Goal: Information Seeking & Learning: Find specific fact

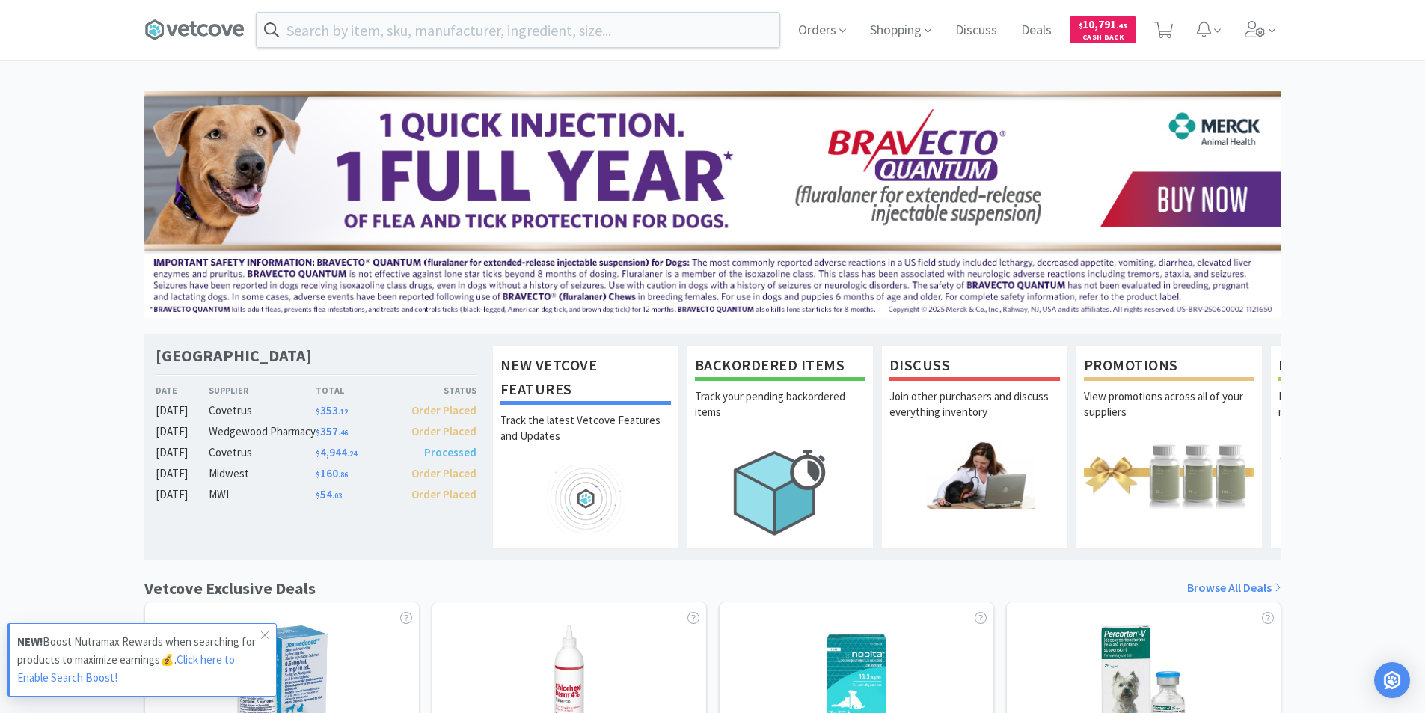
click at [665, 49] on div "Orders Shopping Discuss Discuss Deals Deals $ 10,791 . 45 Cash Back" at bounding box center [712, 30] width 1137 height 60
click at [660, 40] on input "text" at bounding box center [517, 30] width 523 height 34
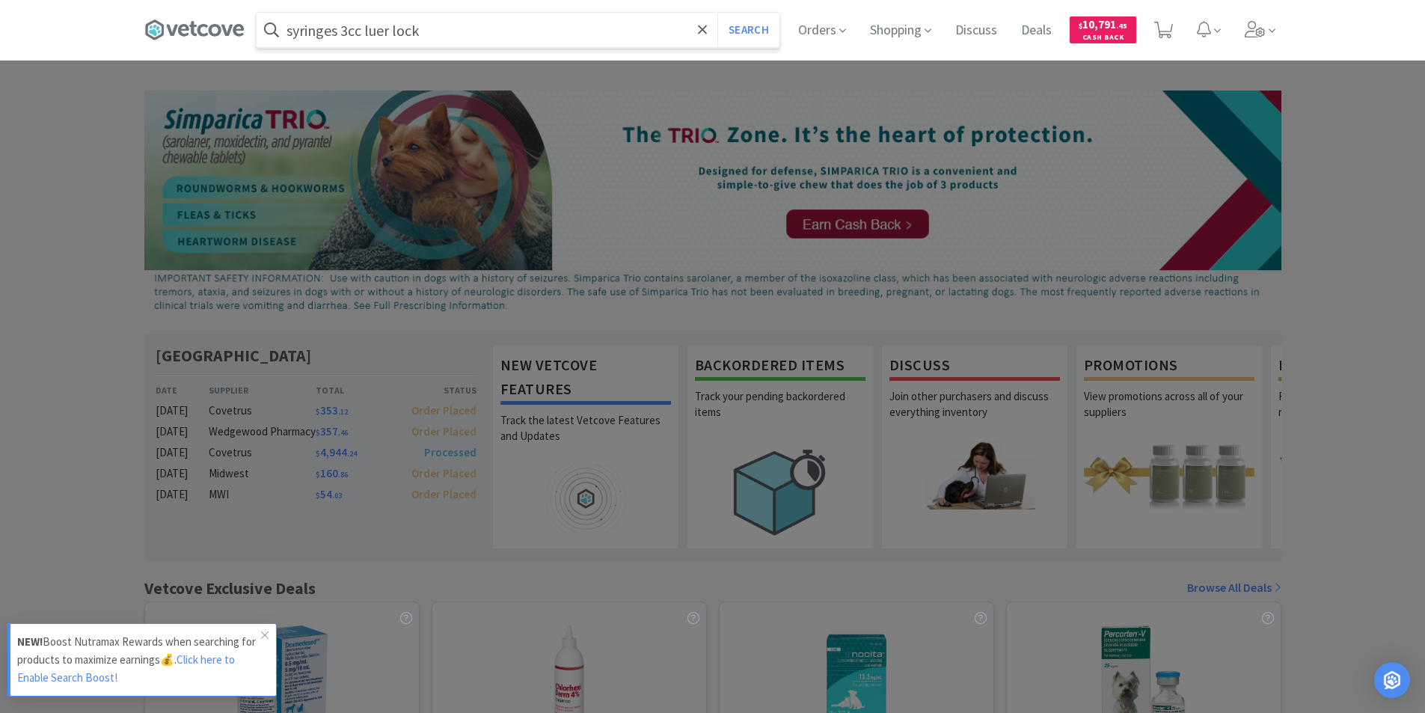
click at [717, 13] on button "Search" at bounding box center [748, 30] width 62 height 34
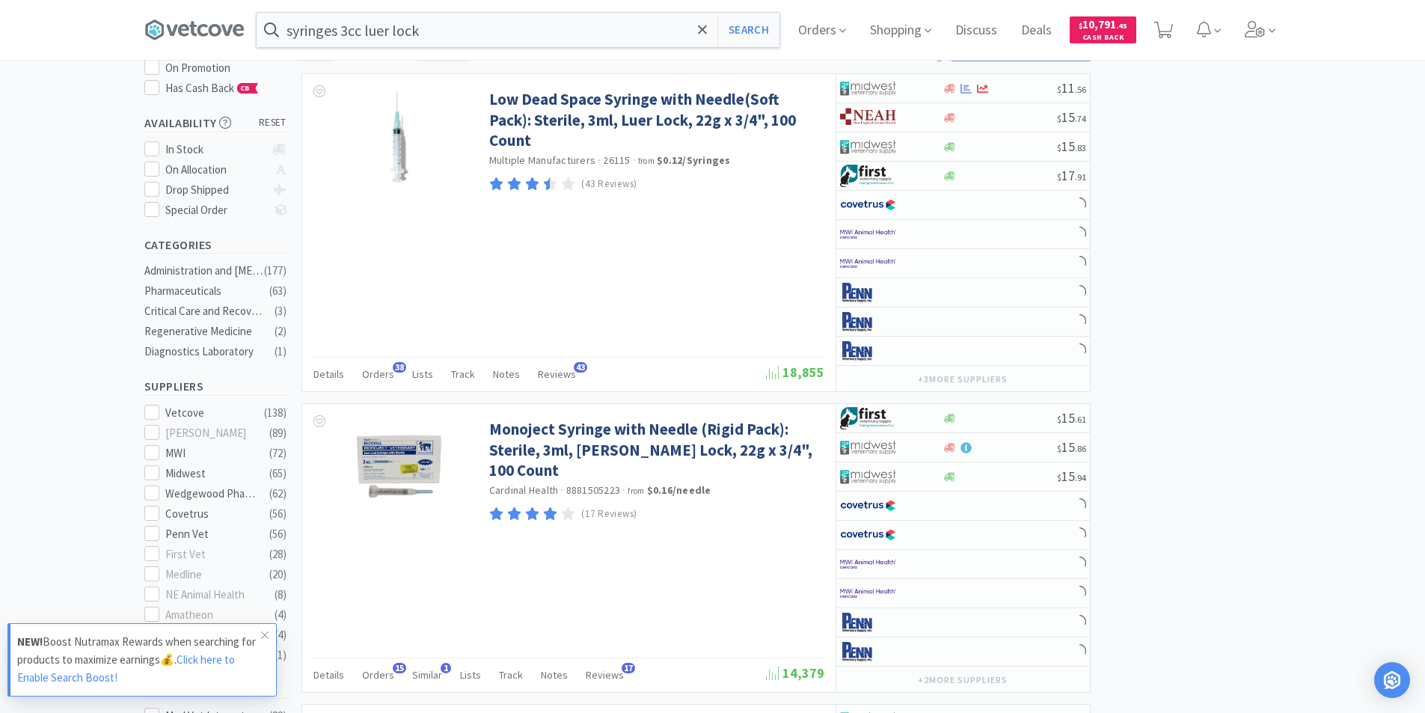
scroll to position [224, 0]
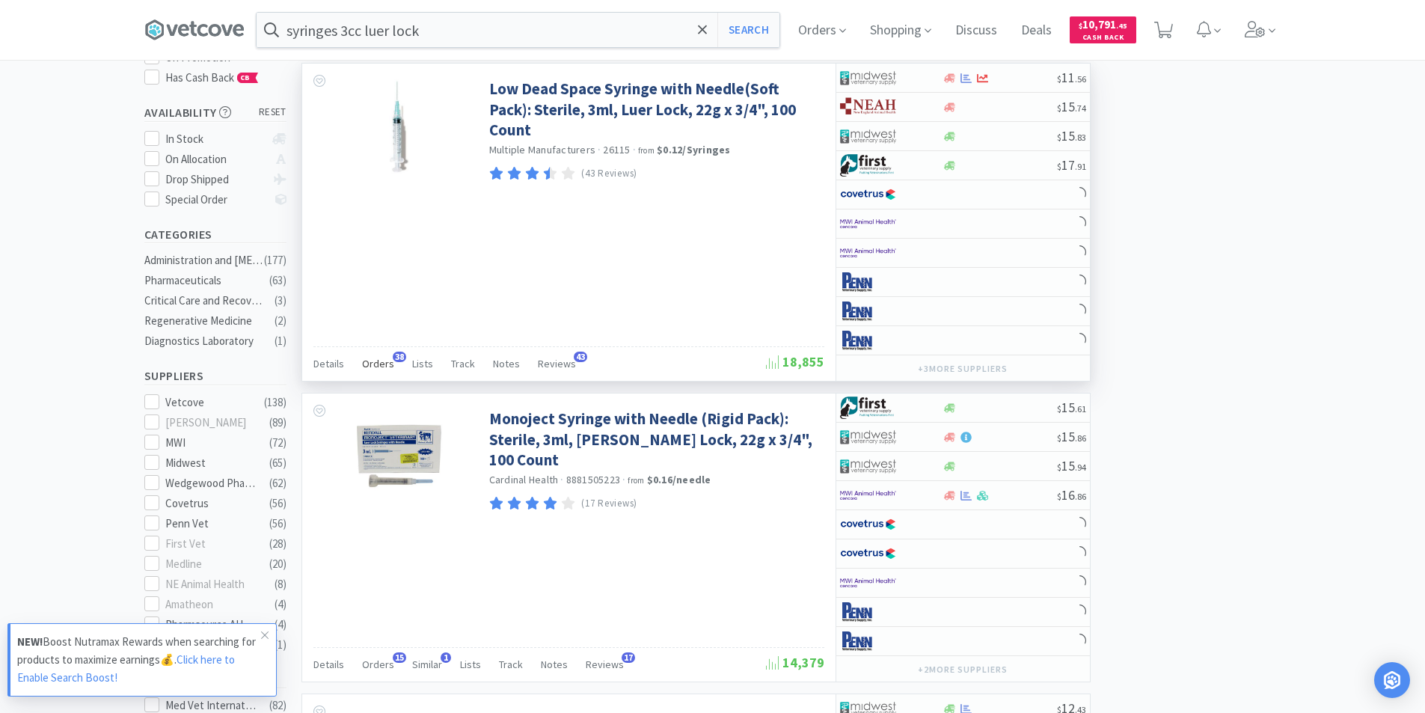
click at [373, 361] on span "Orders" at bounding box center [378, 363] width 32 height 13
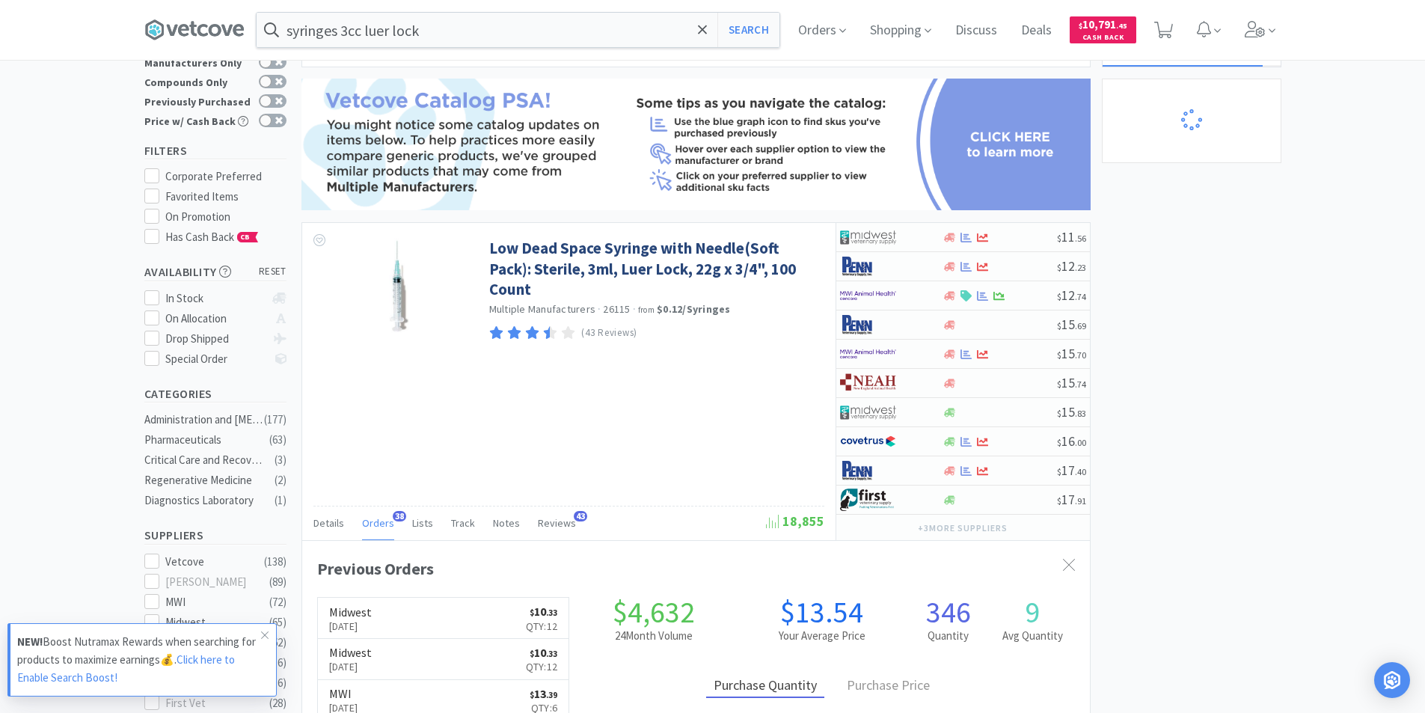
scroll to position [0, 0]
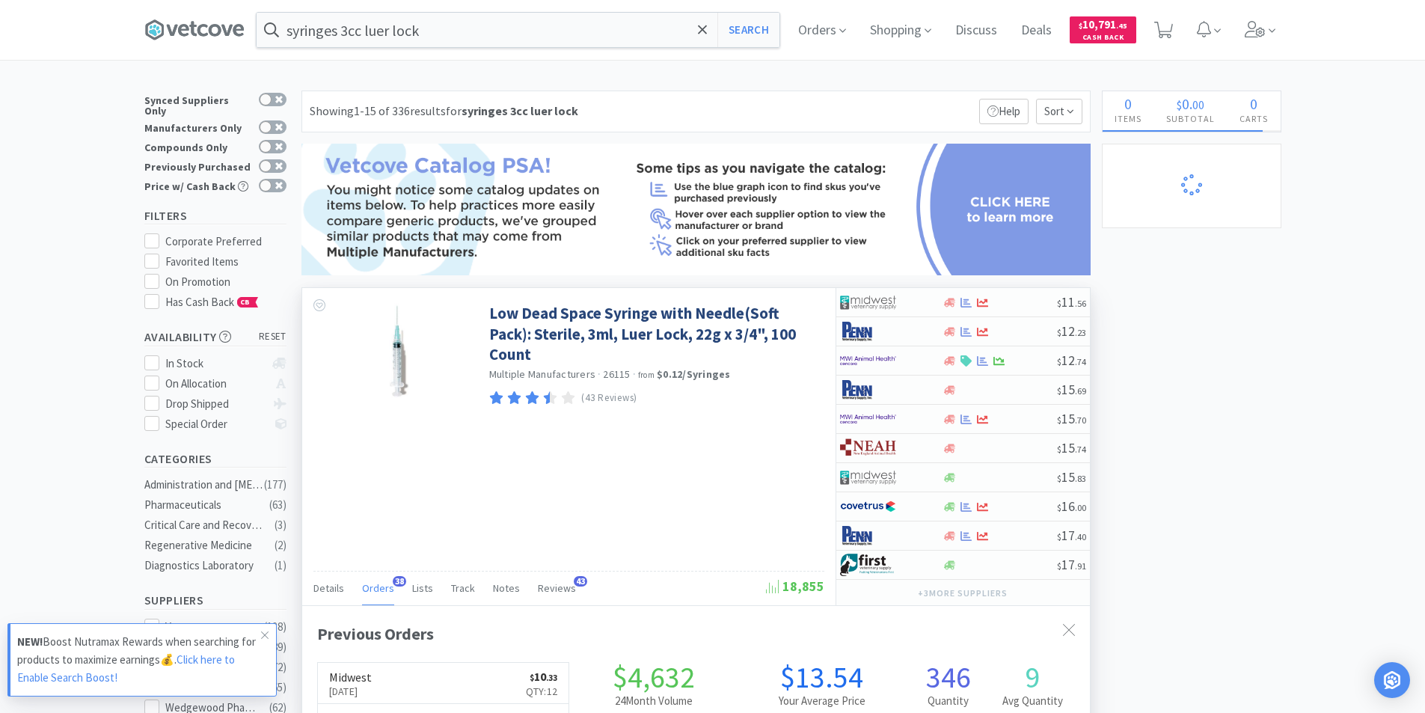
click at [378, 594] on span "Orders" at bounding box center [378, 587] width 32 height 13
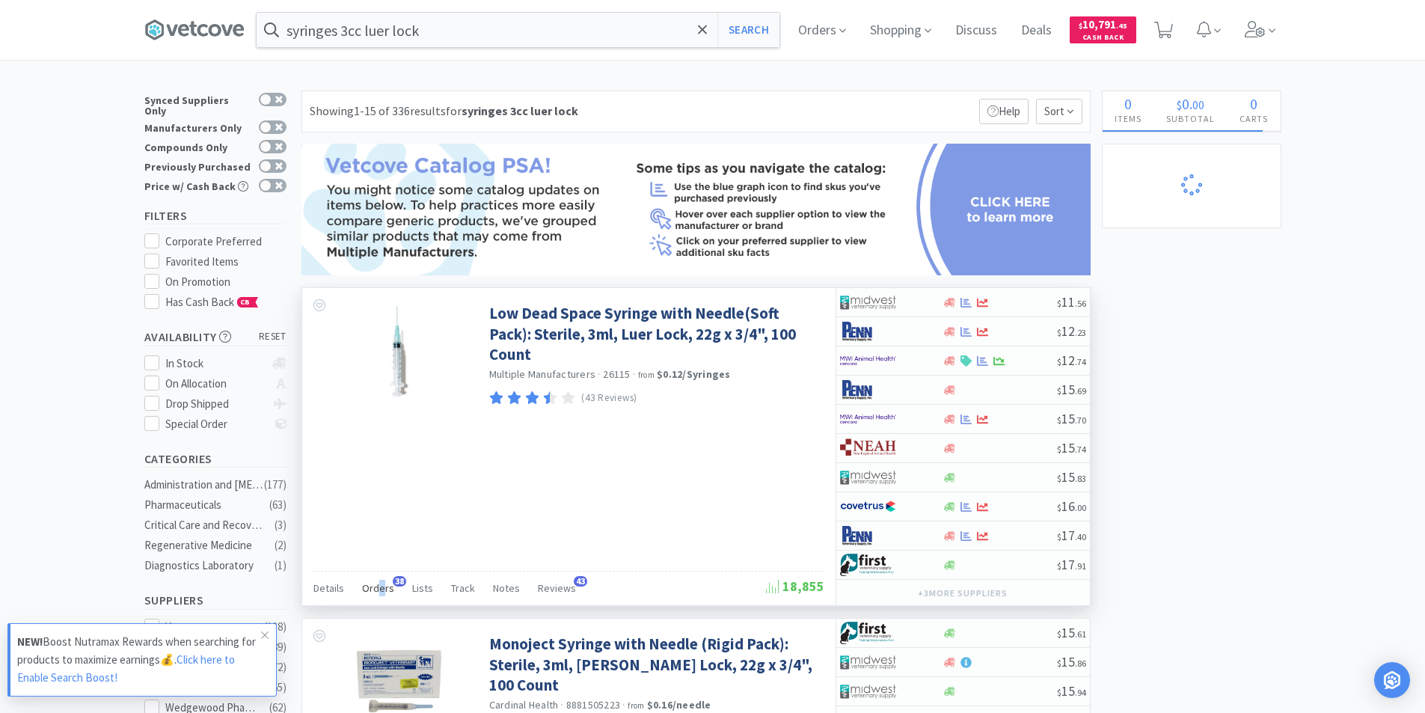
click at [380, 594] on span "Orders" at bounding box center [378, 587] width 32 height 13
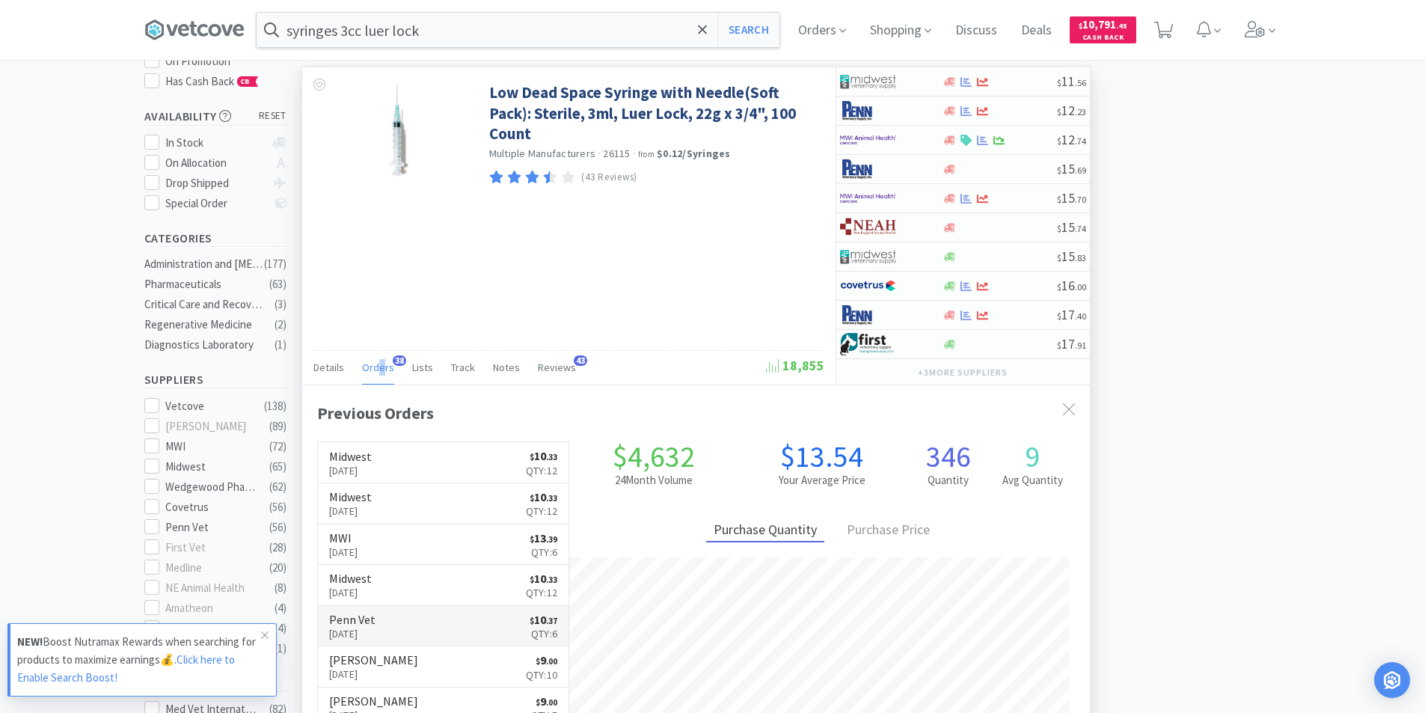
scroll to position [224, 0]
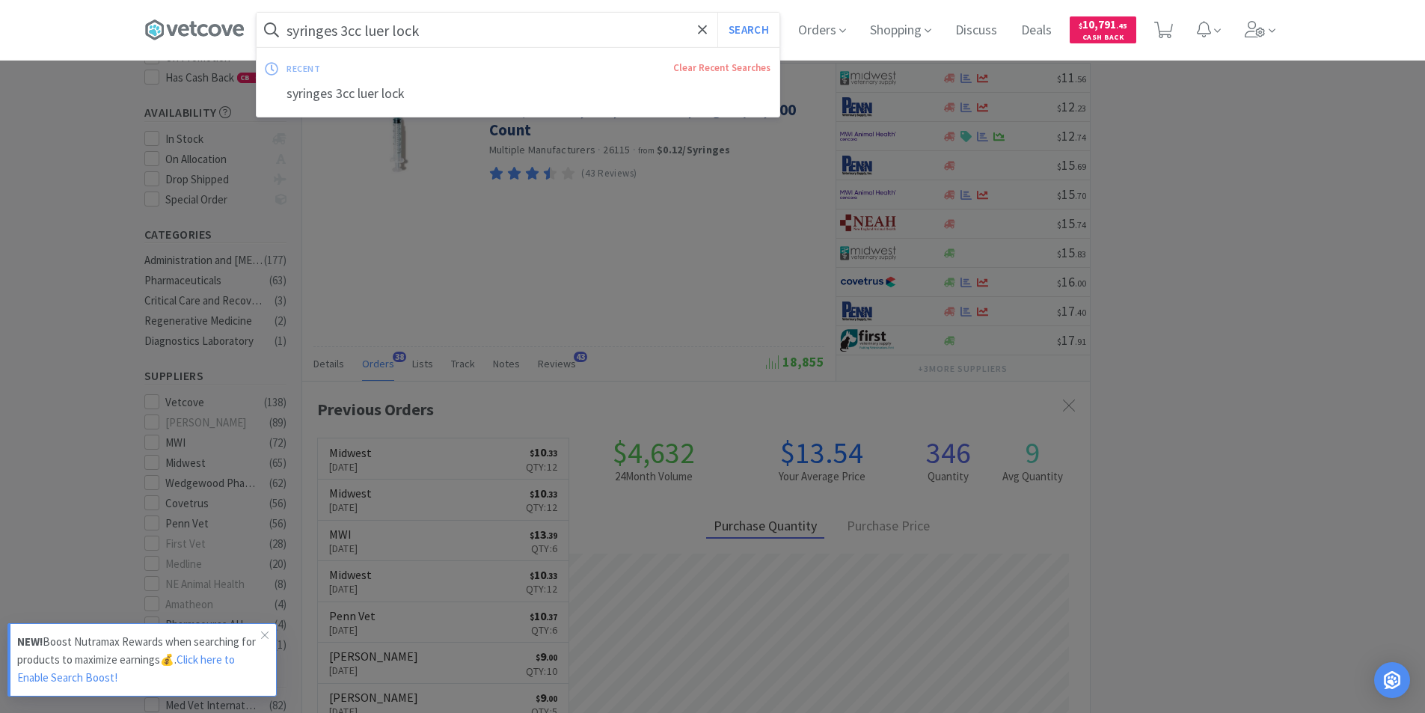
click at [483, 29] on input "syringes 3cc luer lock" at bounding box center [517, 30] width 523 height 34
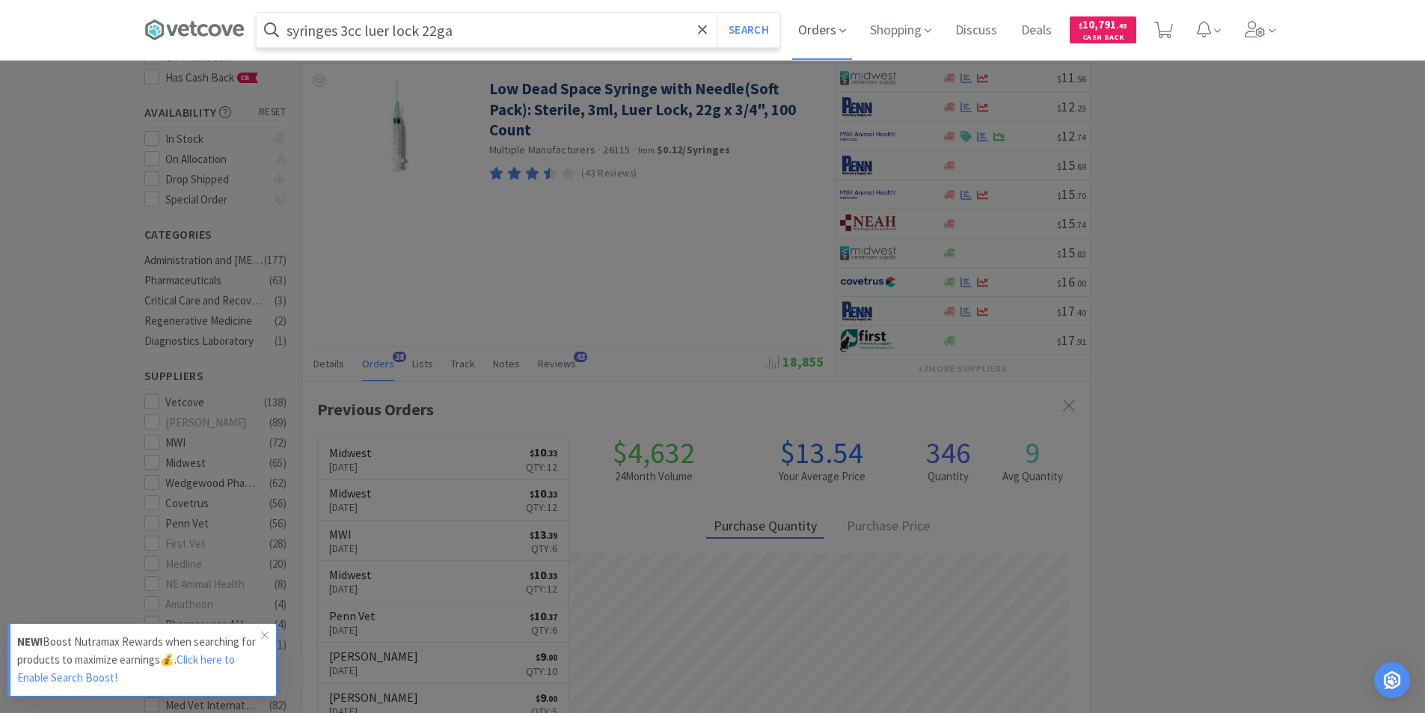
type input "syringes 3cc luer lock 22ga"
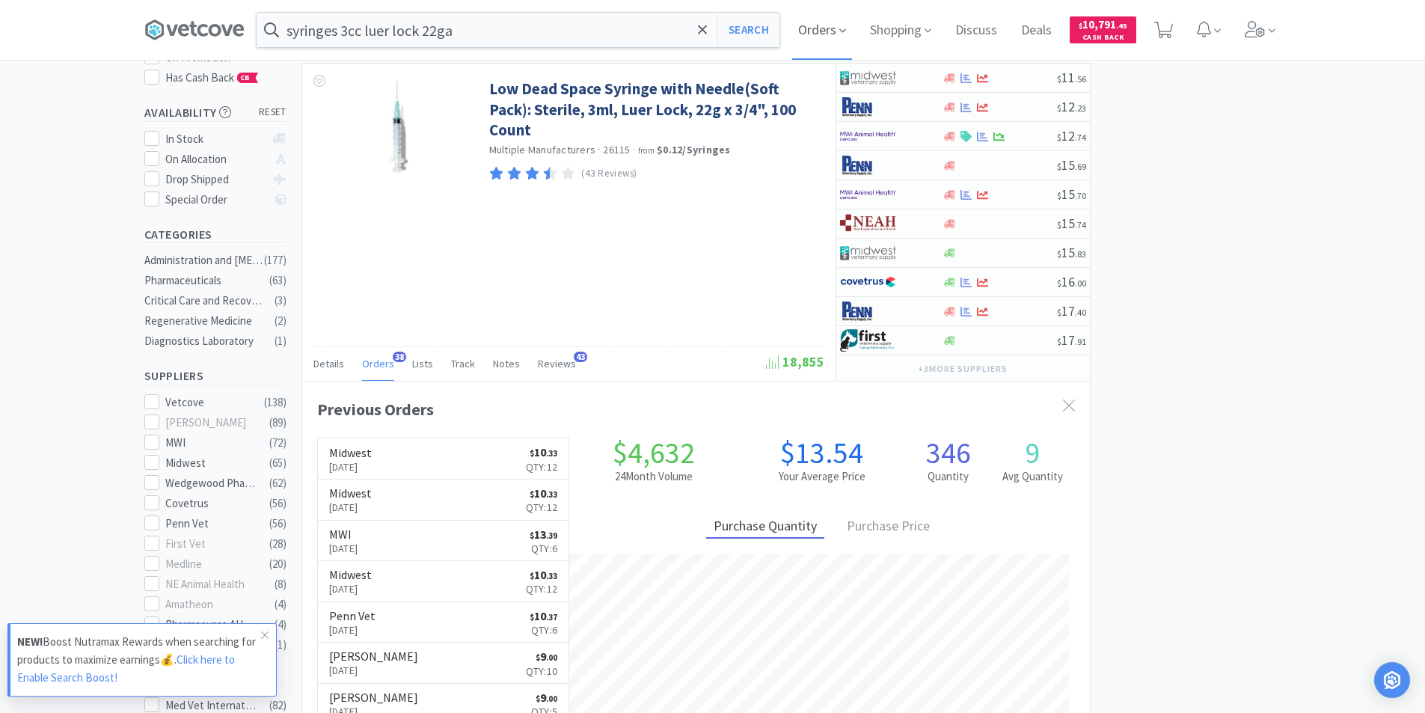
click at [817, 31] on span "Orders" at bounding box center [822, 30] width 60 height 60
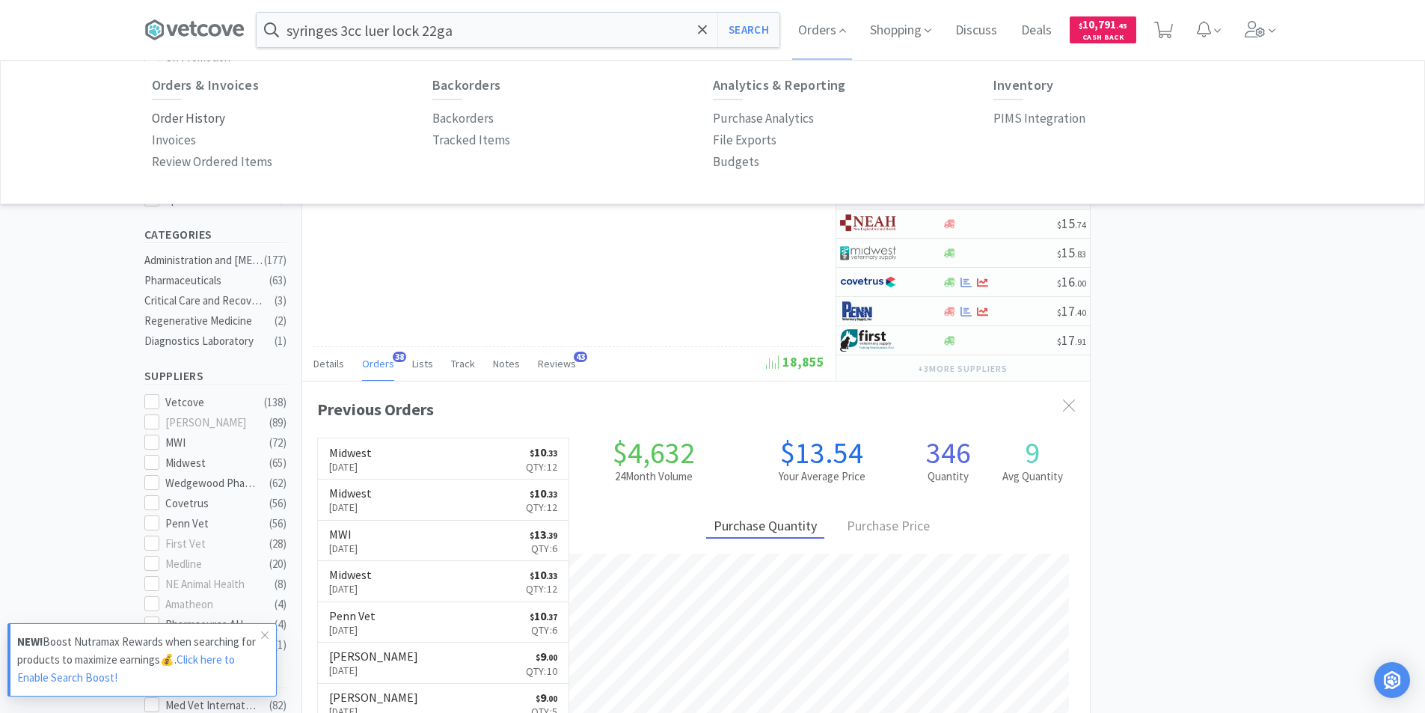
click at [218, 112] on p "Order History" at bounding box center [188, 118] width 73 height 20
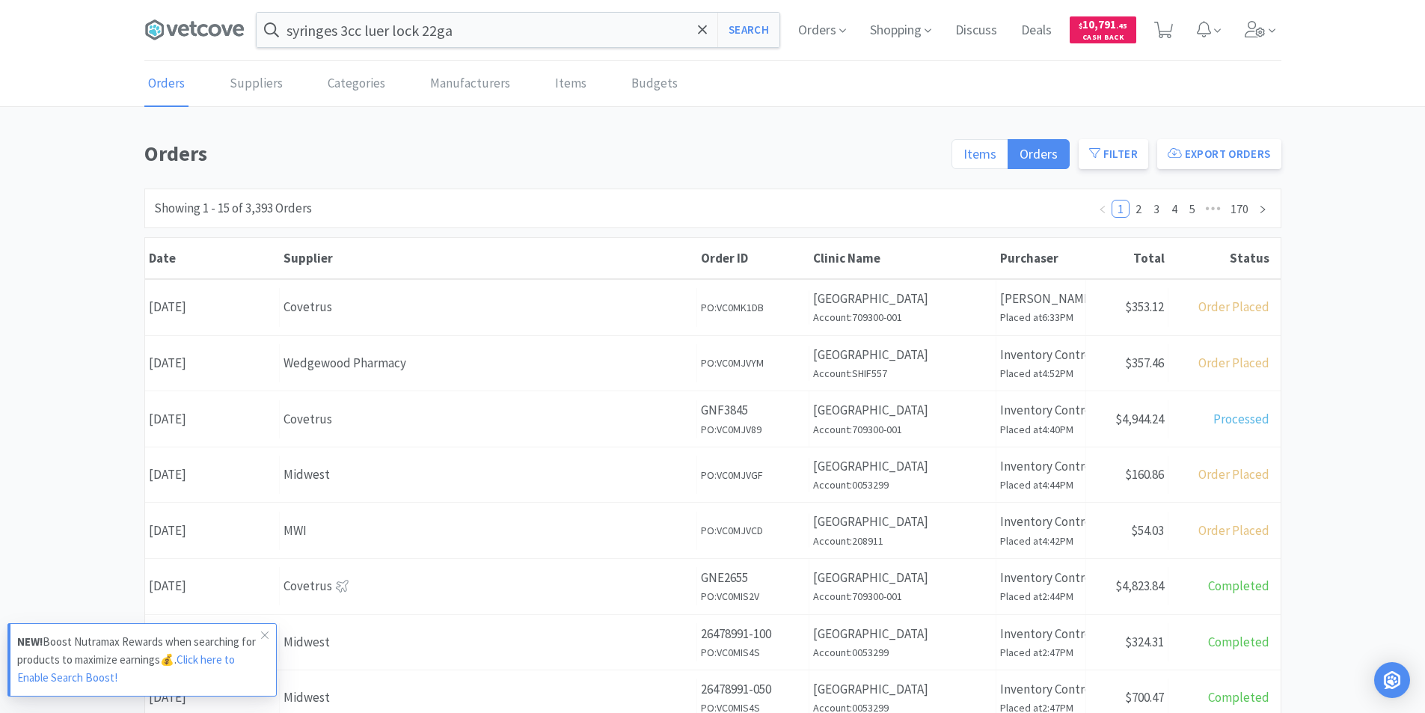
click at [983, 149] on span "Items" at bounding box center [979, 153] width 33 height 17
click at [963, 159] on input "Items" at bounding box center [963, 159] width 0 height 0
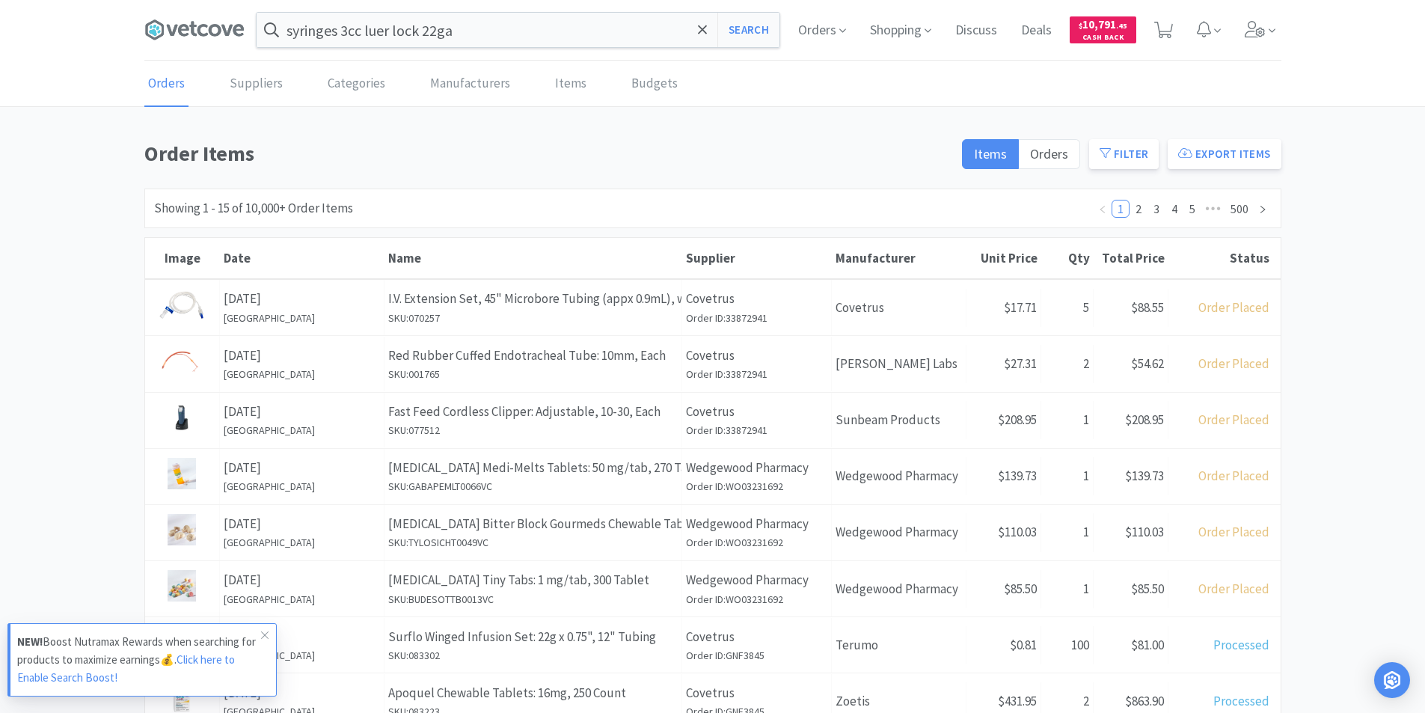
drag, startPoint x: 1125, startPoint y: 149, endPoint x: 1053, endPoint y: 173, distance: 76.6
click at [1125, 150] on button "Filter" at bounding box center [1124, 154] width 70 height 30
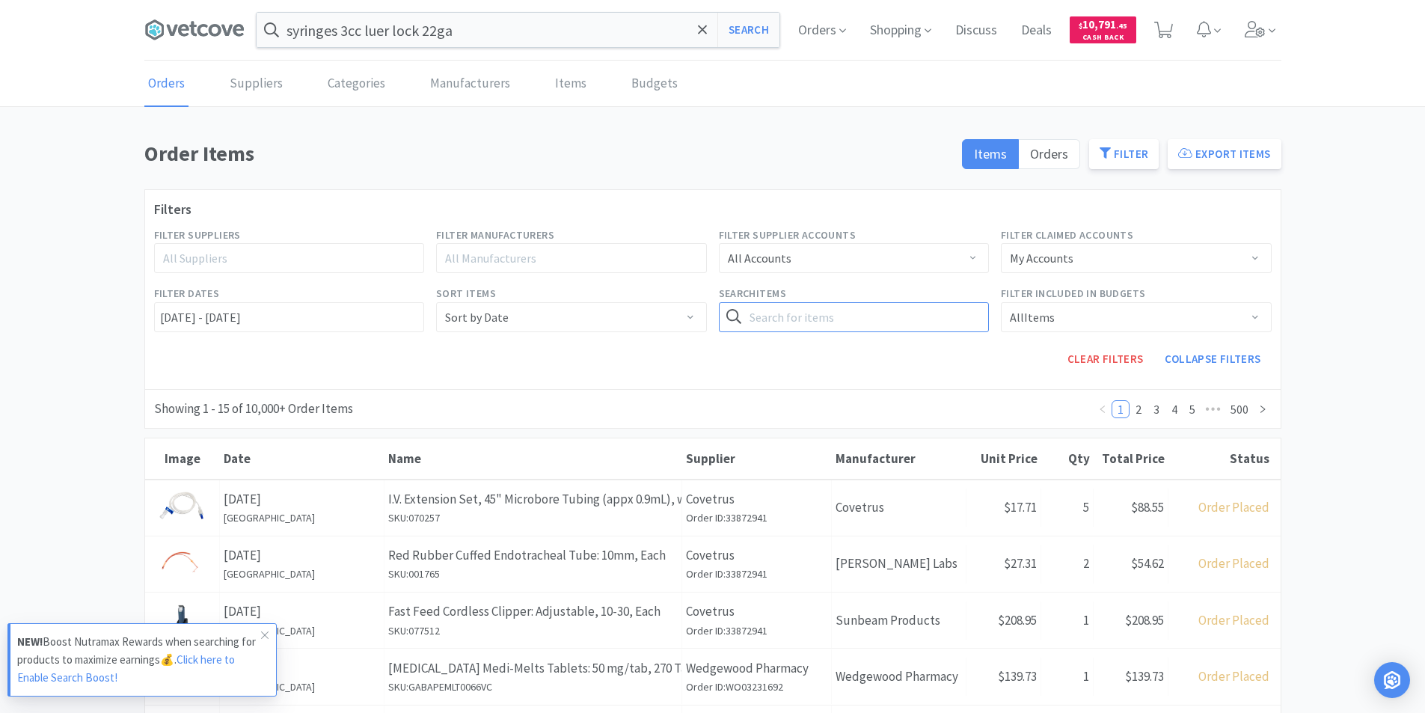
click at [765, 310] on input "text" at bounding box center [854, 317] width 271 height 30
click at [937, 315] on button "Search" at bounding box center [957, 317] width 61 height 30
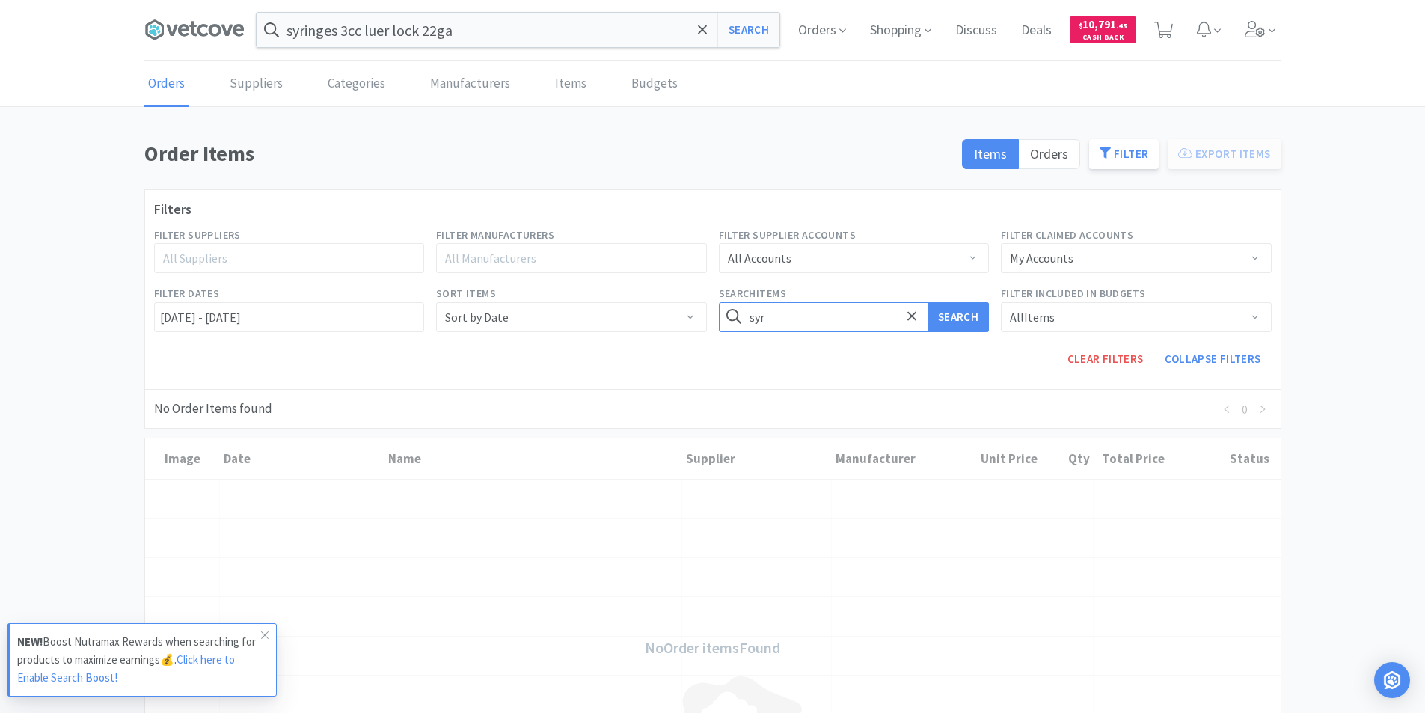
click at [800, 325] on input "syr" at bounding box center [854, 317] width 271 height 30
type input "syringe"
click at [958, 328] on button "Search" at bounding box center [957, 317] width 61 height 30
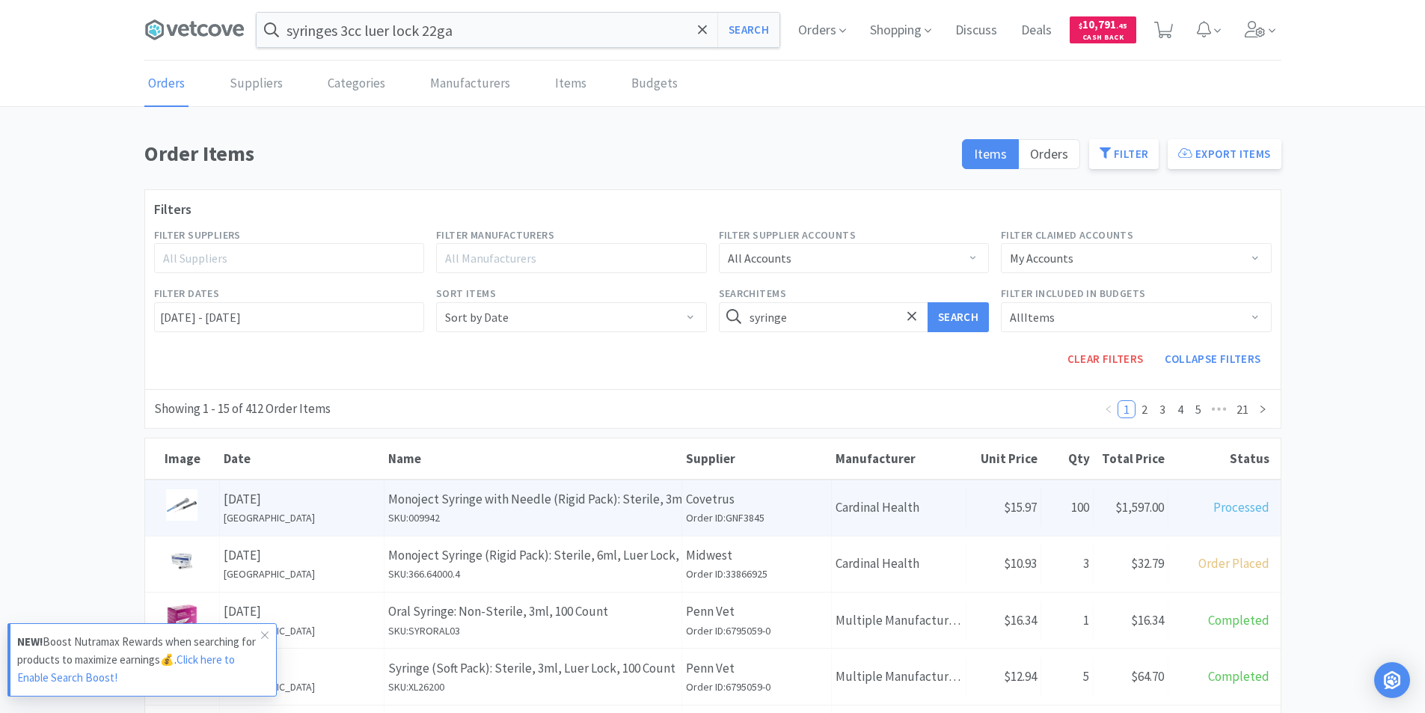
click at [595, 502] on p "Monoject Syringe with Needle (Rigid Pack): Sterile, 3ml, [PERSON_NAME] Lock, 22…" at bounding box center [532, 499] width 289 height 20
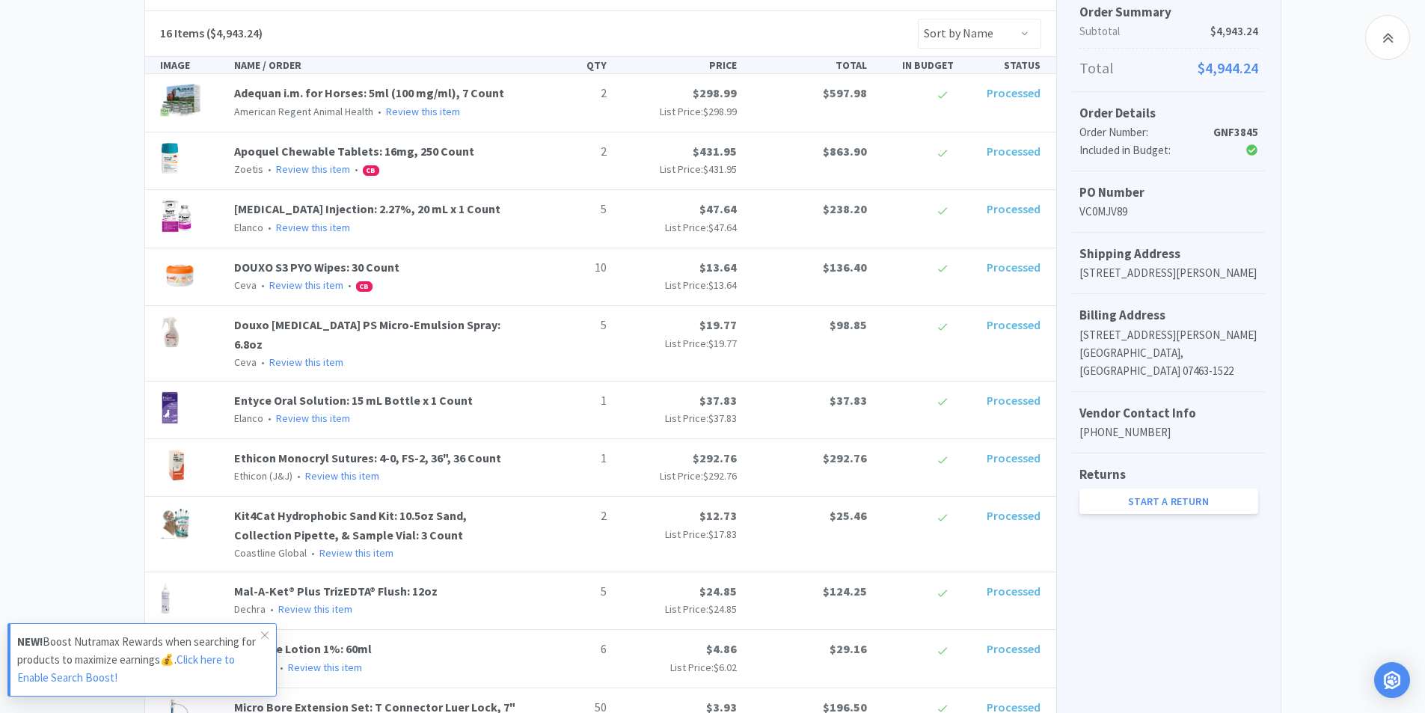
scroll to position [523, 0]
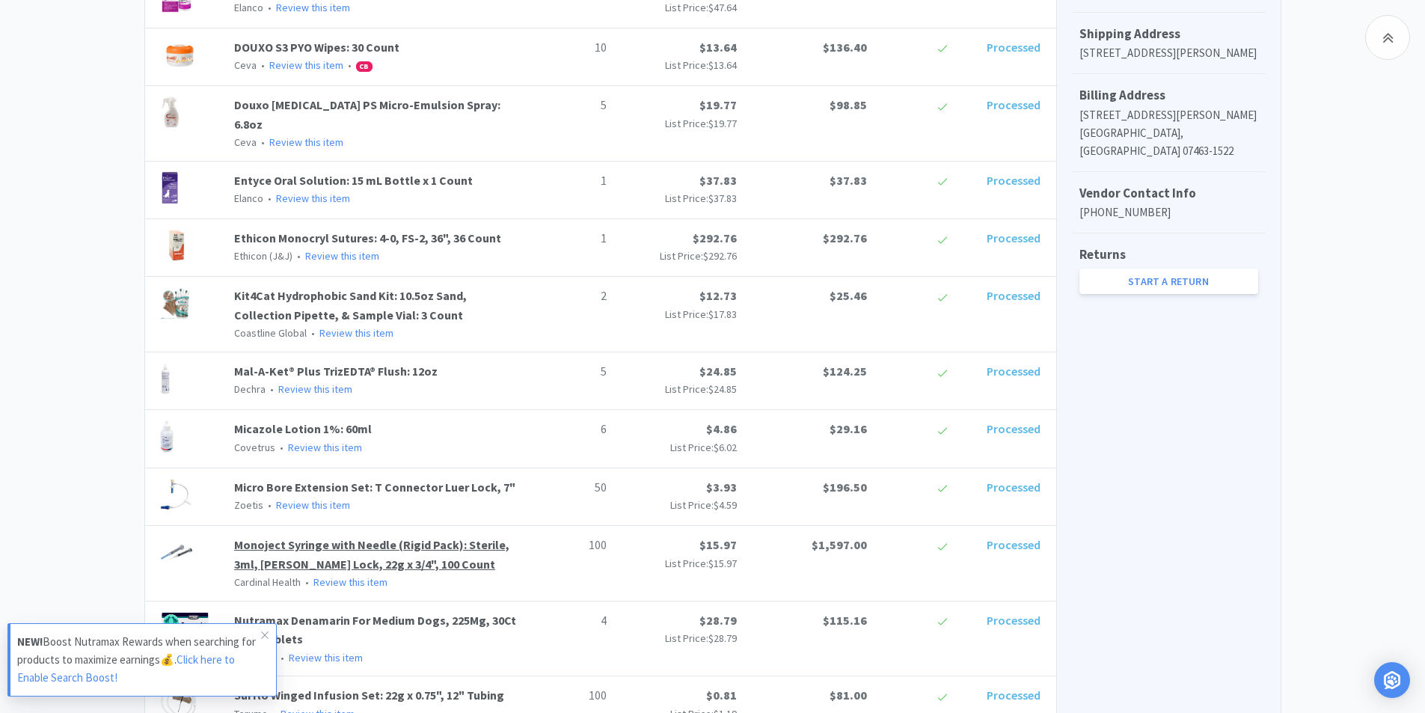
click at [411, 537] on link "Monoject Syringe with Needle (Rigid Pack): Sterile, 3ml, [PERSON_NAME] Lock, 22…" at bounding box center [371, 554] width 275 height 34
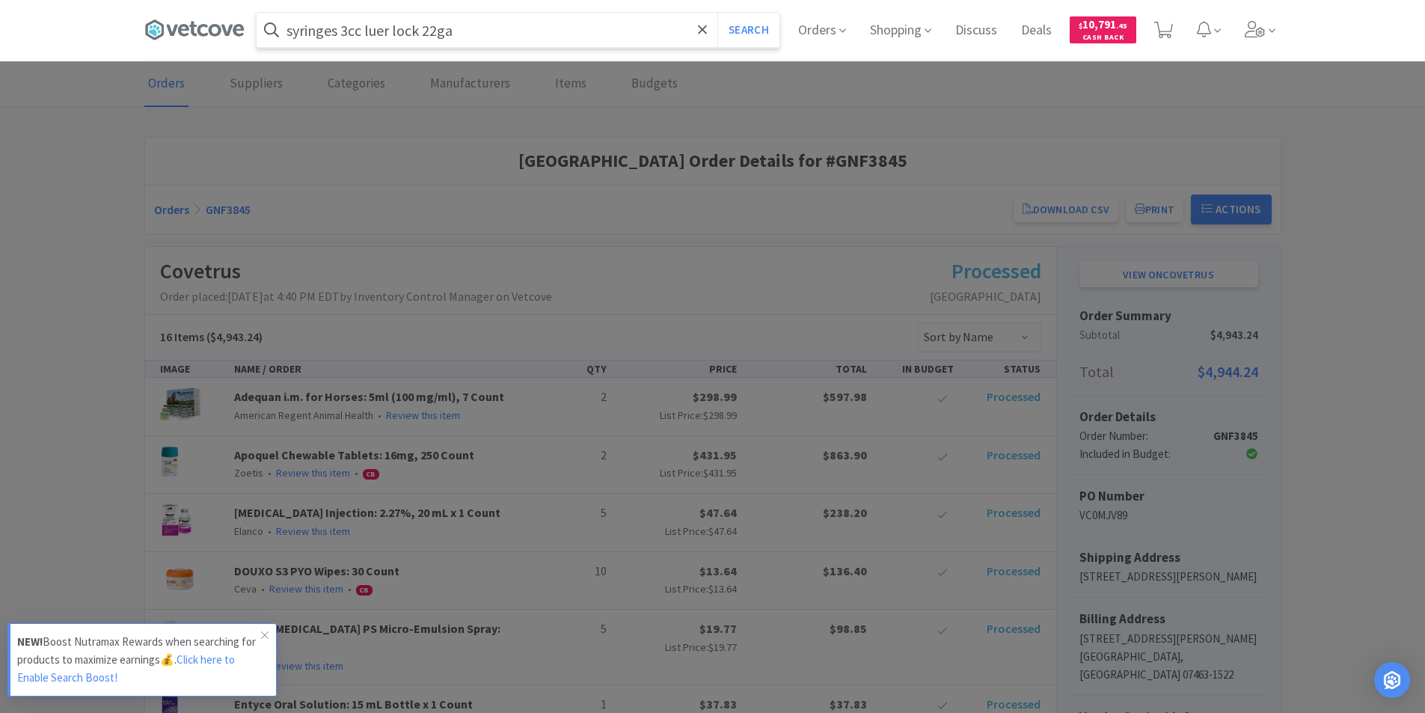
click at [502, 39] on input "syringes 3cc luer lock 22ga" at bounding box center [517, 30] width 523 height 34
type input "syringes 3cc luer lock 22ga x 3/4""
click at [717, 13] on button "Search" at bounding box center [748, 30] width 62 height 34
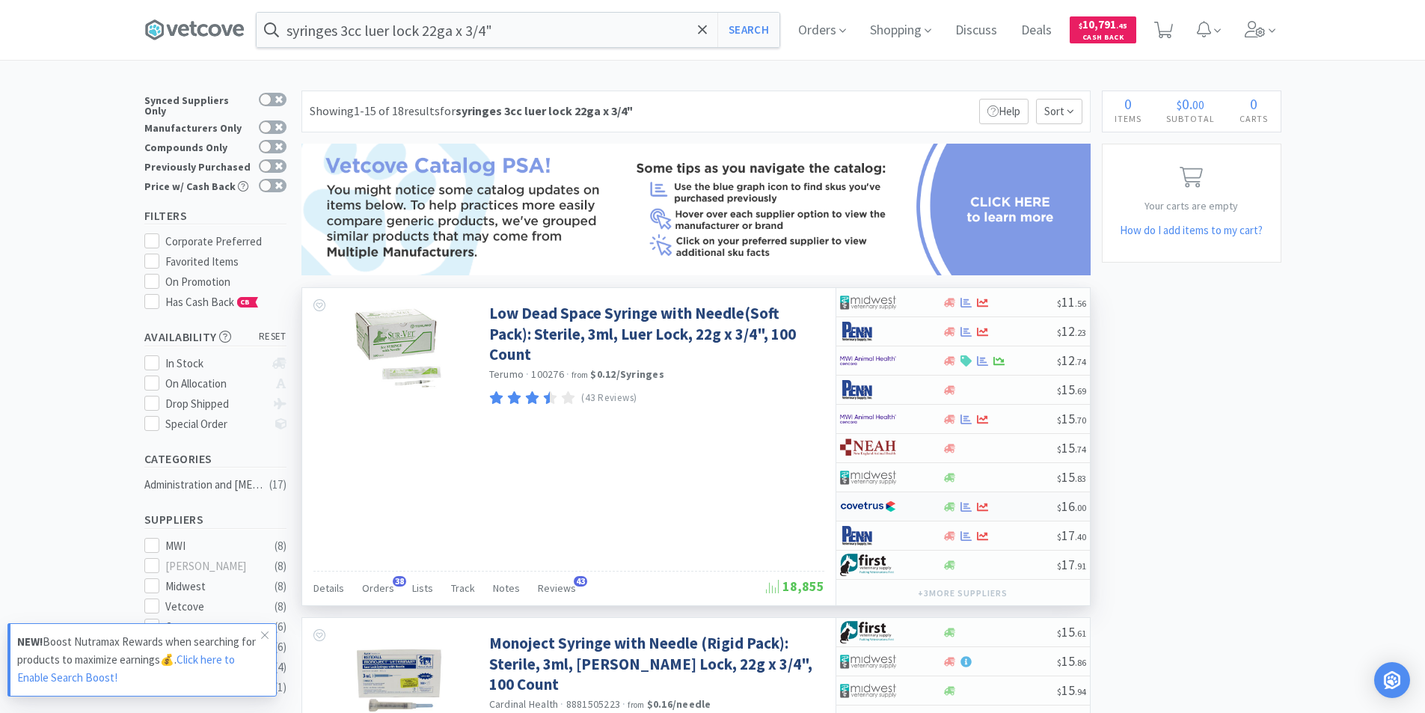
click at [1066, 508] on span "$ 16 . 00" at bounding box center [1071, 505] width 29 height 17
select select "1"
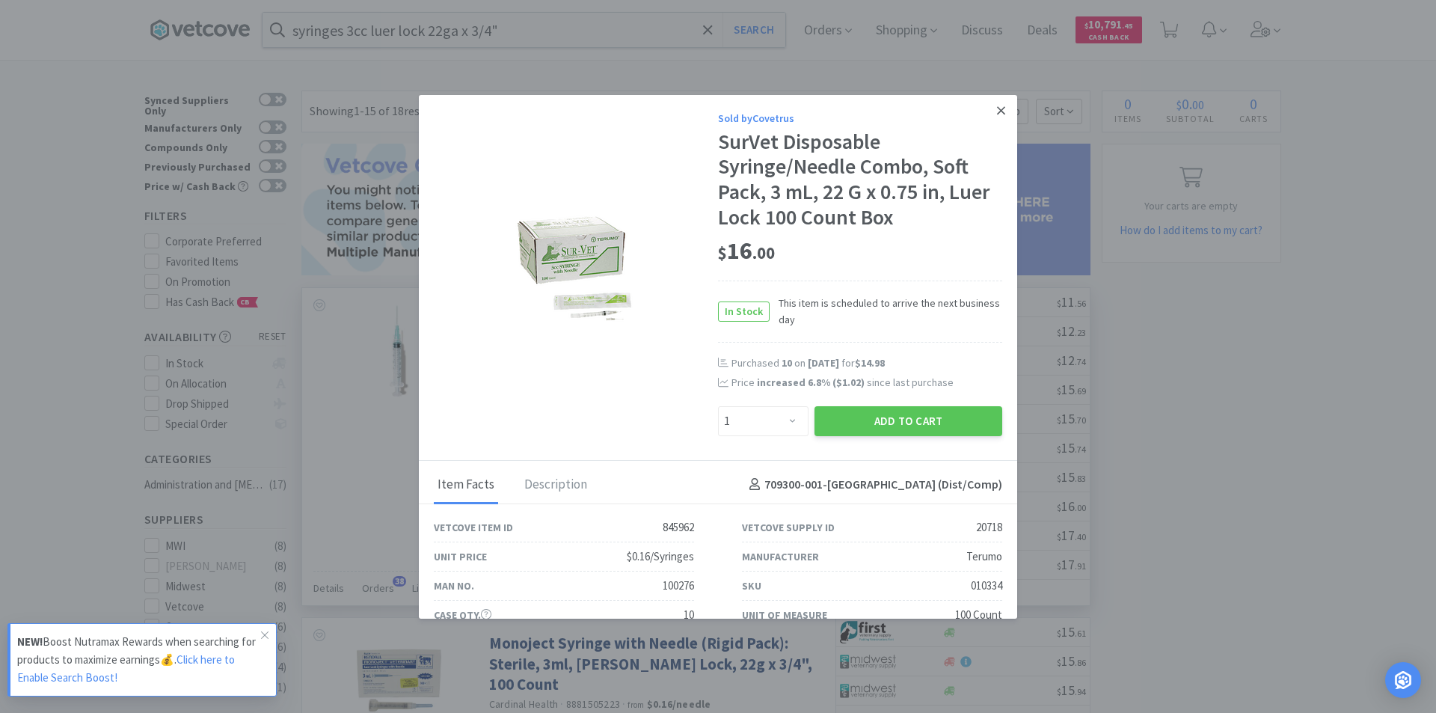
click at [997, 114] on icon at bounding box center [1001, 110] width 8 height 13
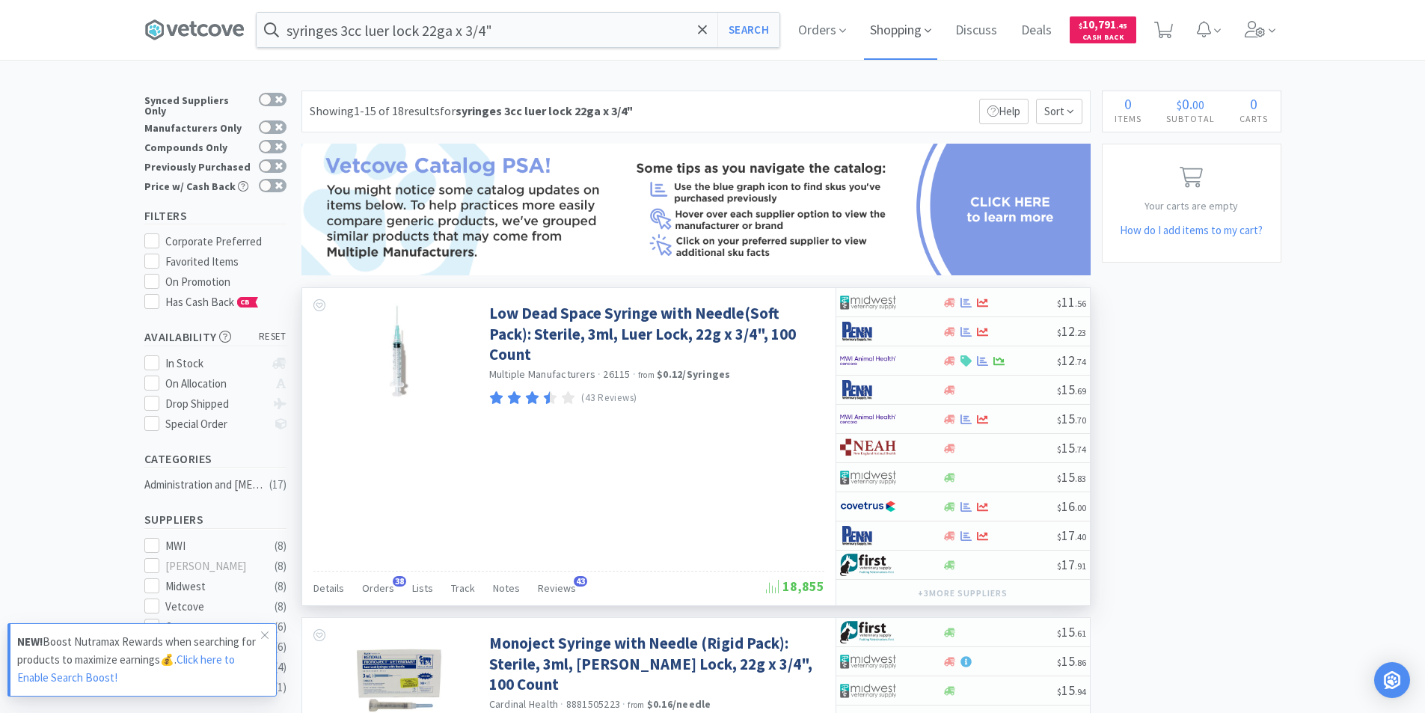
click at [924, 25] on span "Shopping" at bounding box center [900, 30] width 73 height 60
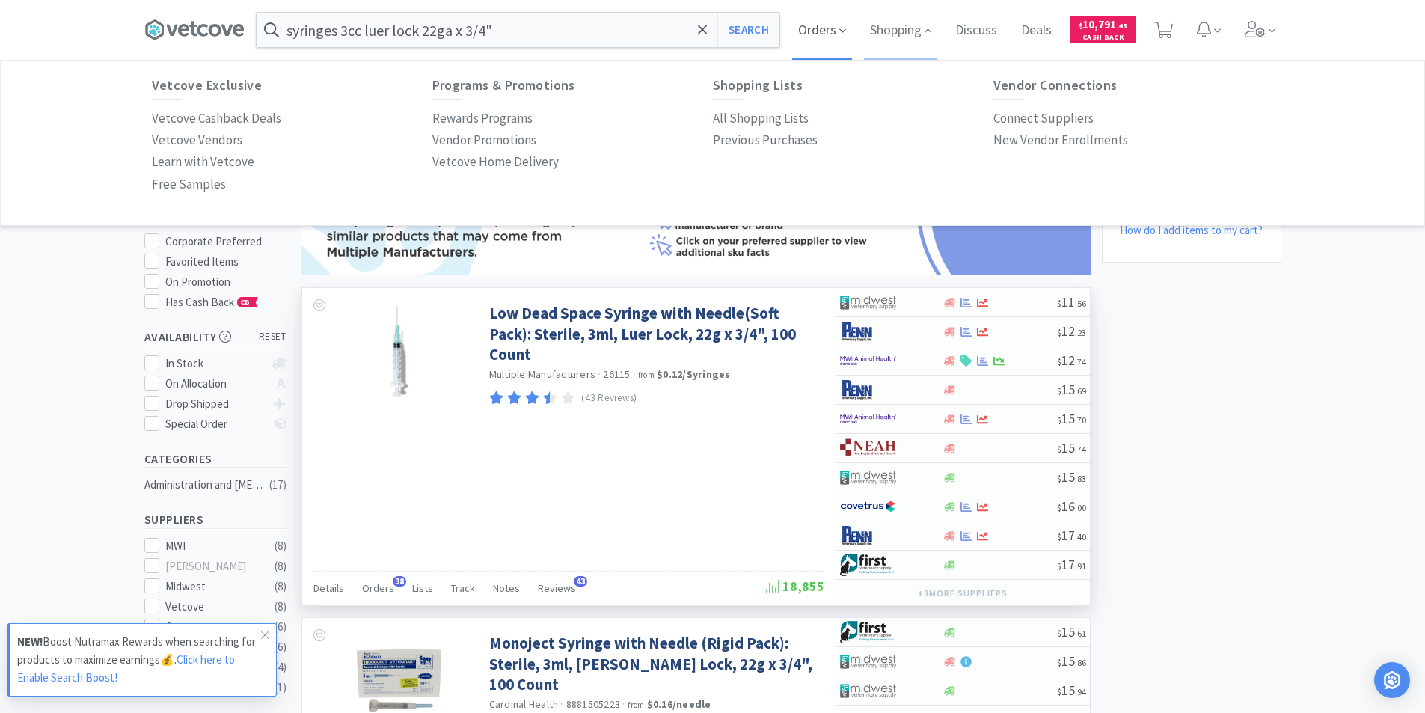
click at [852, 28] on span "Orders" at bounding box center [822, 30] width 60 height 60
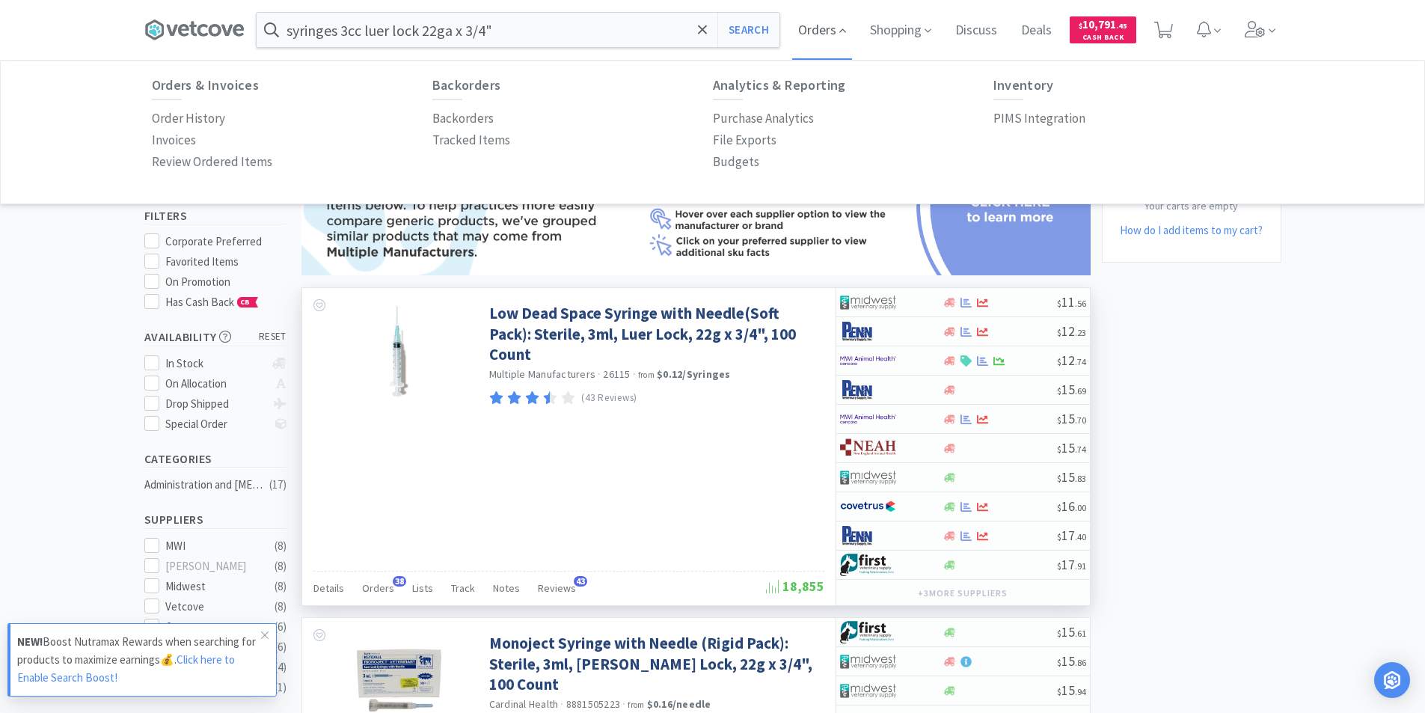
click at [840, 27] on span "Orders" at bounding box center [822, 30] width 60 height 60
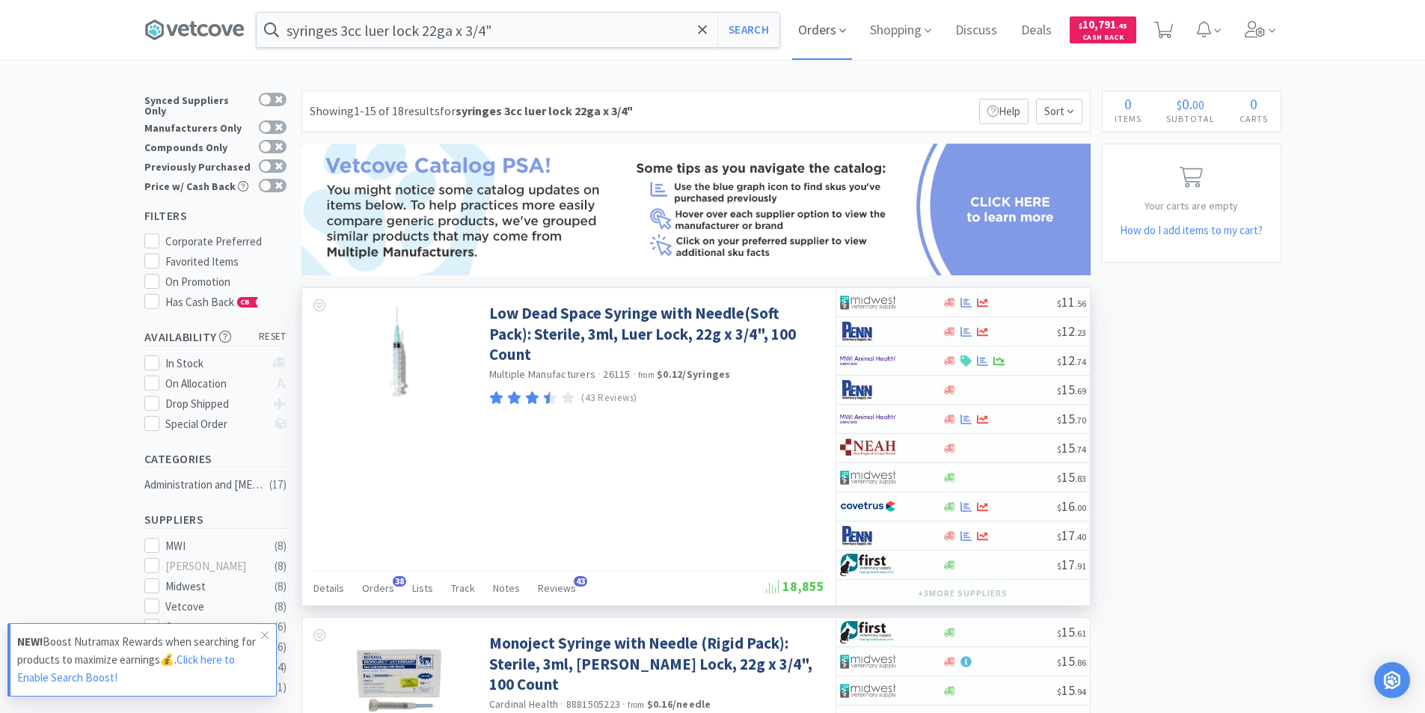
click at [850, 31] on span "Orders" at bounding box center [822, 30] width 60 height 60
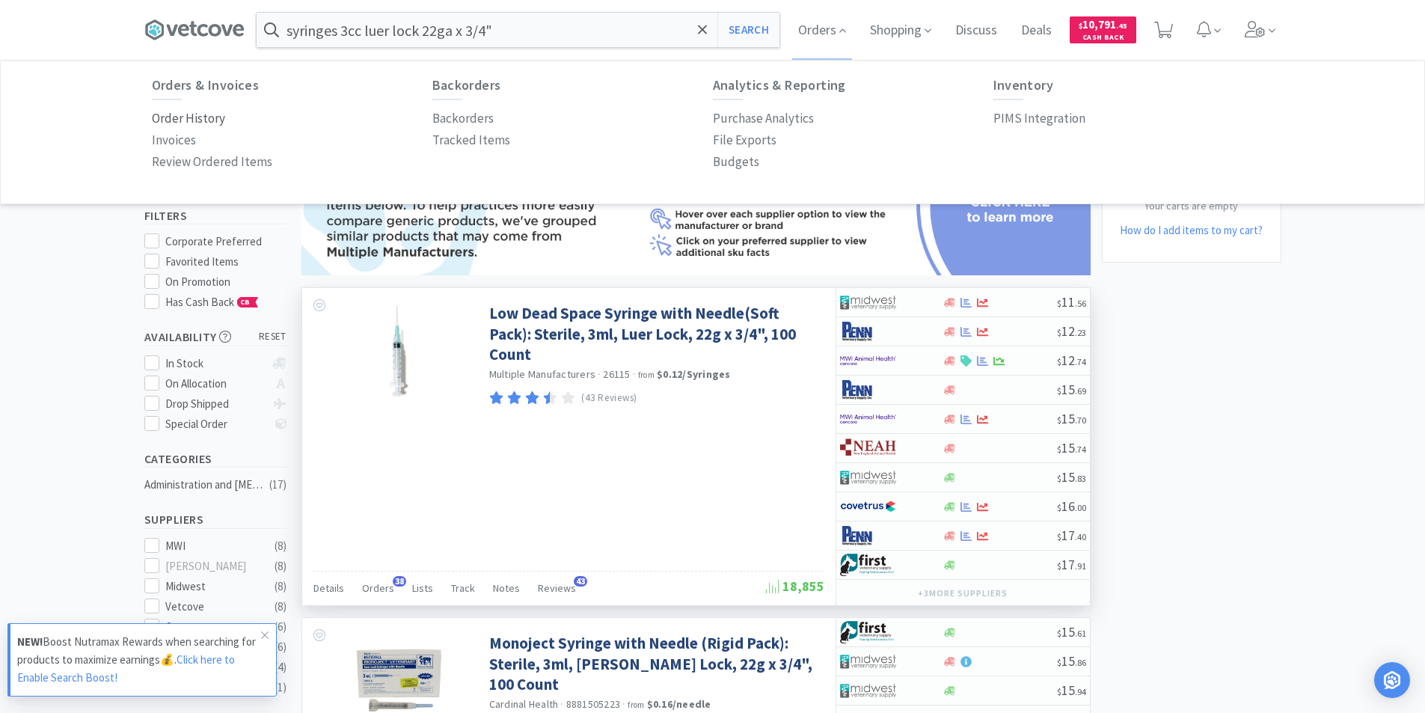
drag, startPoint x: 185, startPoint y: 117, endPoint x: 191, endPoint y: 123, distance: 8.5
click at [183, 119] on p "Order History" at bounding box center [188, 118] width 73 height 20
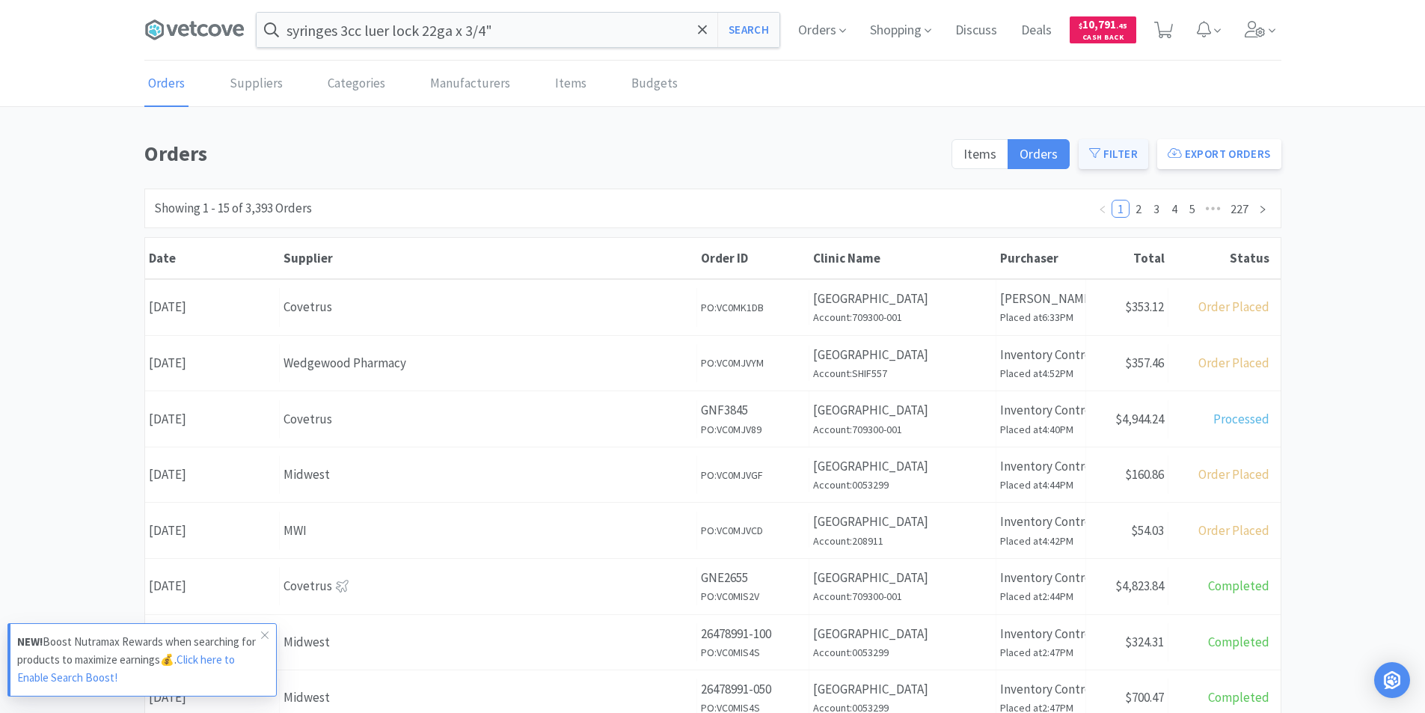
click at [1101, 146] on button "Filter" at bounding box center [1113, 154] width 70 height 30
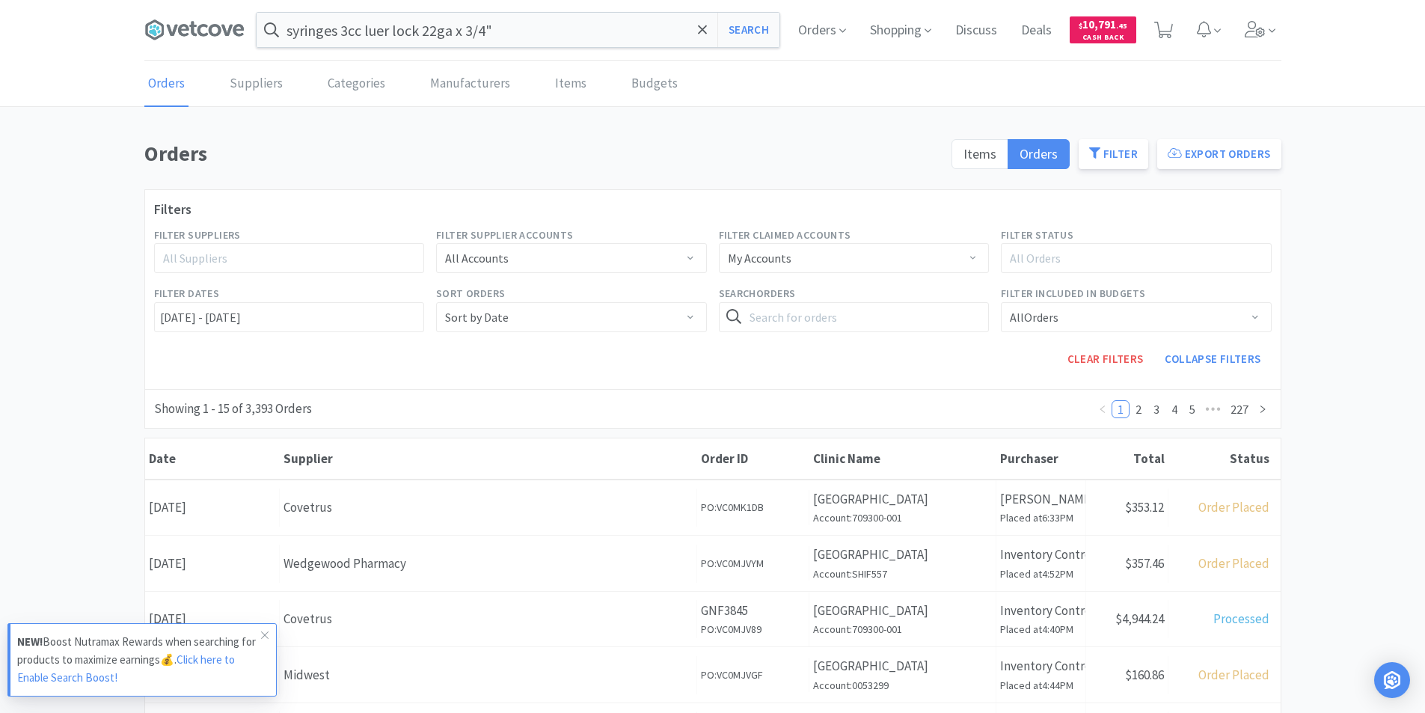
click at [1108, 261] on div "All Orders" at bounding box center [1128, 258] width 239 height 15
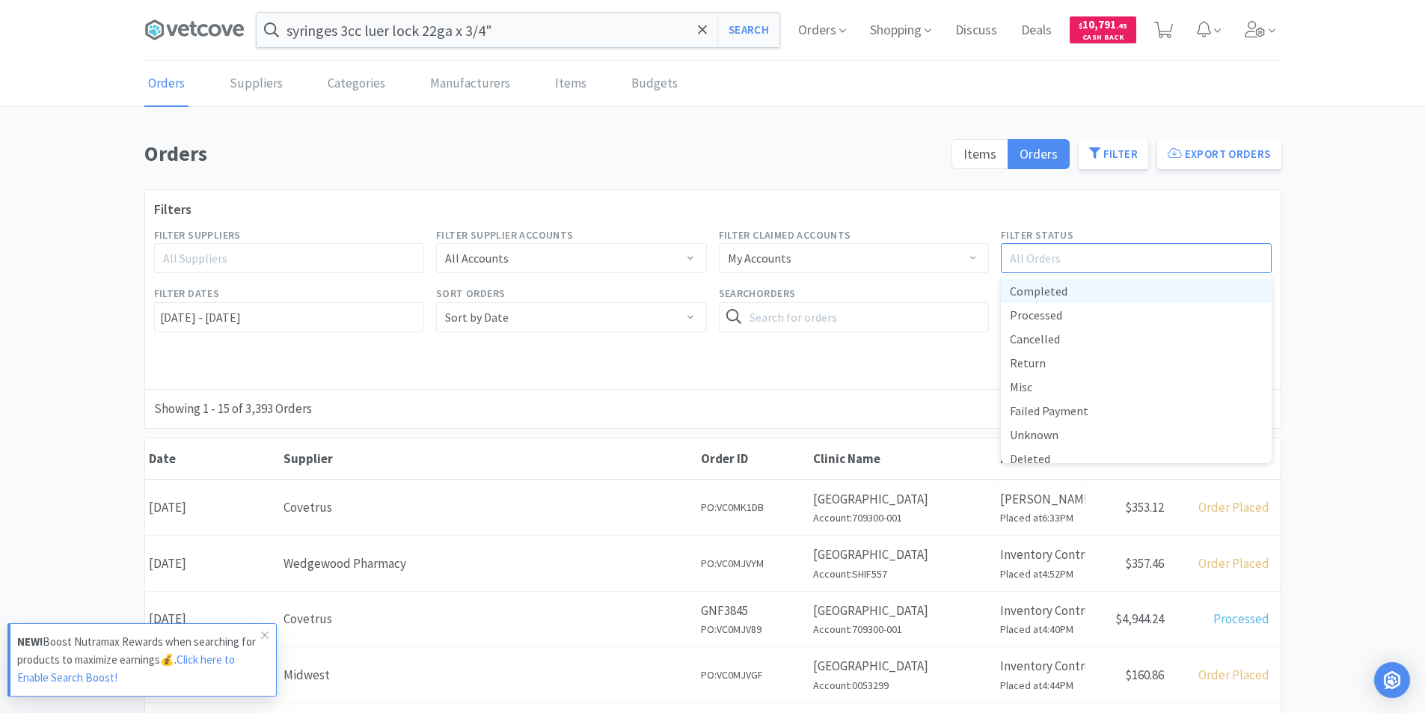
click at [1108, 261] on div "All Orders" at bounding box center [1128, 258] width 239 height 15
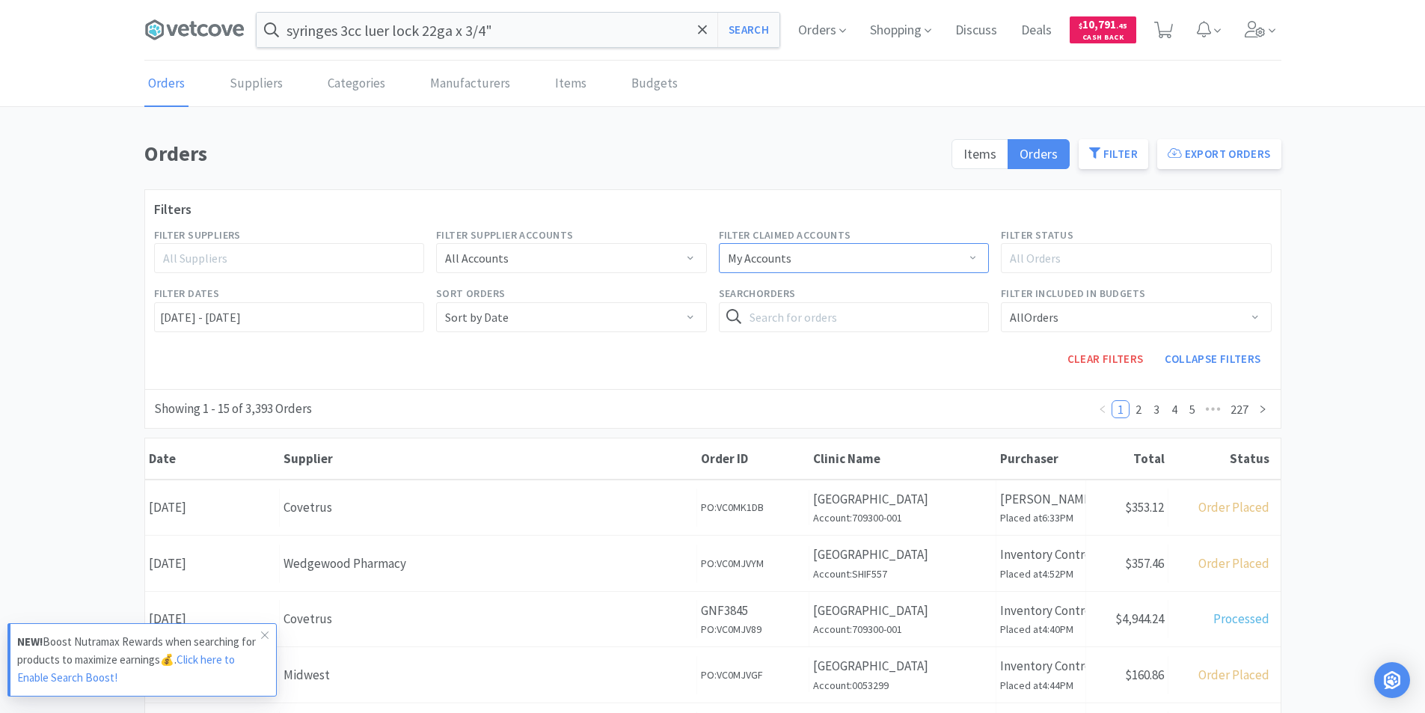
click at [879, 262] on div "My Accounts" at bounding box center [849, 258] width 243 height 28
click at [881, 262] on div "My Accounts" at bounding box center [849, 258] width 243 height 28
click at [838, 319] on input "text" at bounding box center [854, 317] width 271 height 30
type input "syringe"
click at [965, 318] on button "Search" at bounding box center [957, 317] width 61 height 30
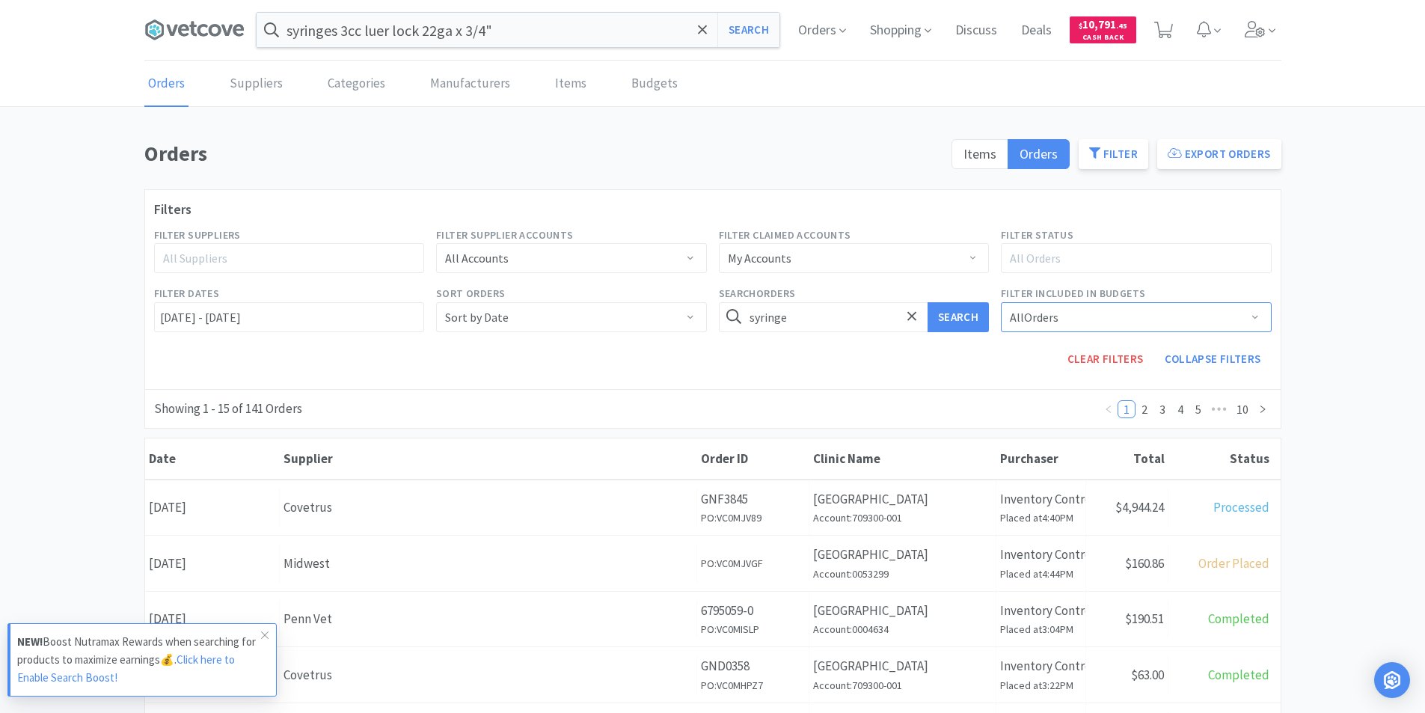
click at [1078, 321] on div "All Orders" at bounding box center [1130, 317] width 243 height 28
click at [860, 319] on input "syringe" at bounding box center [854, 317] width 271 height 30
click at [860, 319] on input "text" at bounding box center [854, 317] width 271 height 30
click at [927, 302] on button "Search" at bounding box center [957, 317] width 61 height 30
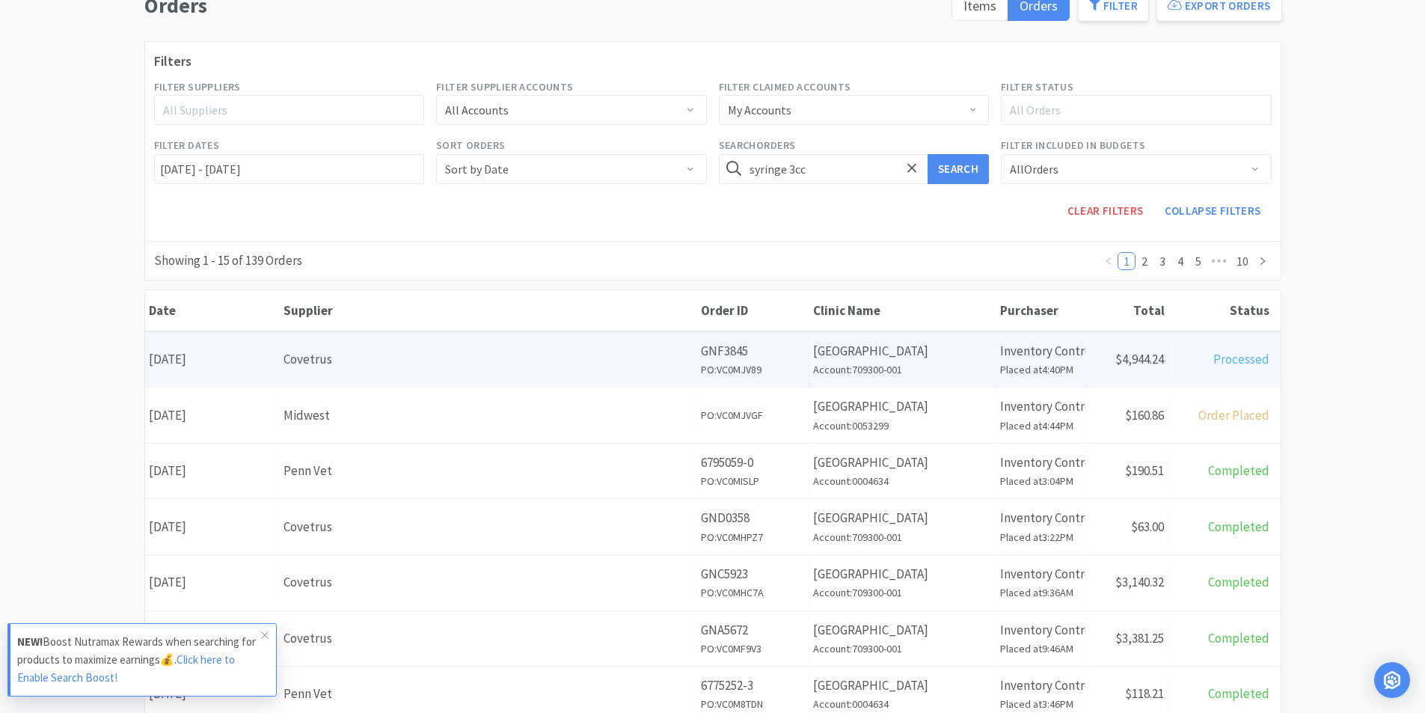
scroll to position [150, 0]
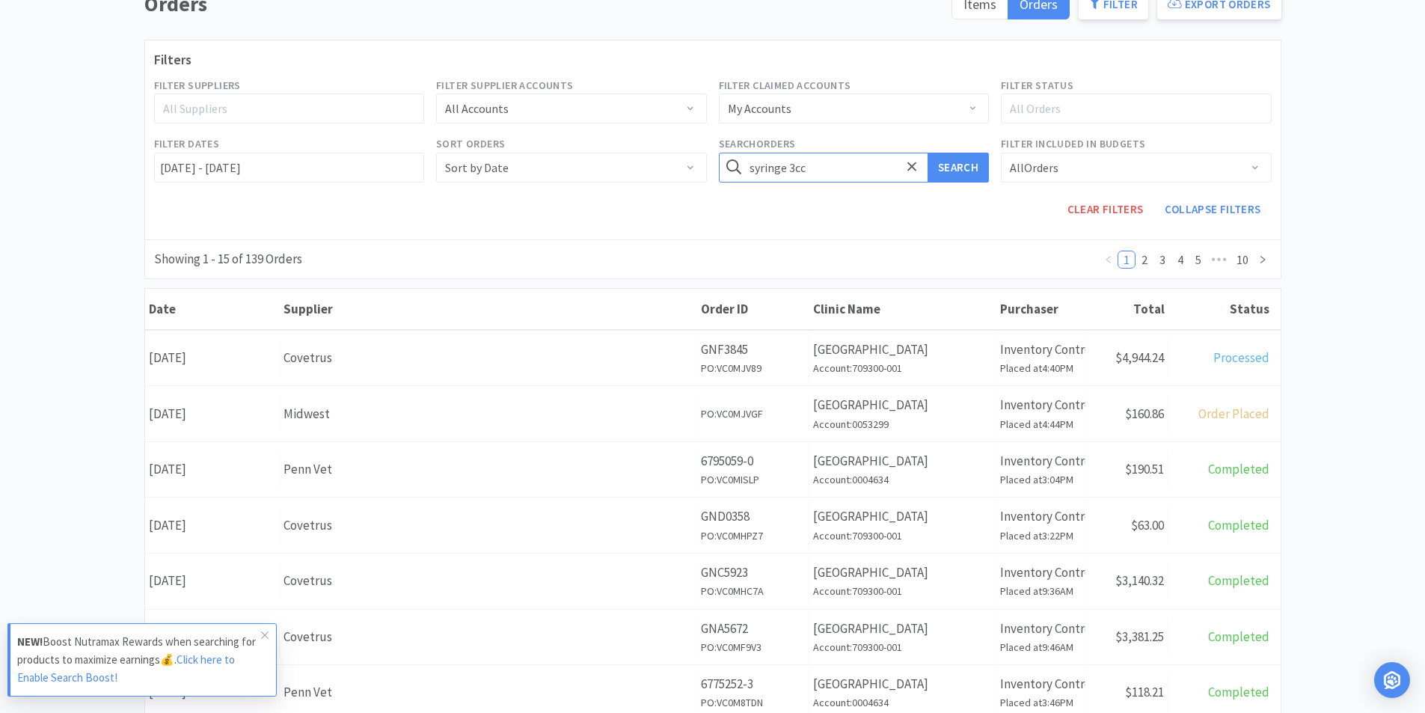
click at [827, 173] on input "syringe 3cc" at bounding box center [854, 168] width 271 height 30
click at [809, 168] on input "syringe 3cc" at bounding box center [854, 168] width 271 height 30
type input "syringe 3cc luer loc 22 ga x 3/4""
click at [927, 153] on button "Search" at bounding box center [957, 168] width 61 height 30
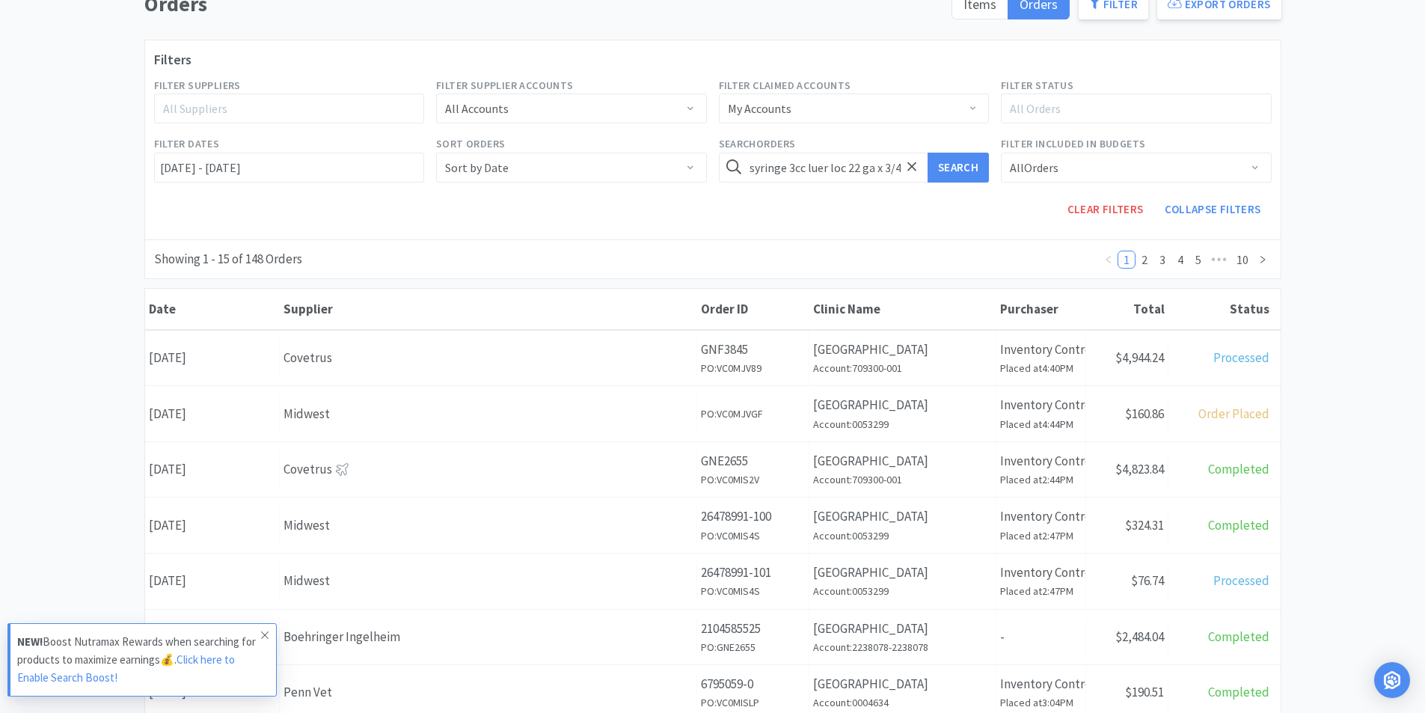
click at [257, 631] on span at bounding box center [264, 635] width 21 height 24
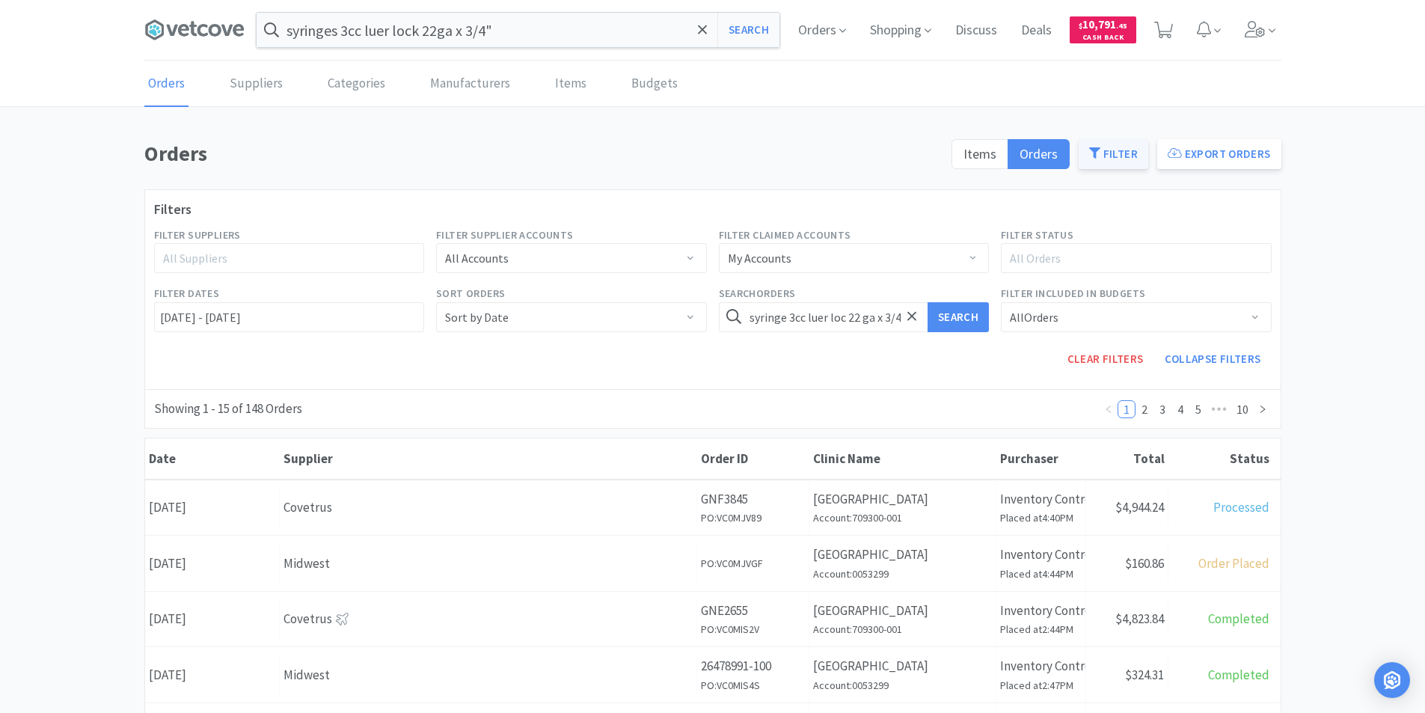
click at [1114, 145] on button "Filter" at bounding box center [1113, 154] width 70 height 30
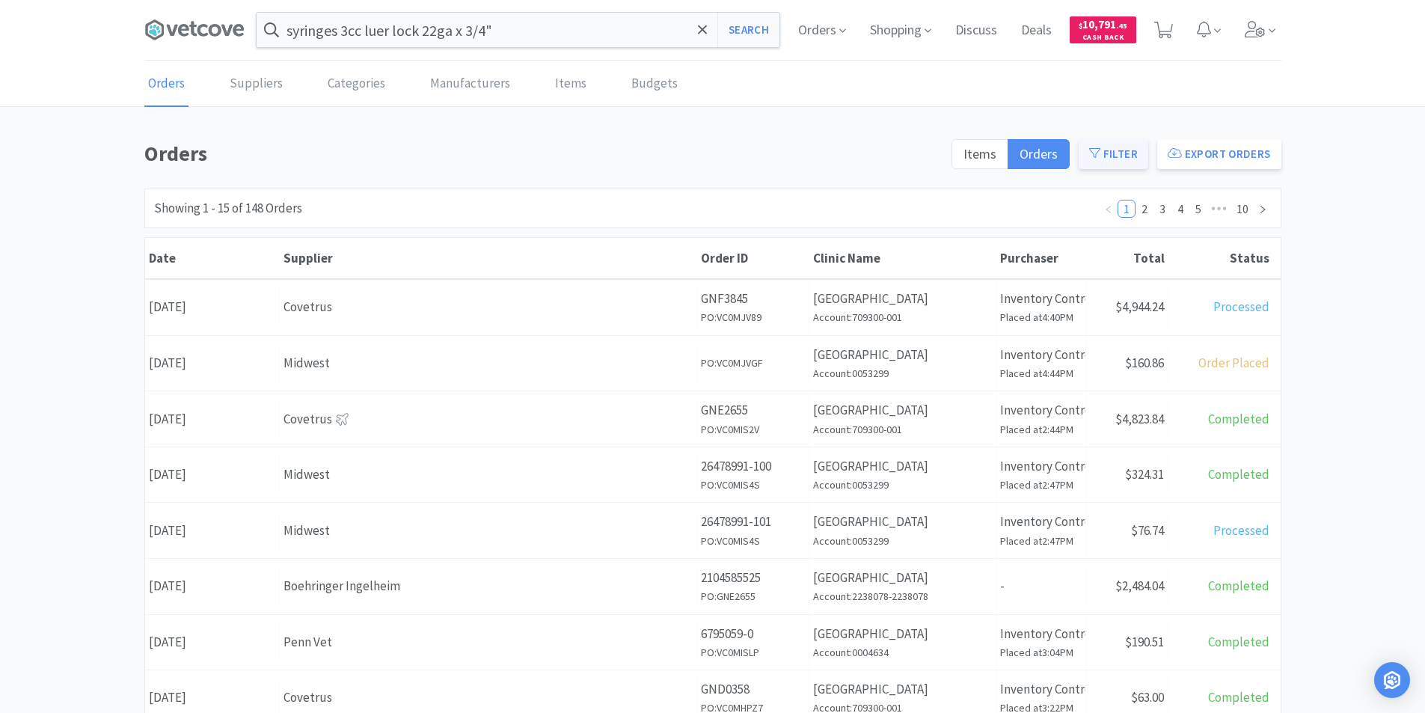
click at [1099, 155] on icon at bounding box center [1094, 152] width 11 height 11
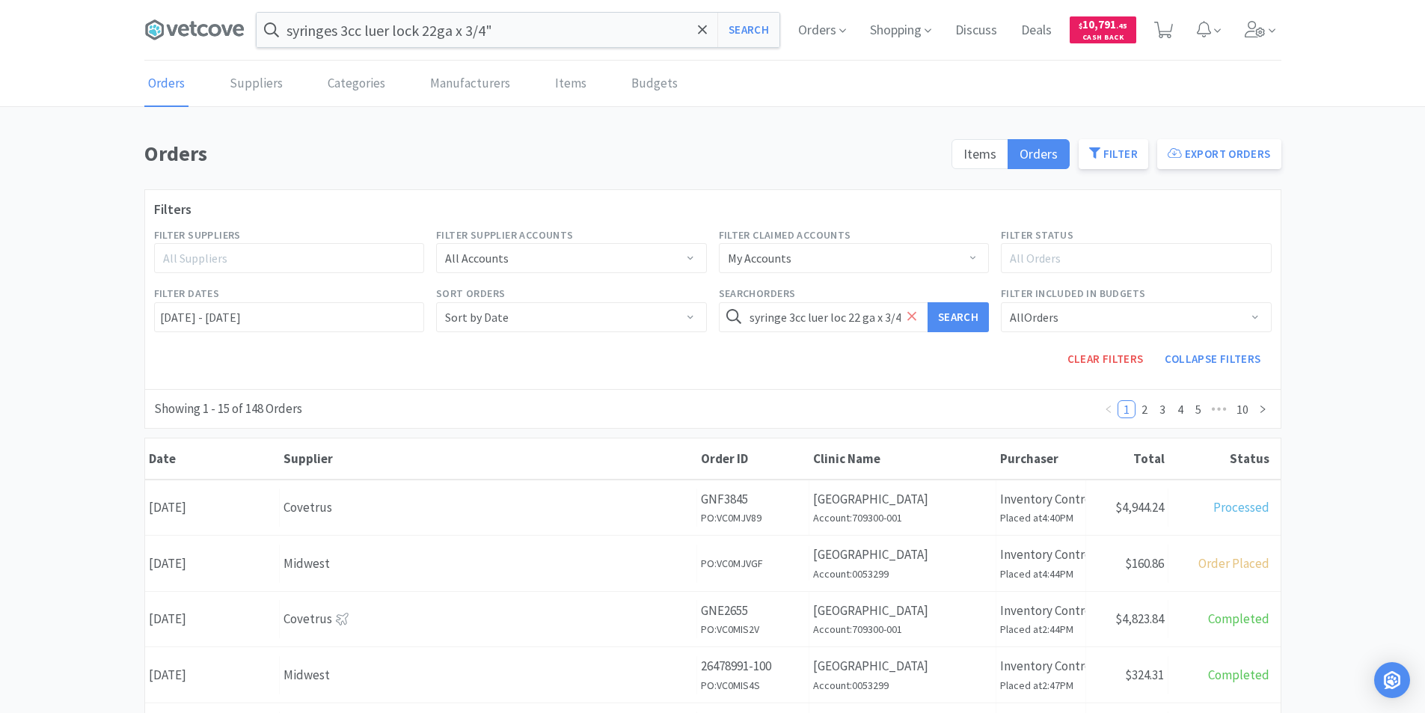
click at [912, 318] on icon at bounding box center [912, 316] width 10 height 15
click at [1049, 308] on div "All Orders" at bounding box center [1033, 317] width 49 height 28
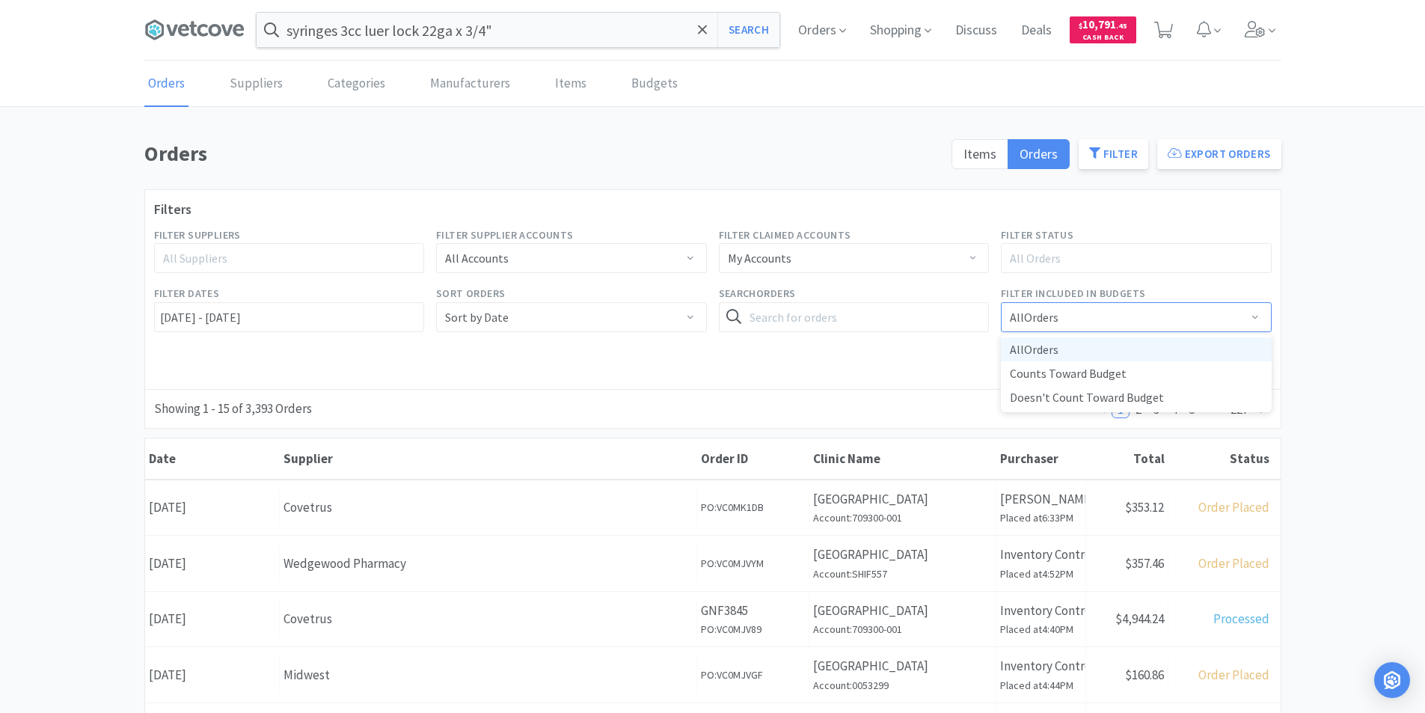
click at [1049, 309] on div "All Orders" at bounding box center [1033, 317] width 49 height 28
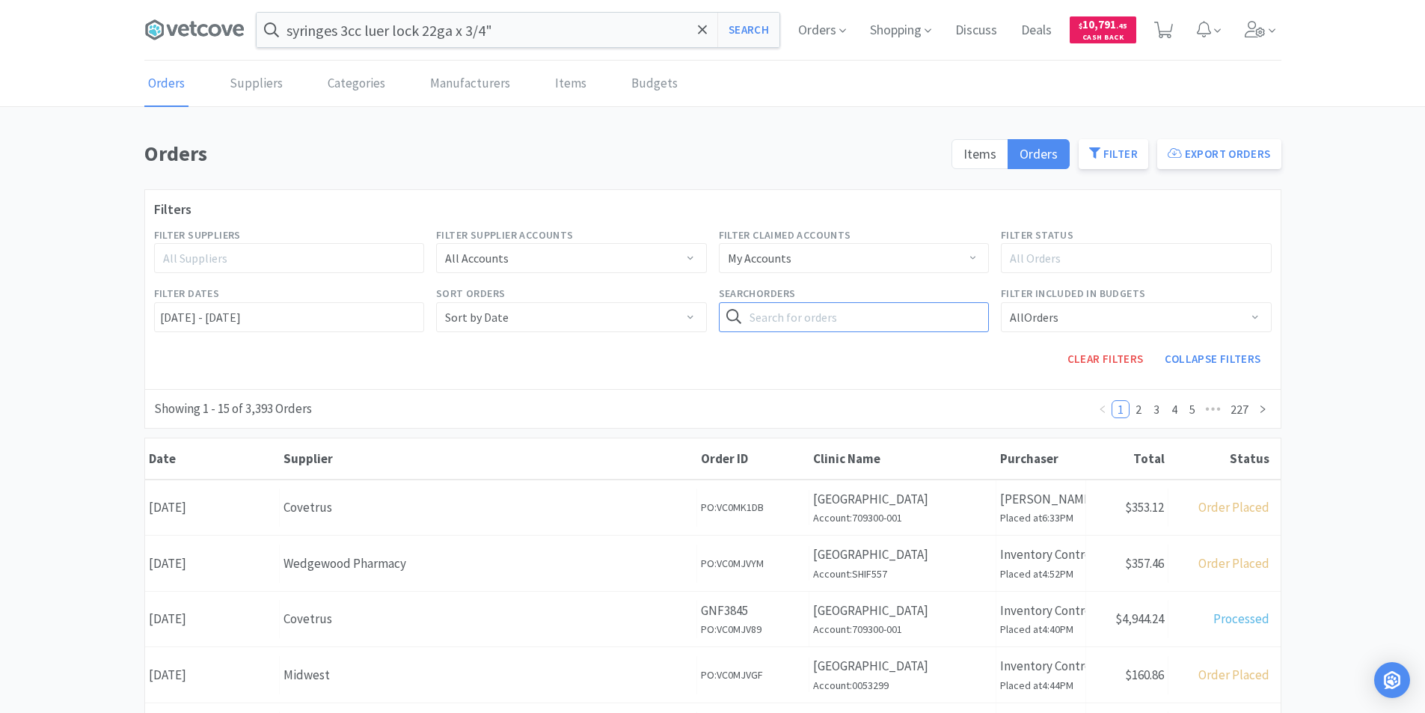
click at [825, 325] on input "text" at bounding box center [854, 317] width 271 height 30
type input "syringe"
click at [927, 302] on button "Search" at bounding box center [957, 317] width 61 height 30
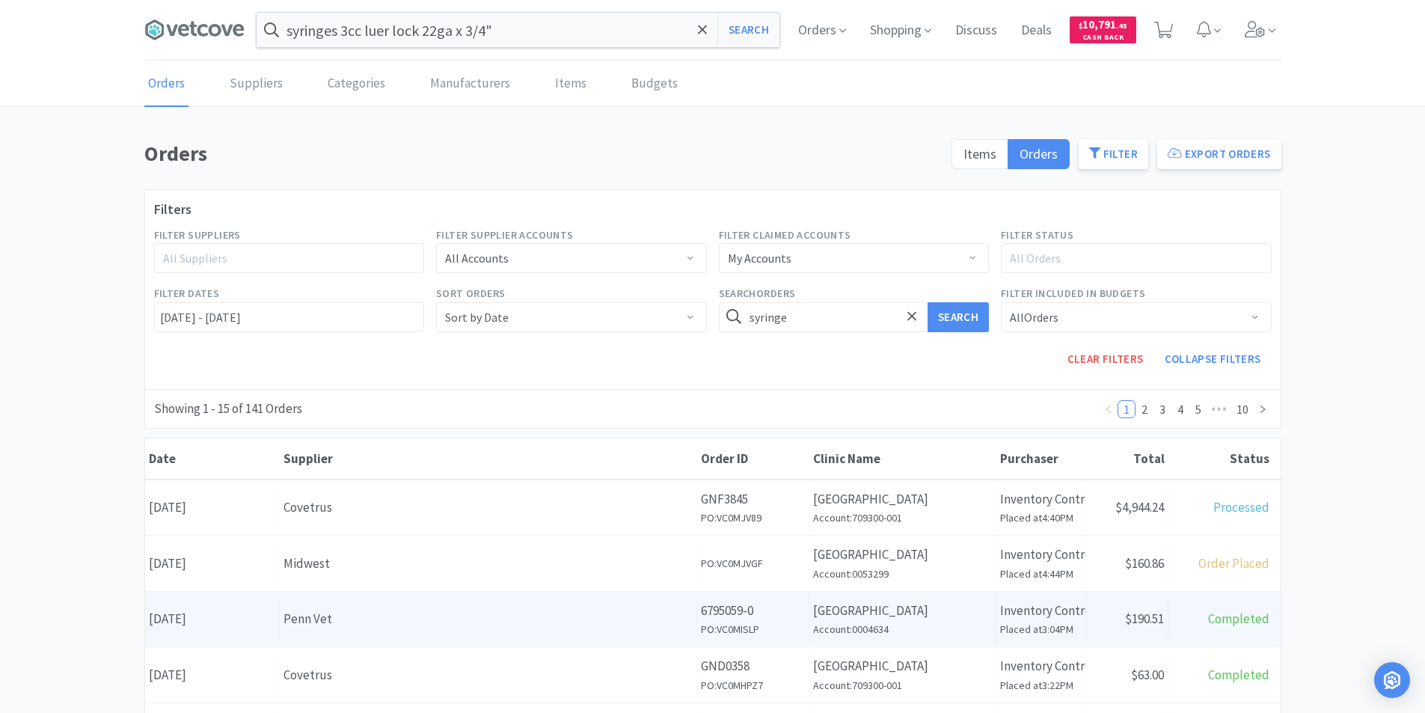
click at [490, 611] on div "Penn Vet" at bounding box center [487, 619] width 409 height 20
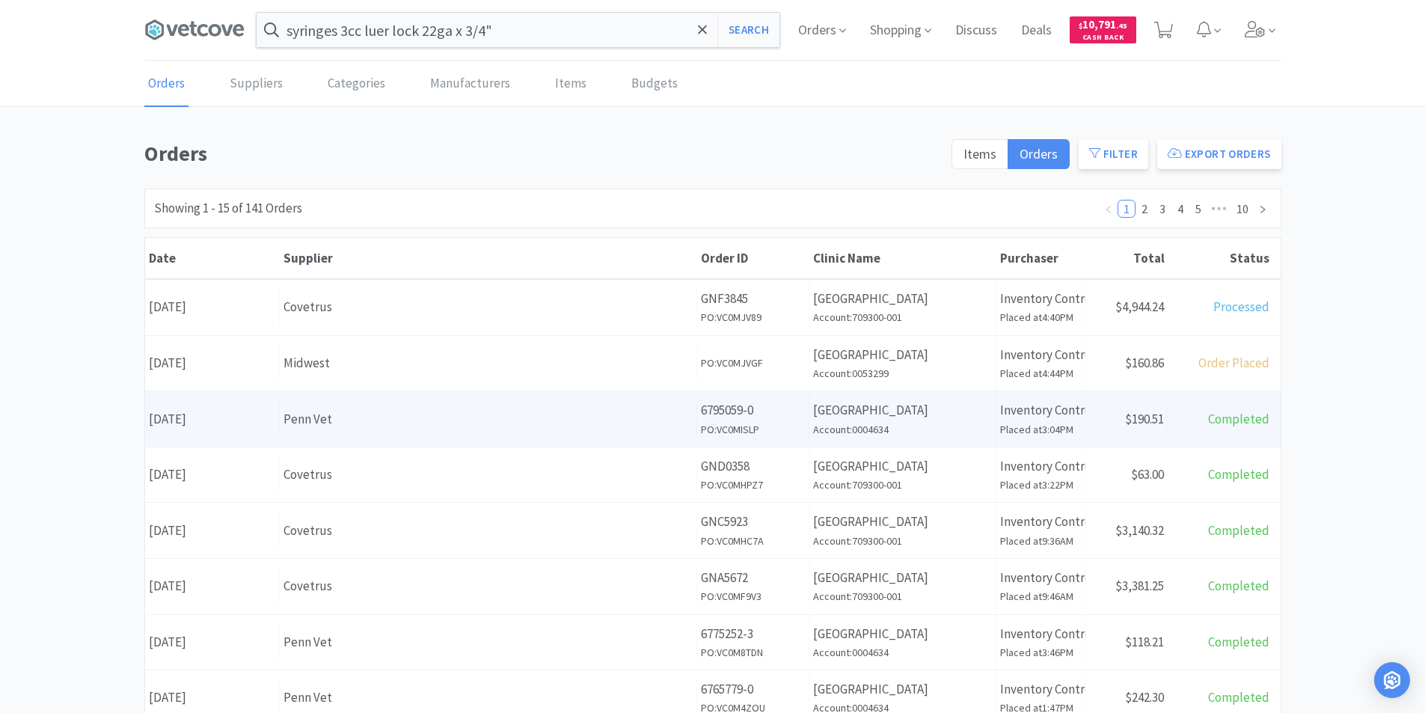
click at [534, 417] on div "Penn Vet" at bounding box center [487, 419] width 409 height 20
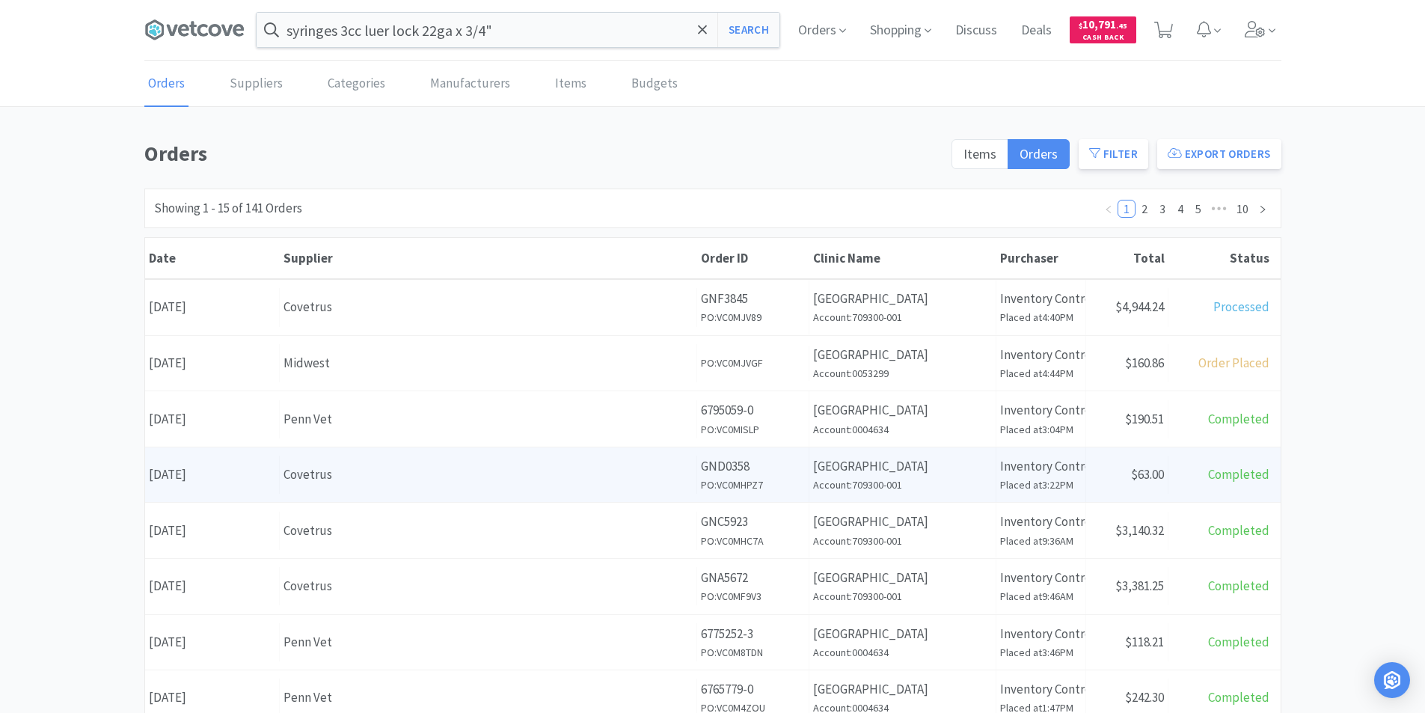
drag, startPoint x: 225, startPoint y: 477, endPoint x: 286, endPoint y: 488, distance: 61.5
click at [225, 478] on div "Date [DATE]" at bounding box center [212, 474] width 135 height 38
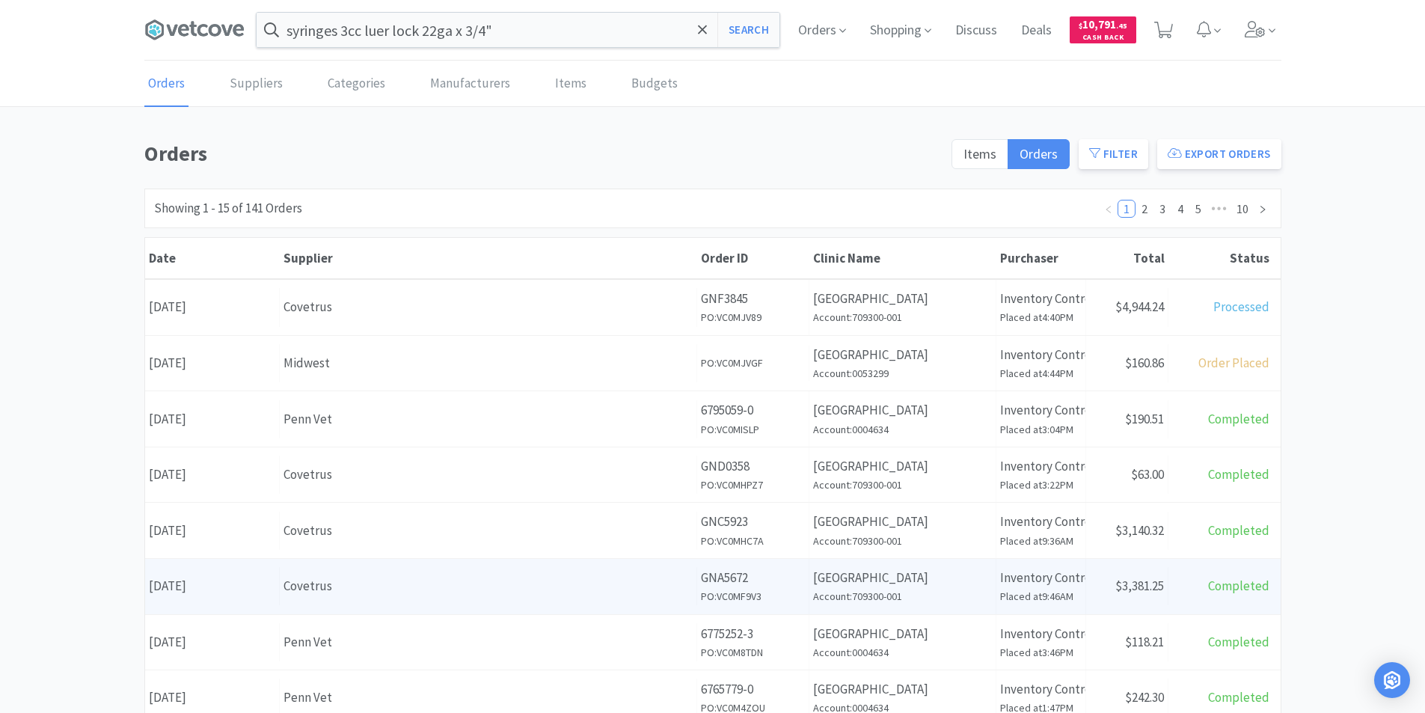
click at [240, 587] on div "Date [DATE]" at bounding box center [212, 586] width 135 height 38
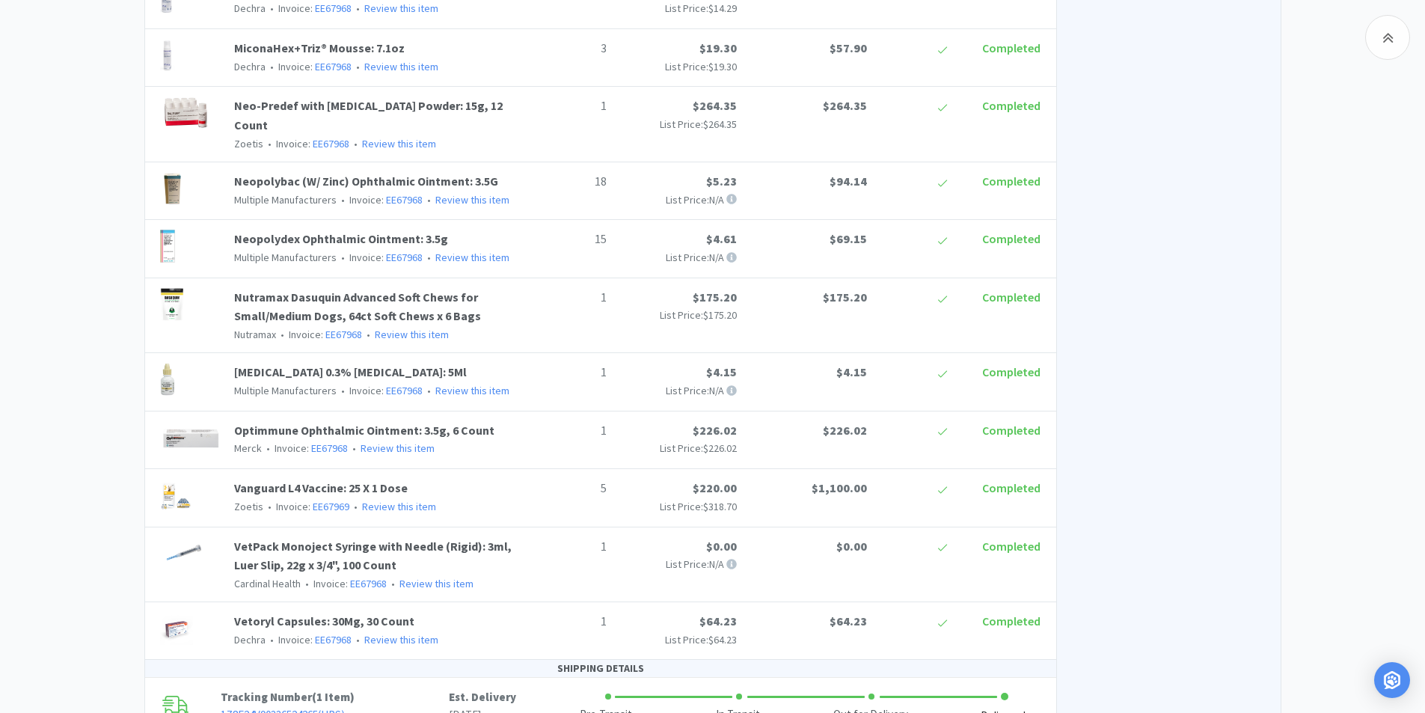
scroll to position [1271, 0]
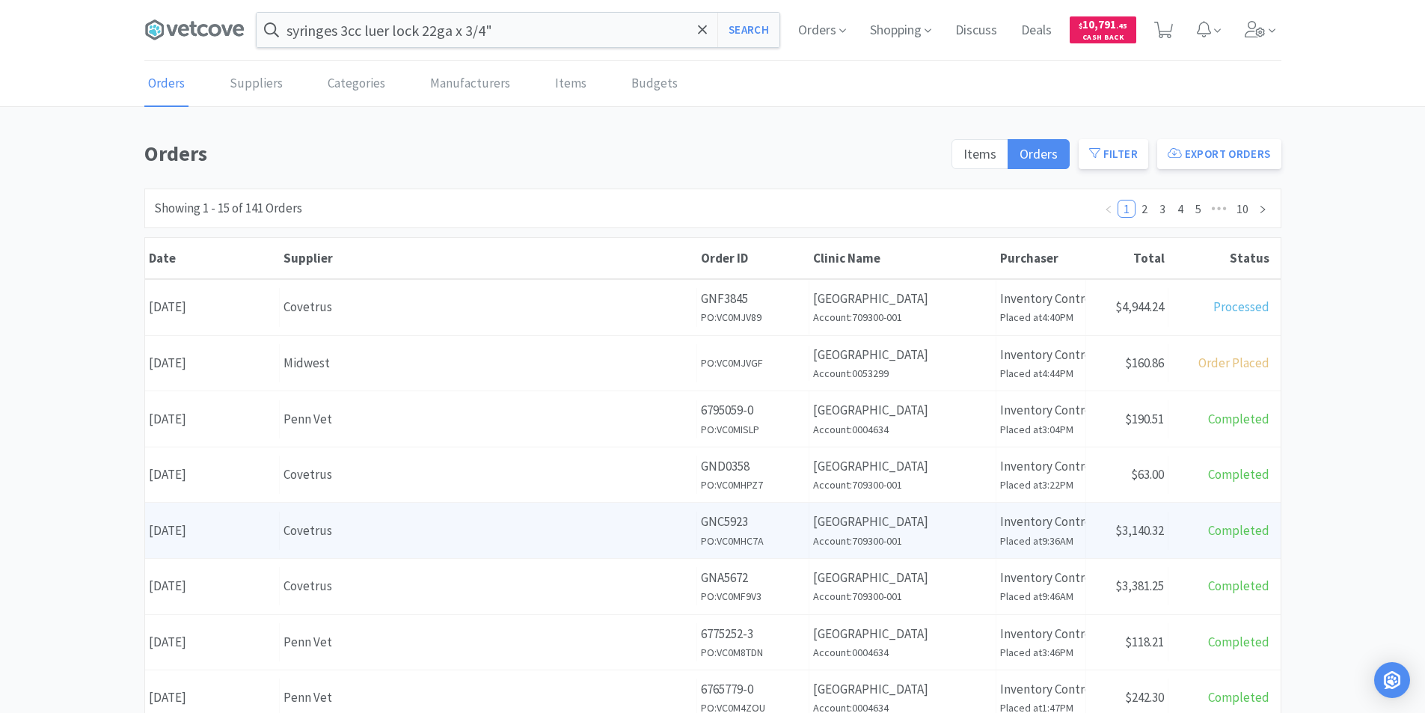
click at [331, 528] on div "Covetrus" at bounding box center [487, 530] width 409 height 20
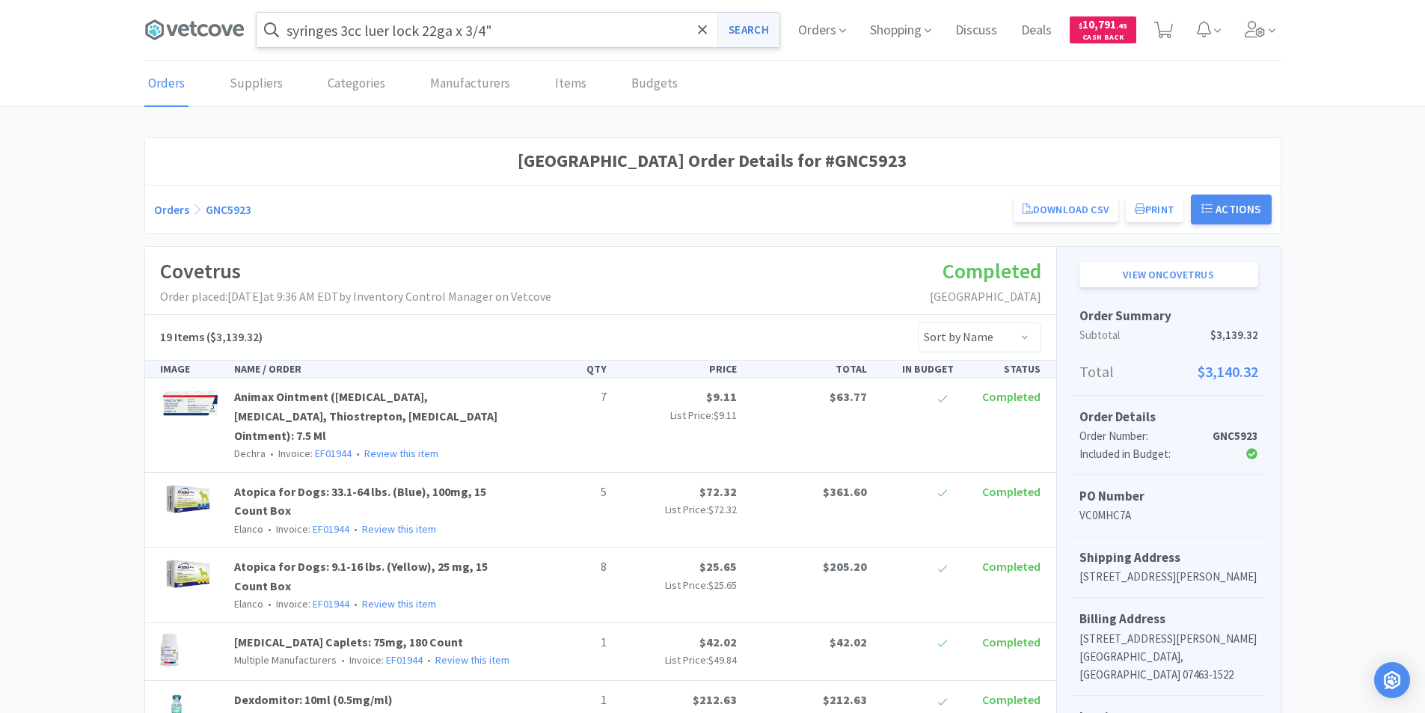
click at [738, 23] on button "Search" at bounding box center [748, 30] width 62 height 34
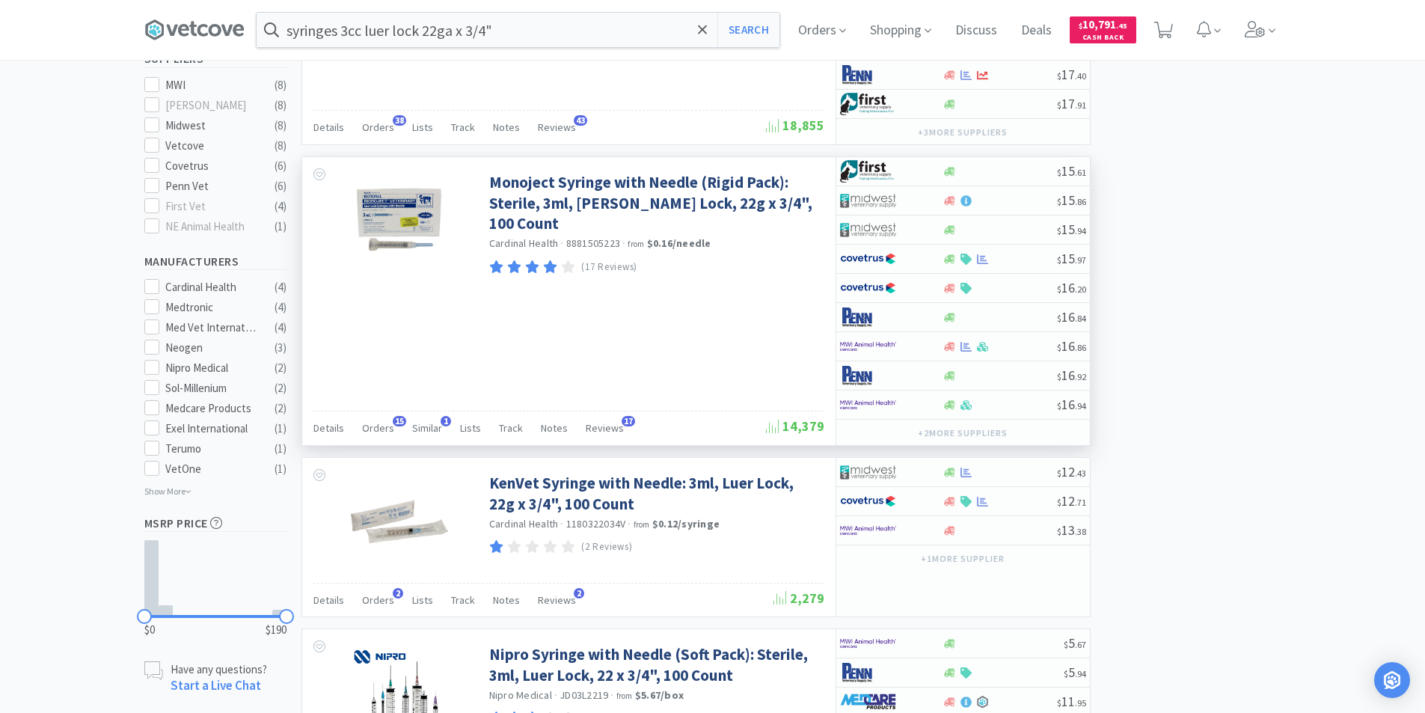
scroll to position [523, 0]
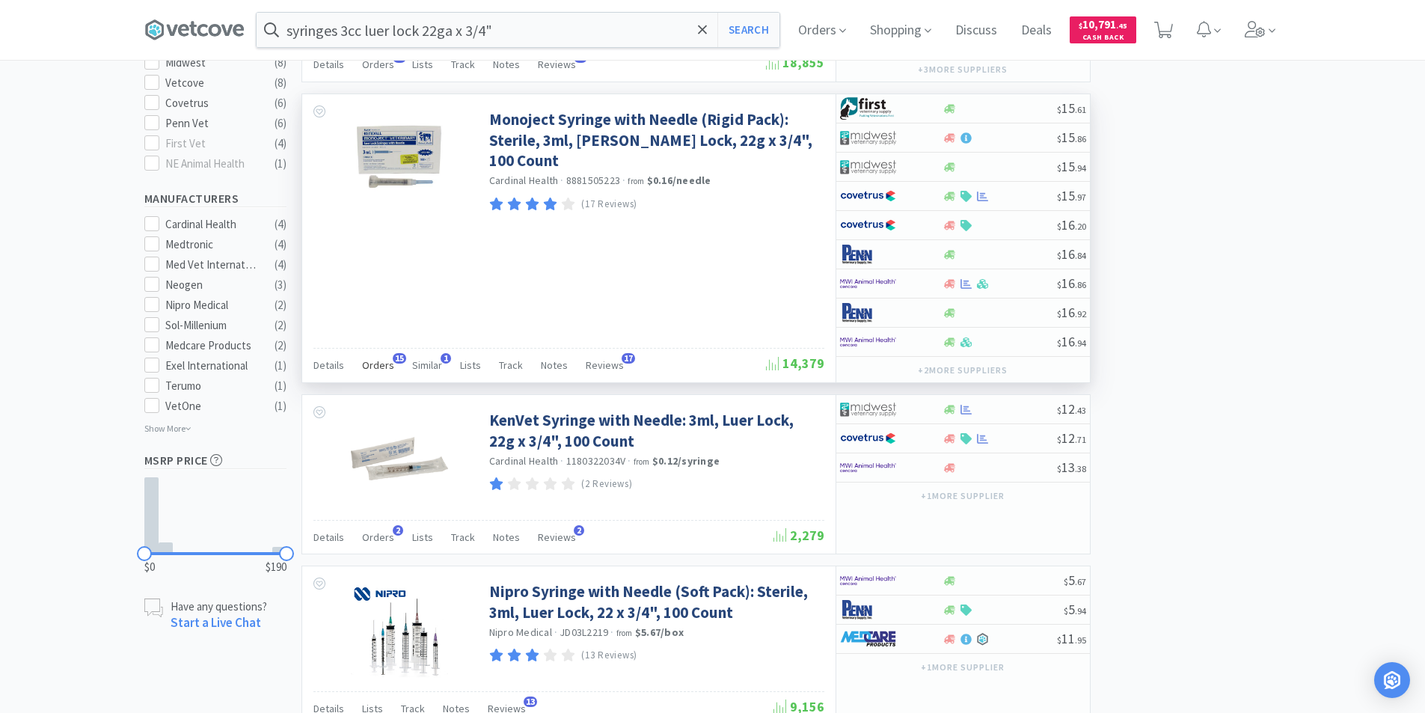
click at [371, 367] on span "Orders" at bounding box center [378, 364] width 32 height 13
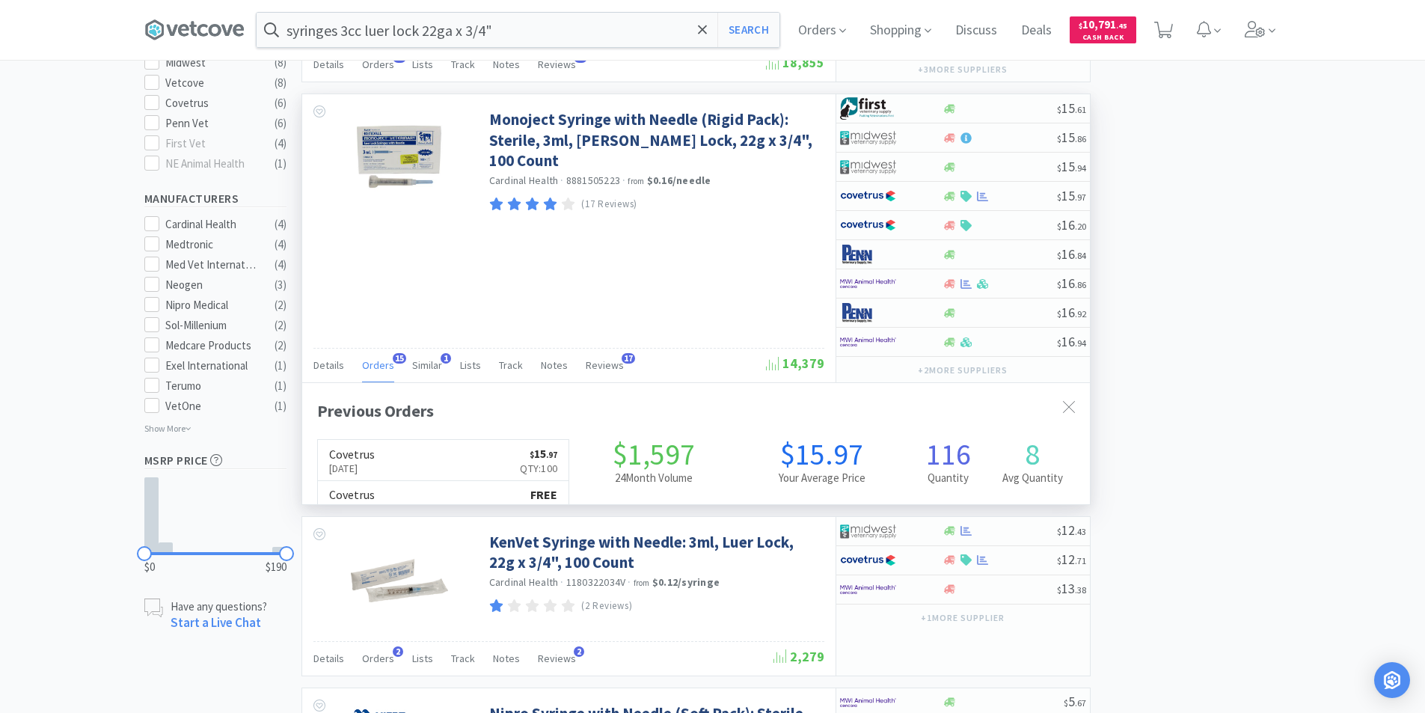
scroll to position [401, 787]
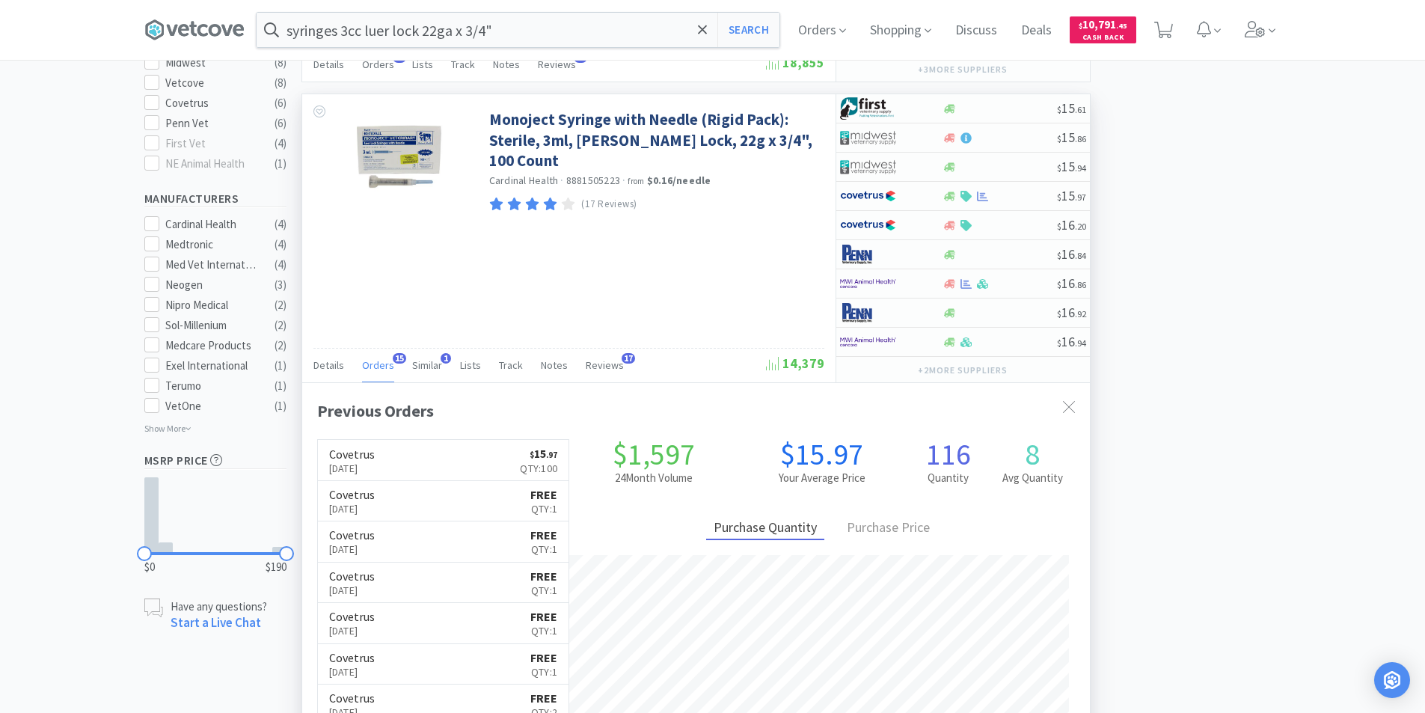
click at [372, 368] on span "Orders" at bounding box center [378, 364] width 32 height 13
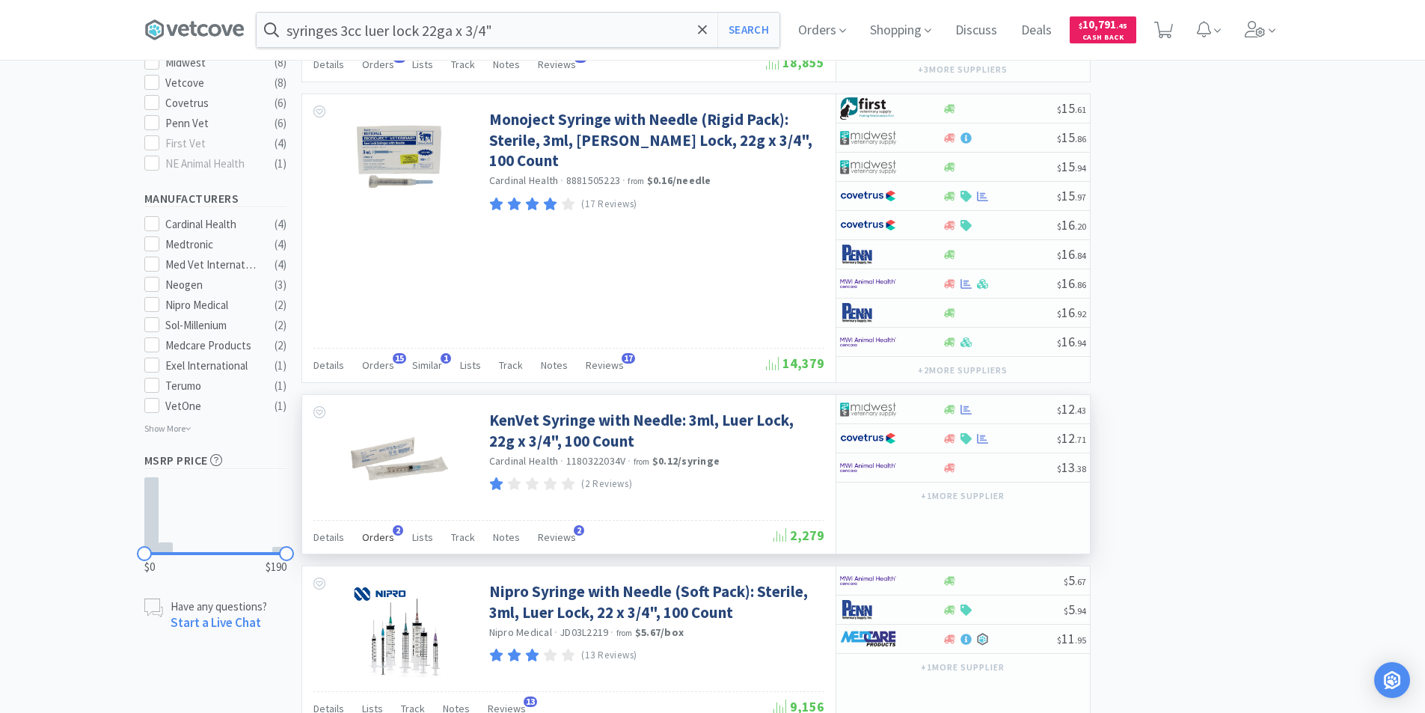
click at [378, 533] on span "Orders" at bounding box center [378, 536] width 32 height 13
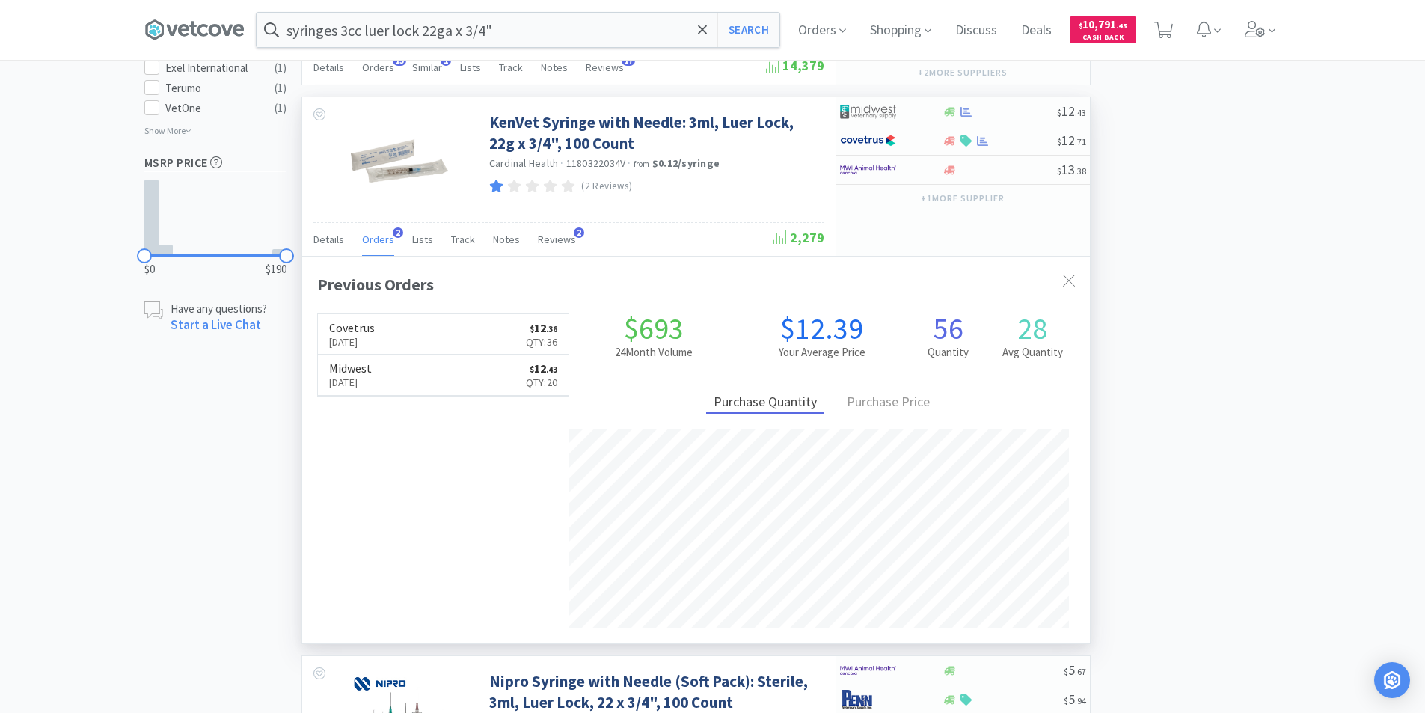
scroll to position [823, 0]
click at [494, 339] on link "Covetrus [DATE] $ 12 . 36 Qty: 36" at bounding box center [443, 333] width 251 height 41
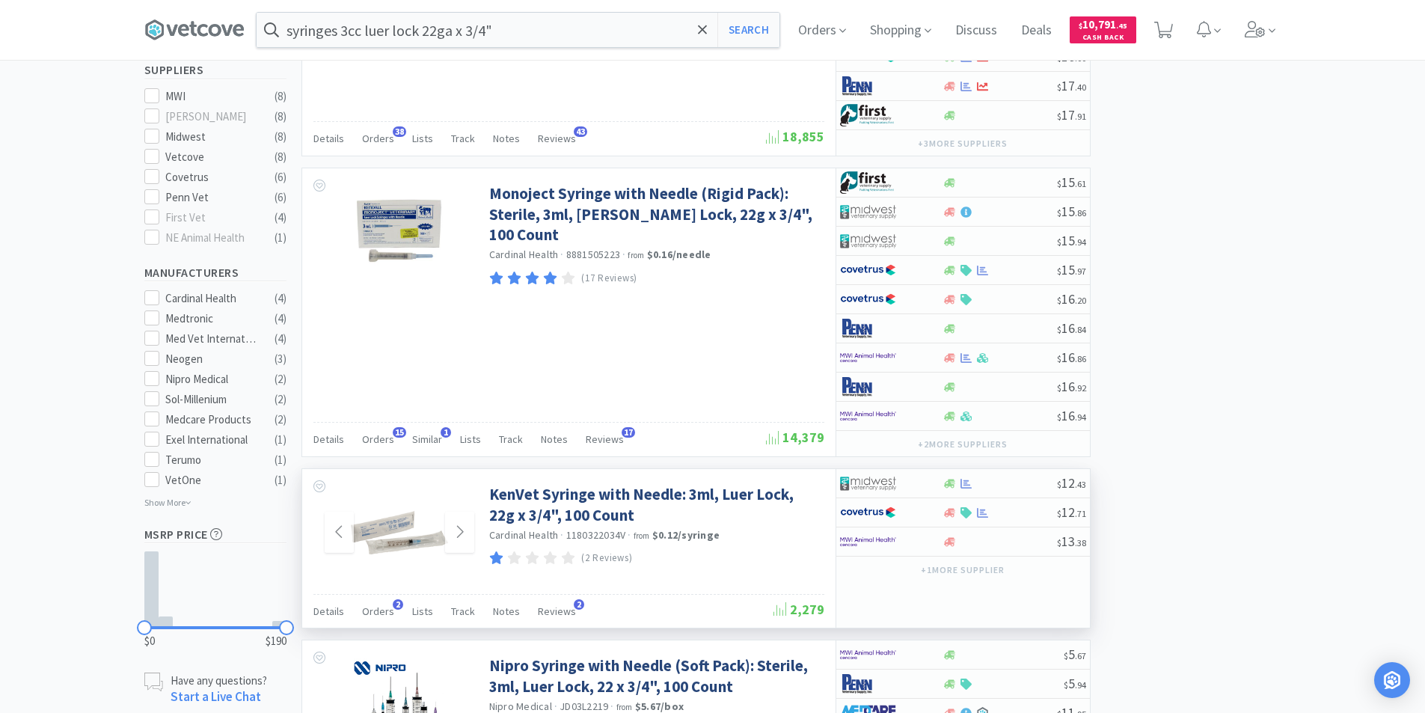
scroll to position [449, 0]
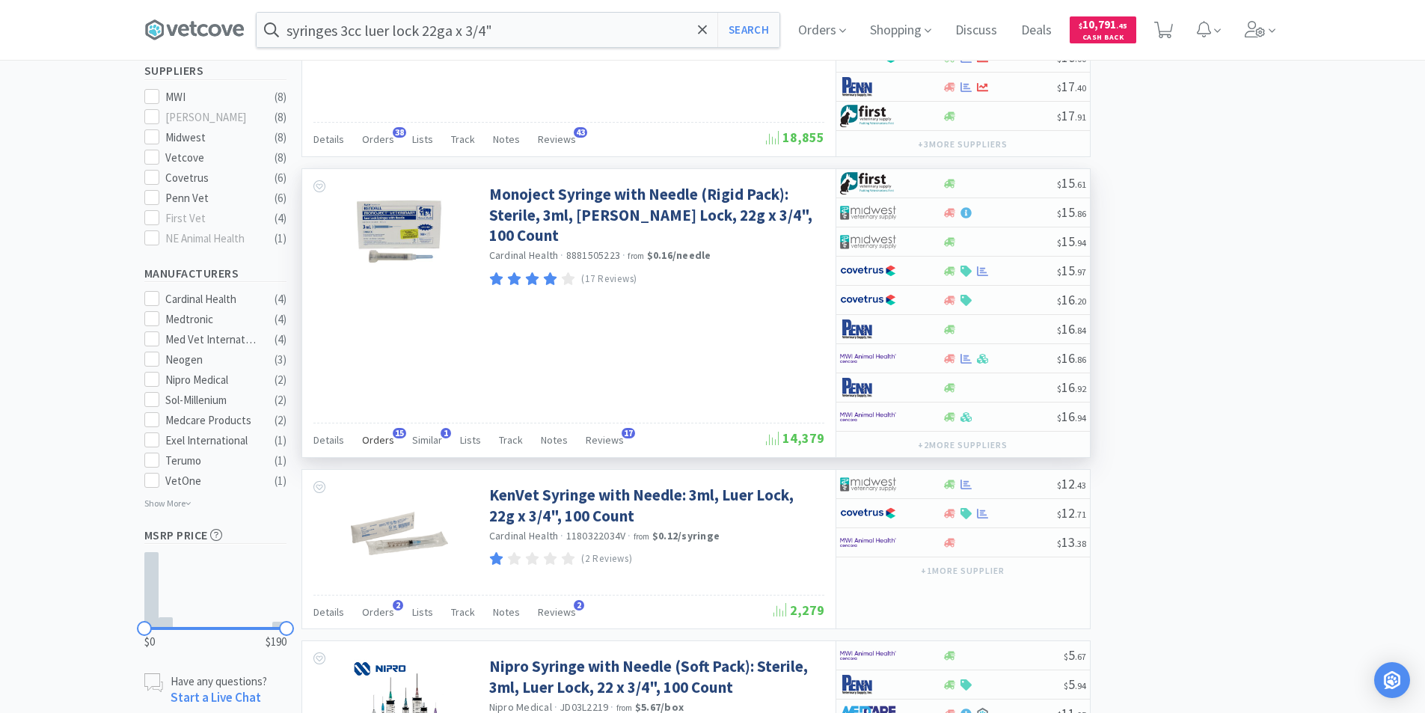
click at [381, 437] on span "Orders" at bounding box center [378, 439] width 32 height 13
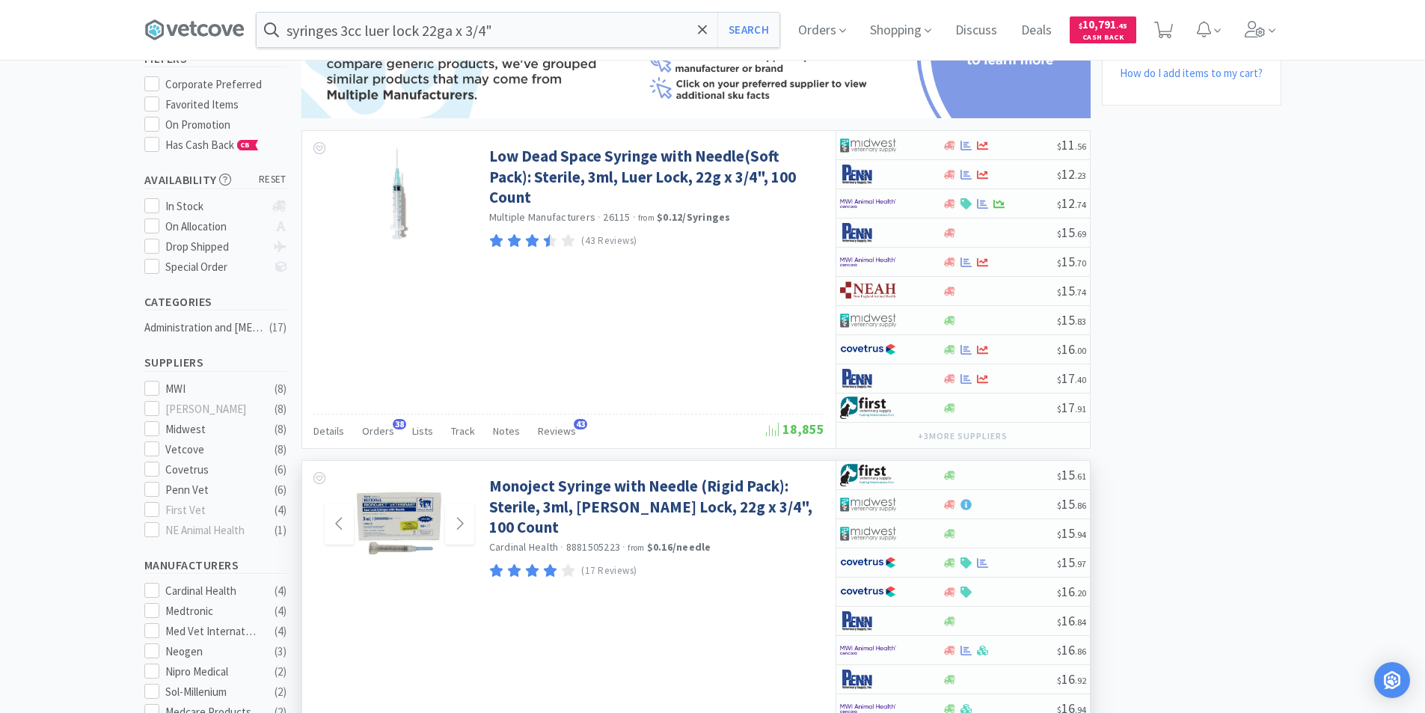
scroll to position [150, 0]
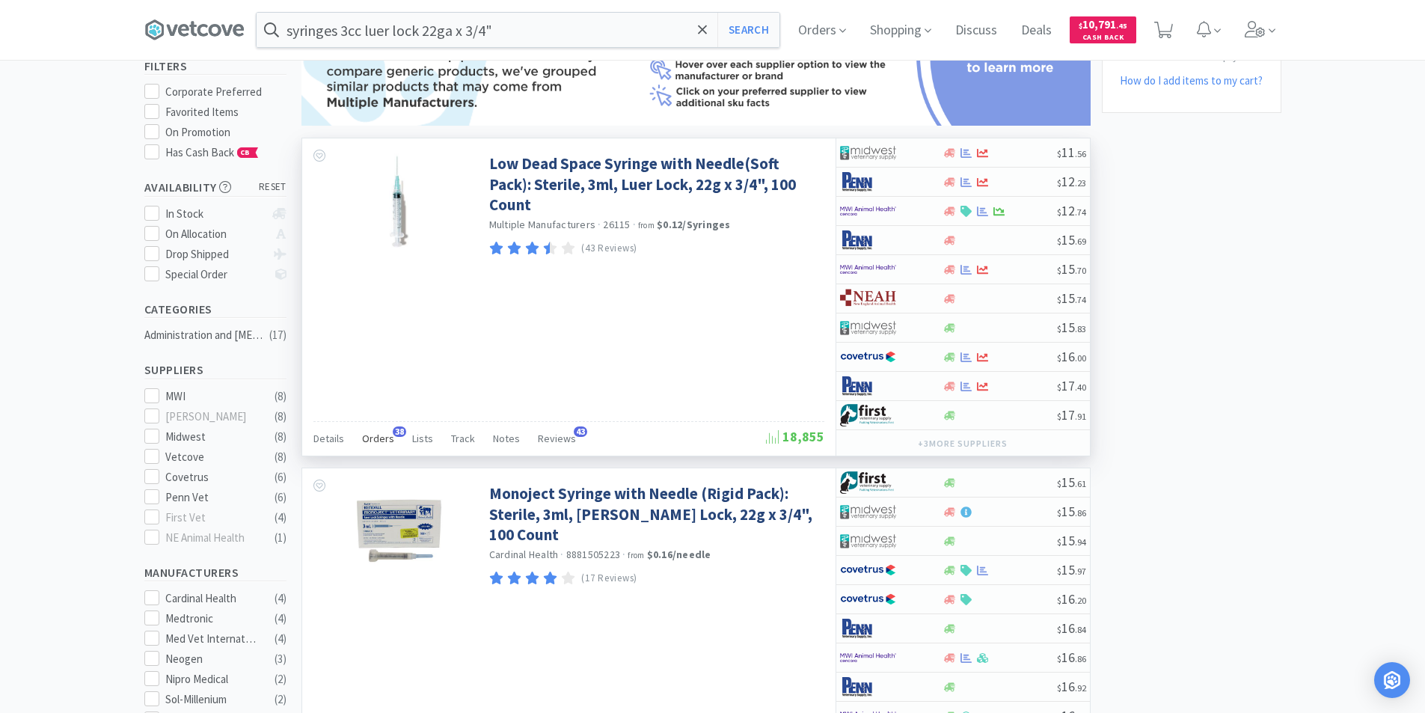
click at [387, 439] on span "Orders" at bounding box center [378, 437] width 32 height 13
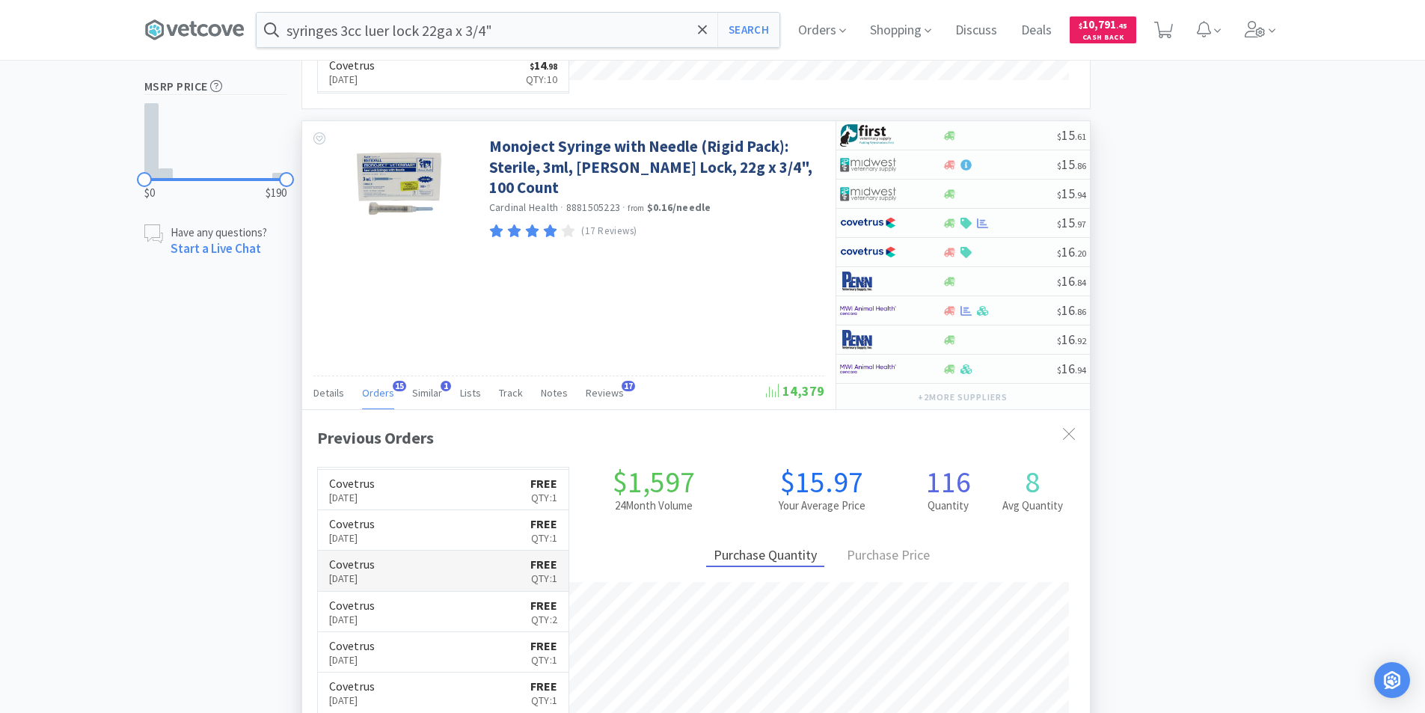
scroll to position [0, 0]
click at [485, 491] on link "Covetrus [DATE] $ 15 . 97 Qty: 100" at bounding box center [443, 487] width 251 height 41
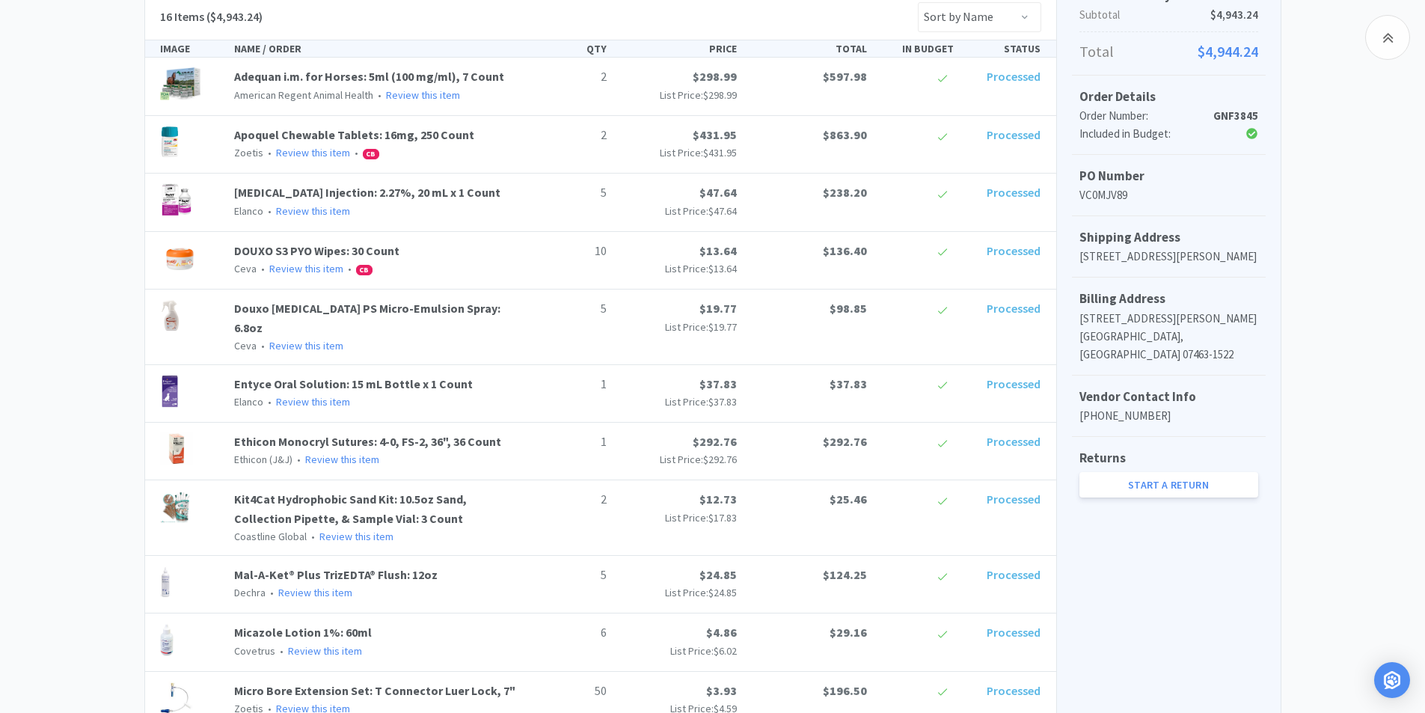
scroll to position [224, 0]
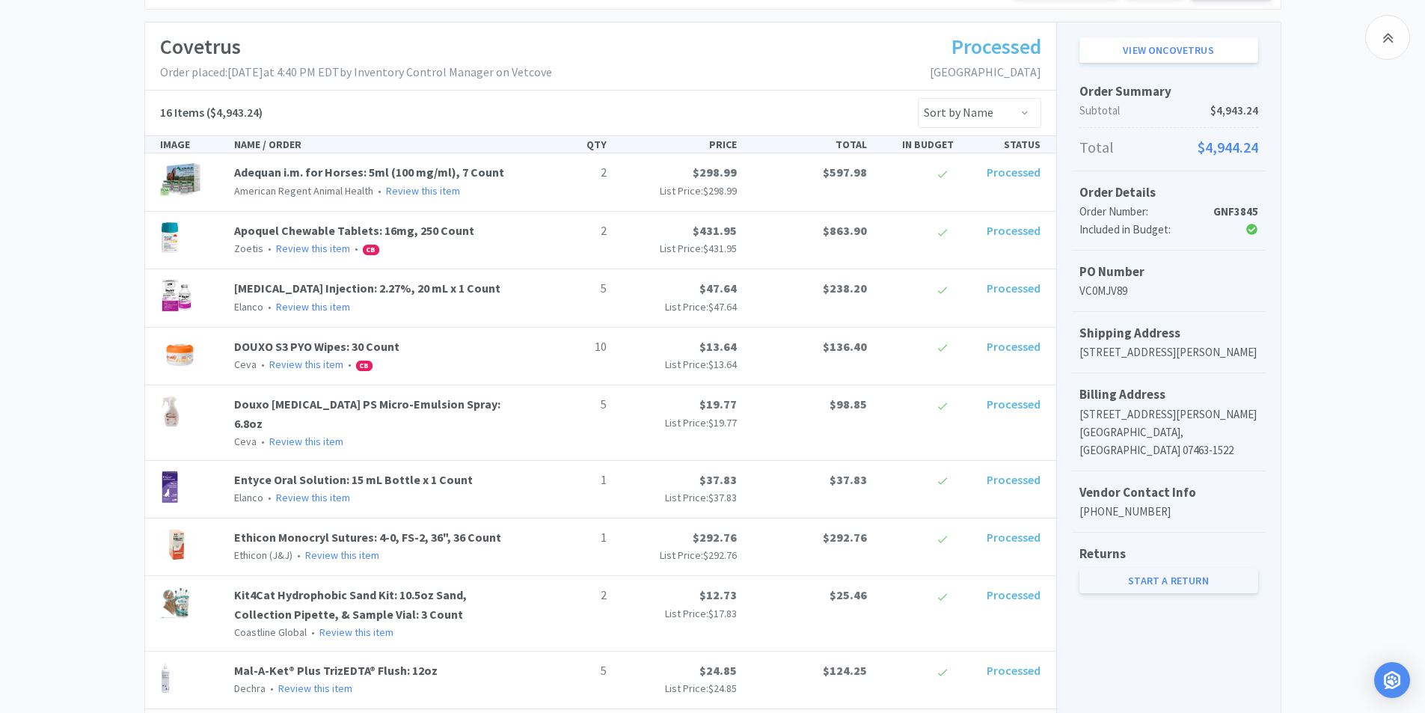
click at [1145, 581] on link "Start a Return" at bounding box center [1168, 580] width 179 height 25
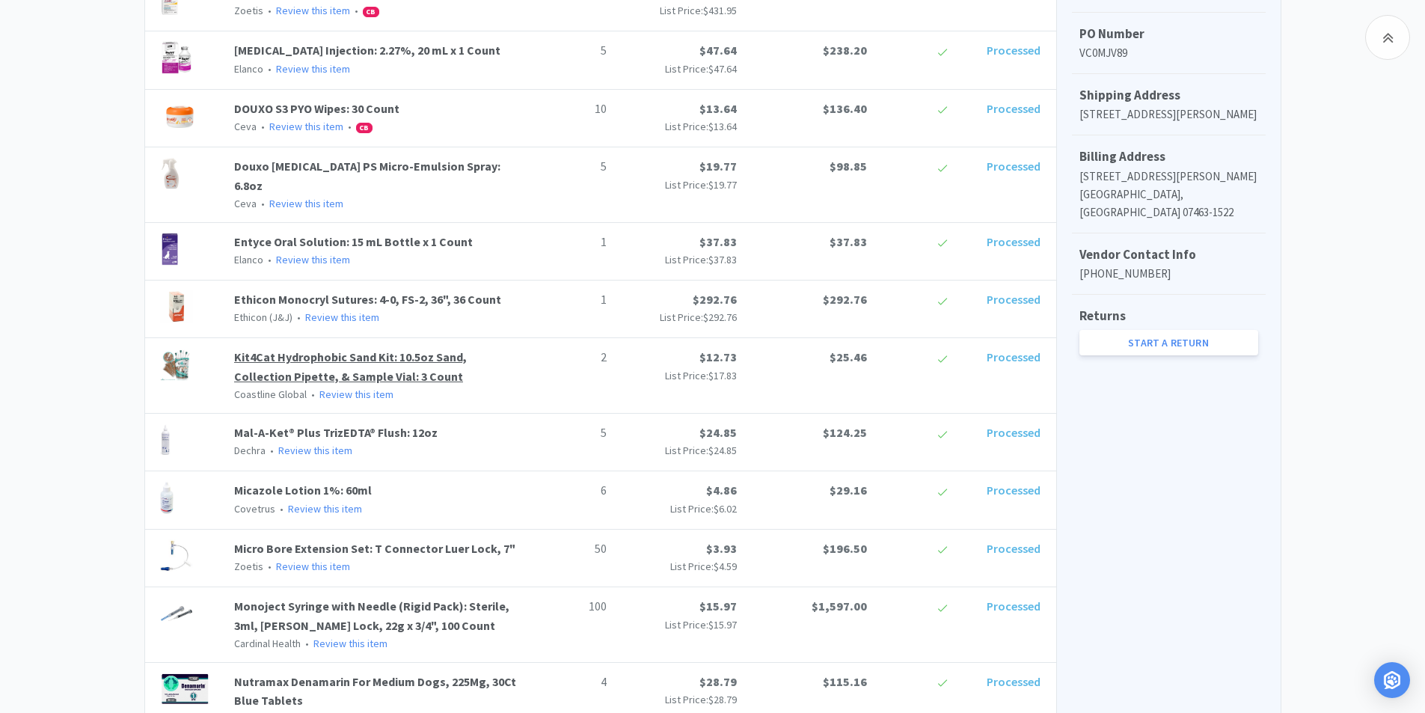
scroll to position [598, 0]
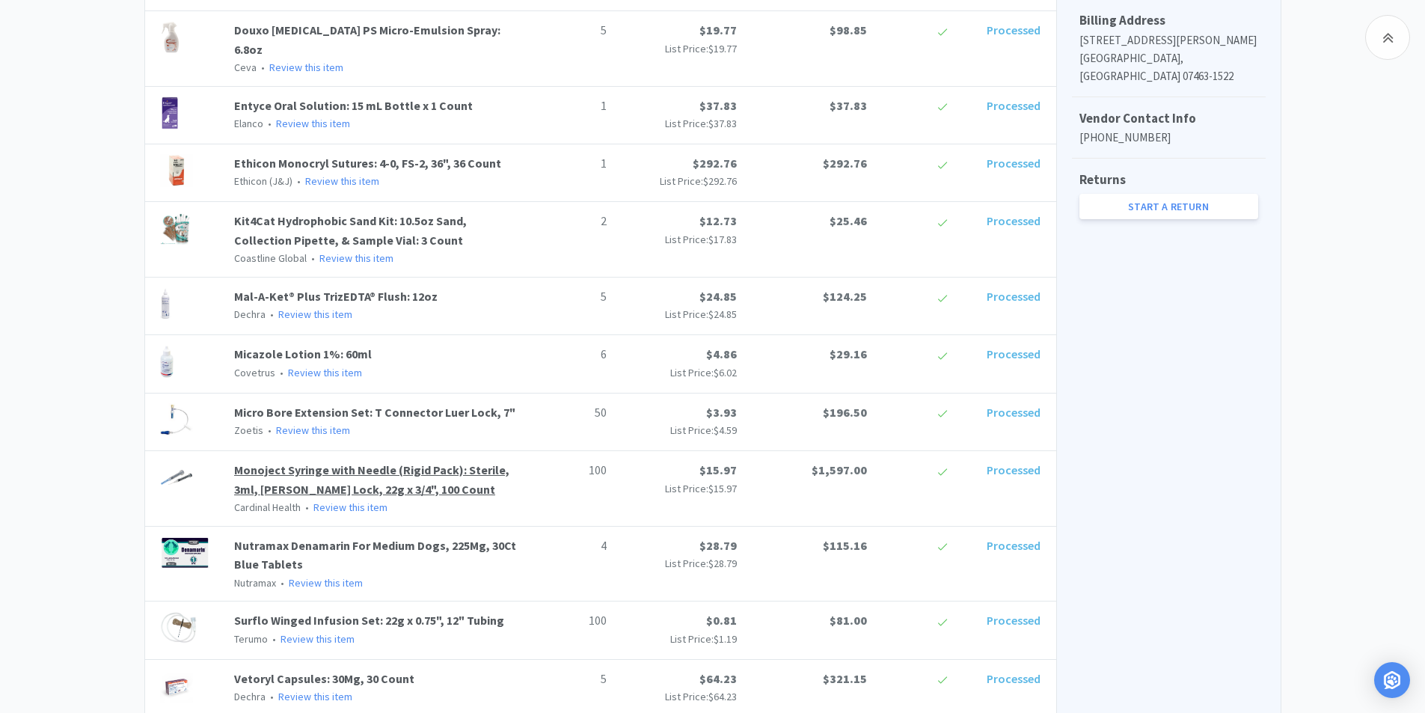
click at [313, 468] on link "Monoject Syringe with Needle (Rigid Pack): Sterile, 3ml, [PERSON_NAME] Lock, 22…" at bounding box center [371, 479] width 275 height 34
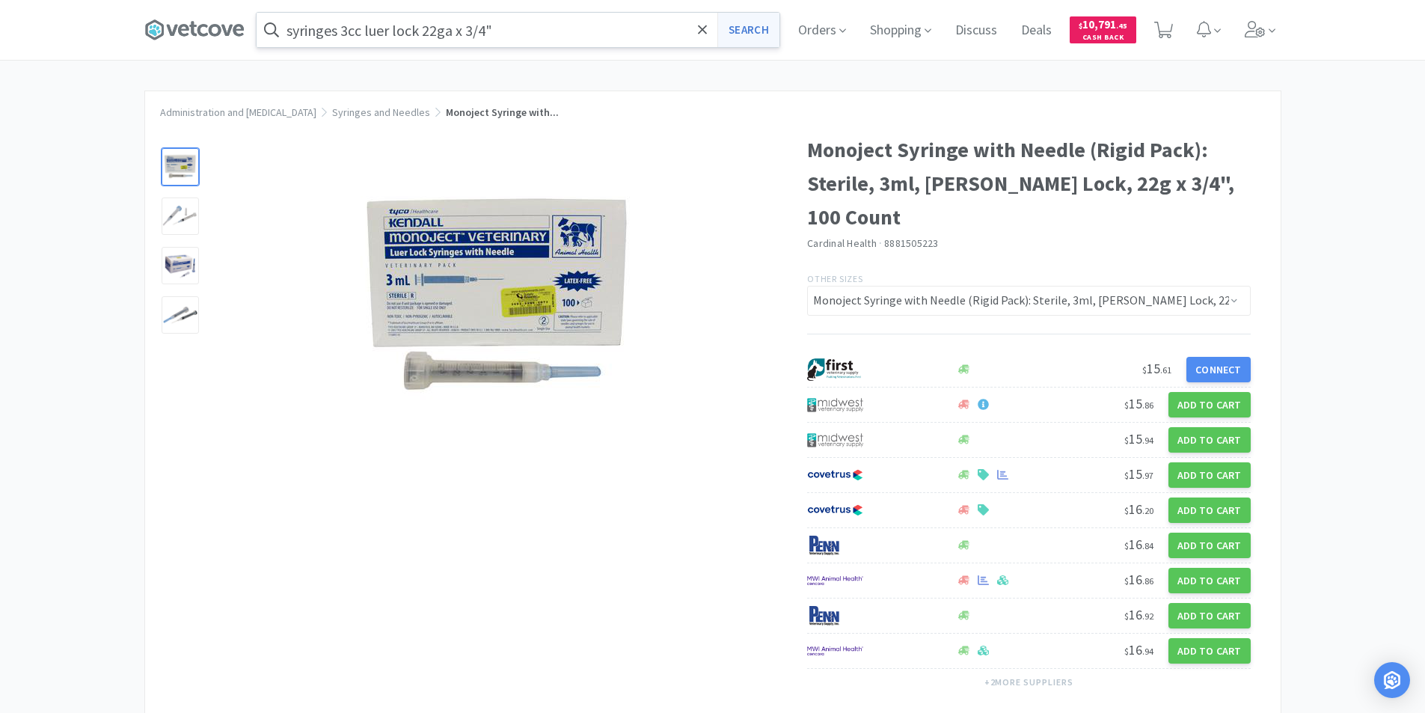
click at [732, 25] on button "Search" at bounding box center [748, 30] width 62 height 34
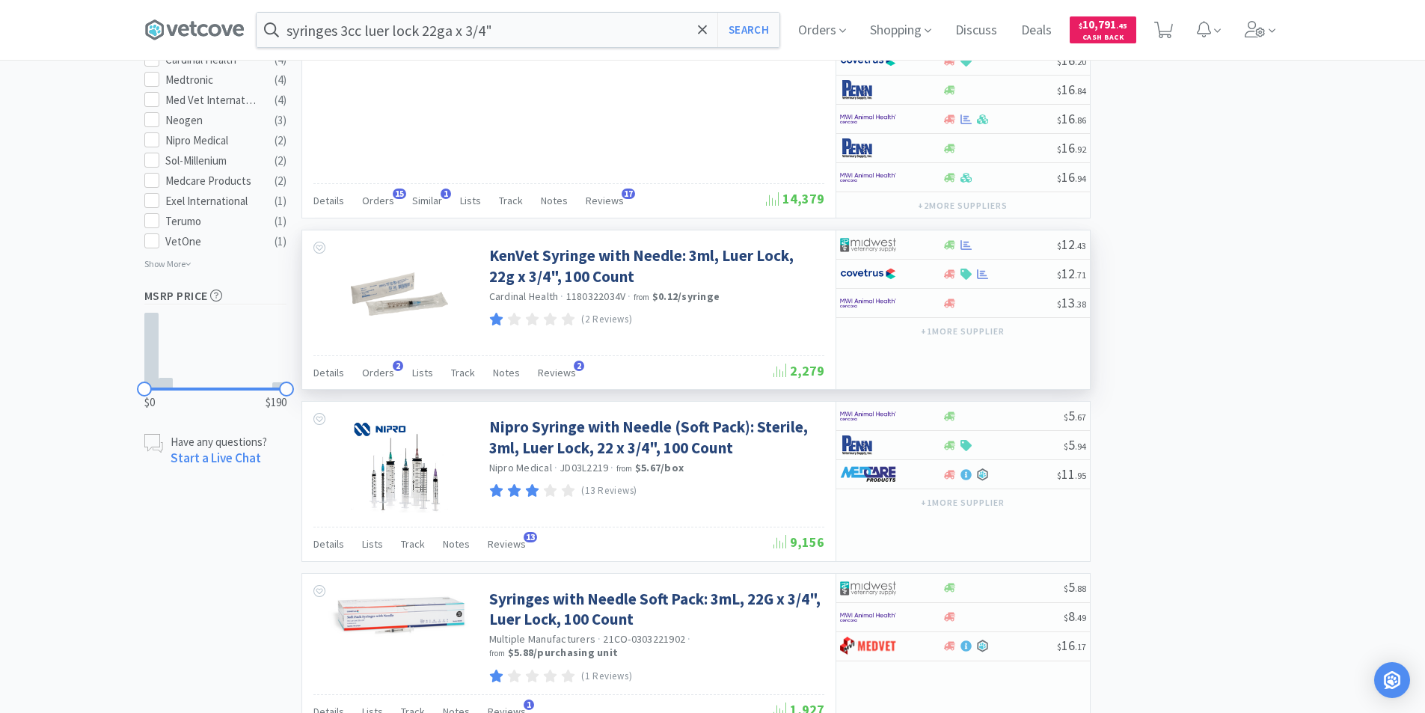
scroll to position [673, 0]
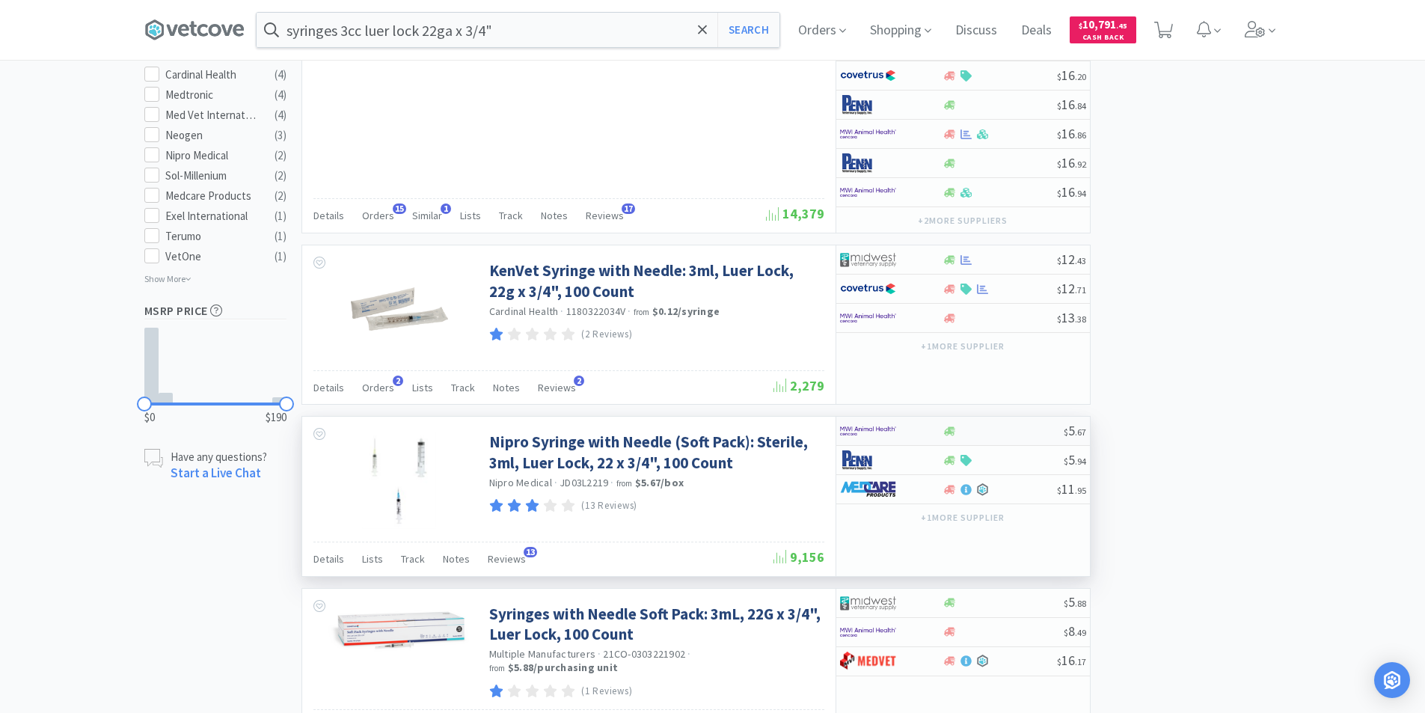
click at [909, 431] on div at bounding box center [881, 430] width 82 height 25
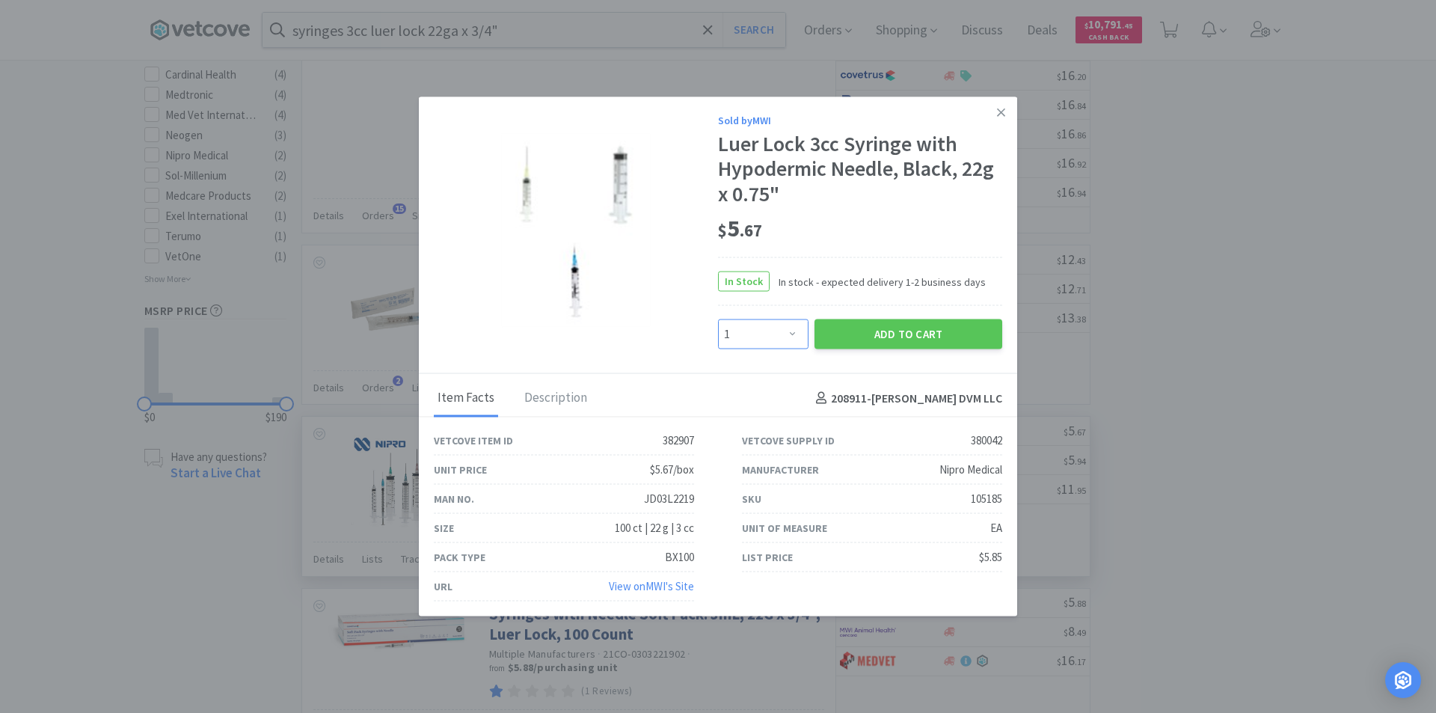
click at [781, 340] on select "Enter Quantity 1 2 3 4 5 6 7 8 9 10 11 12 13 14 15 16 17 18 19 20 Enter Quantity" at bounding box center [763, 334] width 90 height 30
select select "20"
click at [718, 319] on select "Enter Quantity 1 2 3 4 5 6 7 8 9 10 11 12 13 14 15 16 17 18 19 20 Enter Quantity" at bounding box center [763, 334] width 90 height 30
click at [797, 333] on select "Enter Quantity 1 2 3 4 5 6 7 8 9 10 11 12 13 14 15 16 17 18 19 20 Enter Quantity" at bounding box center [763, 334] width 90 height 30
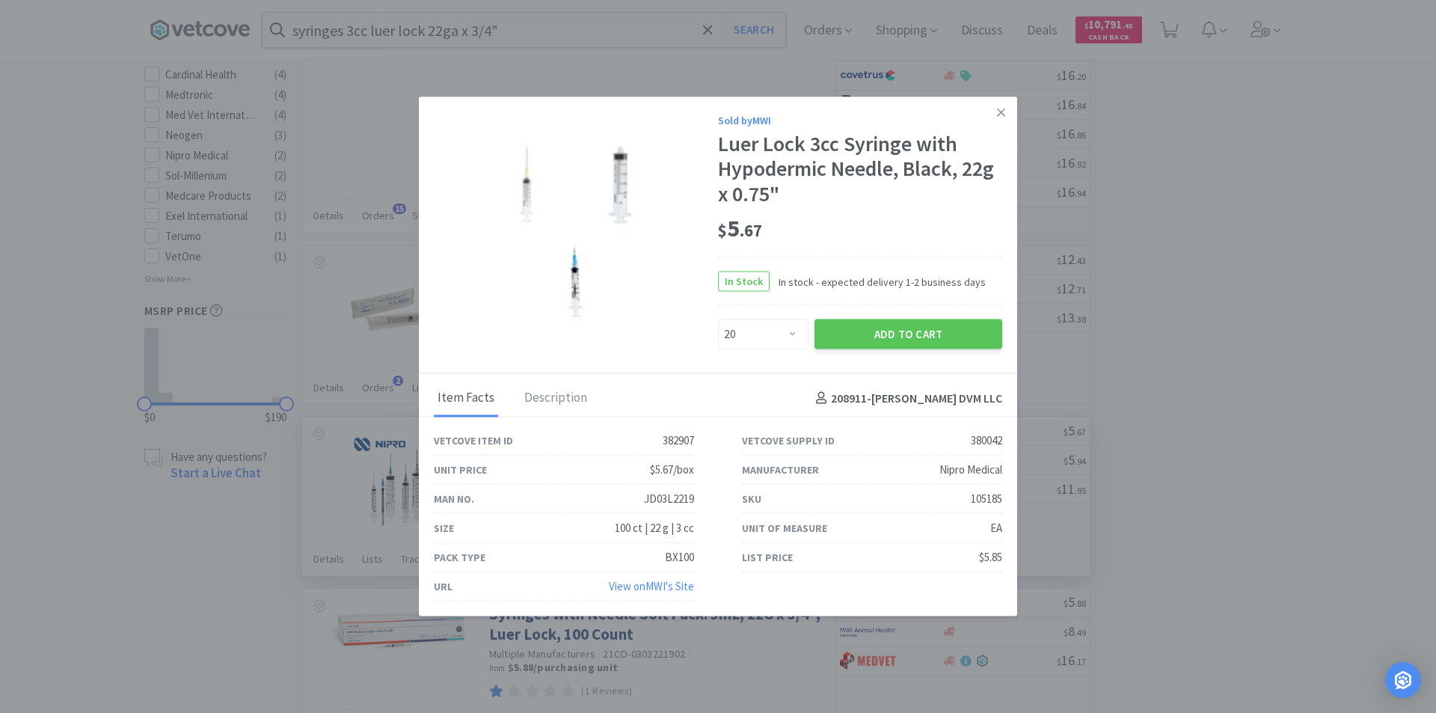
click at [657, 323] on div at bounding box center [576, 230] width 284 height 194
click at [1004, 112] on icon at bounding box center [1001, 111] width 8 height 13
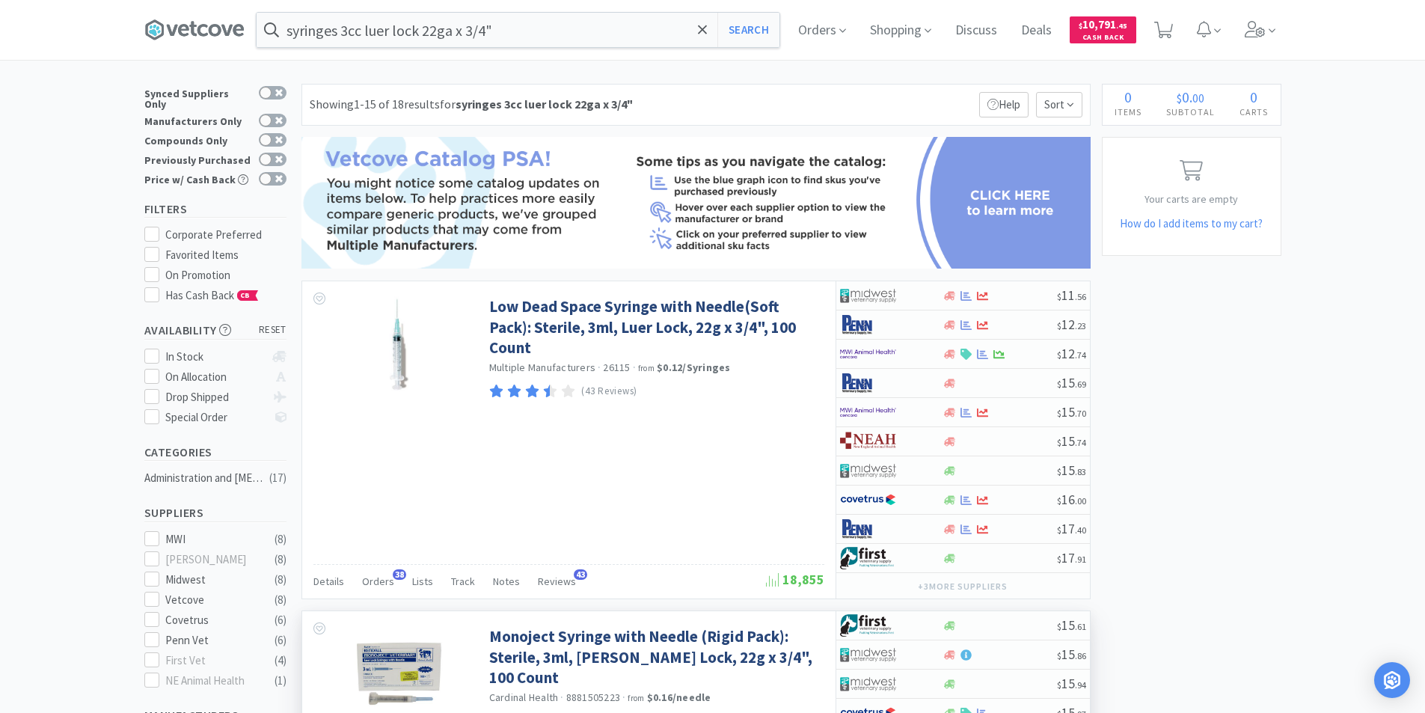
scroll to position [0, 0]
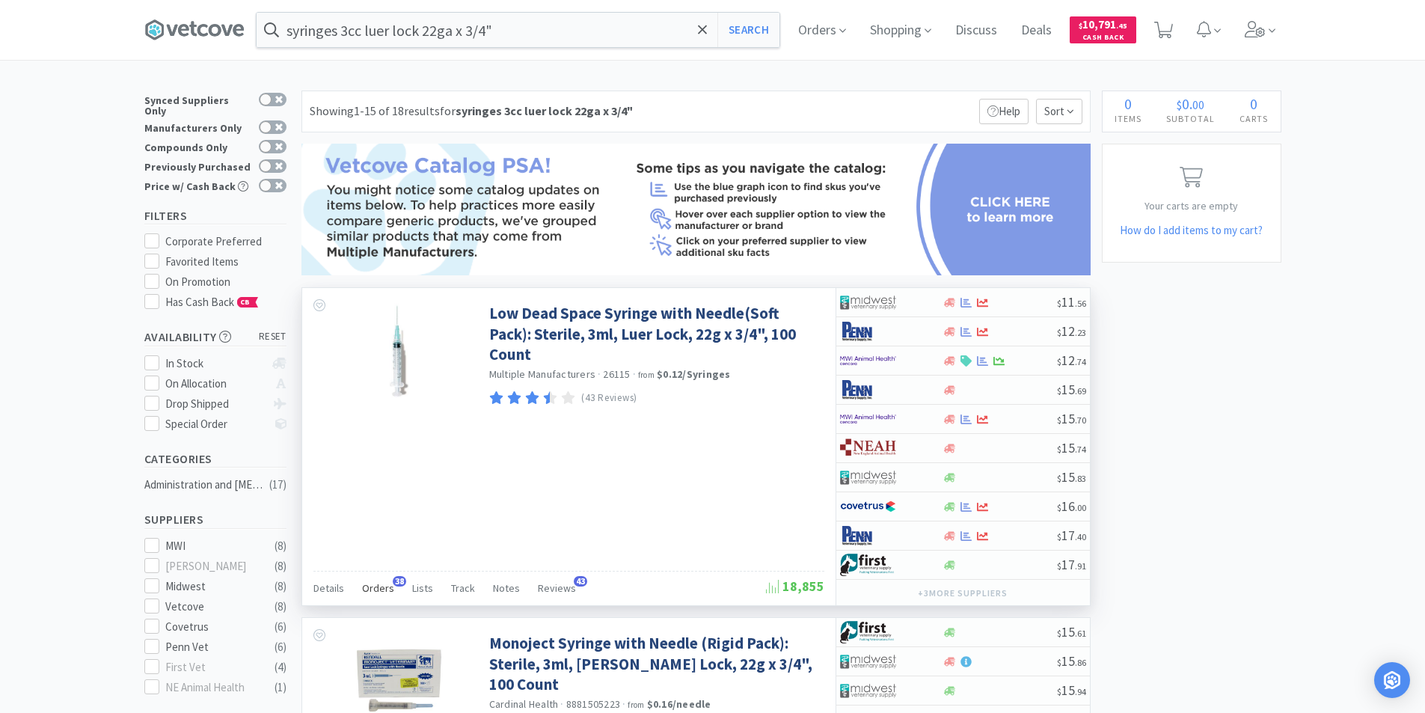
click at [385, 581] on span "Orders" at bounding box center [378, 587] width 32 height 13
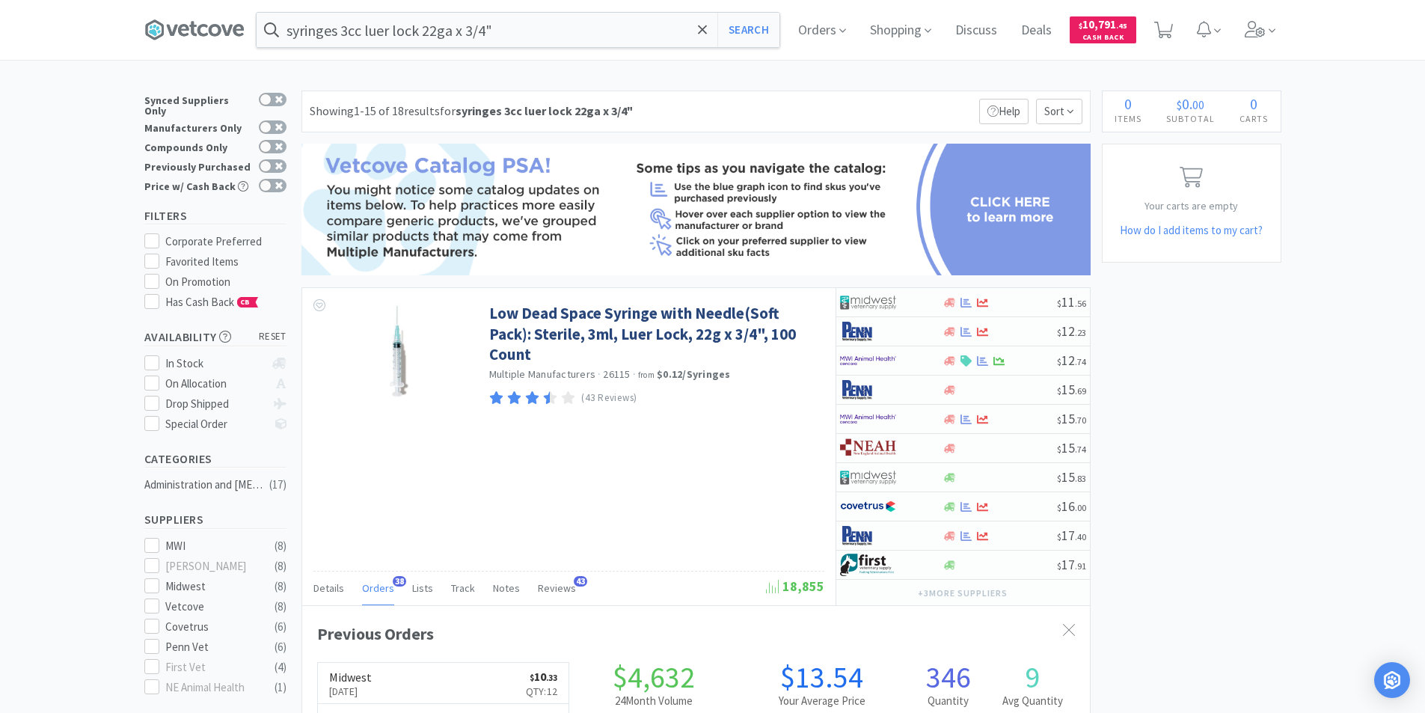
click at [861, 36] on div "Orders Shopping Discuss Discuss Deals Deals $ 10,791 . 45 Cash Back" at bounding box center [1033, 30] width 495 height 60
click at [840, 31] on span "Orders" at bounding box center [822, 30] width 60 height 60
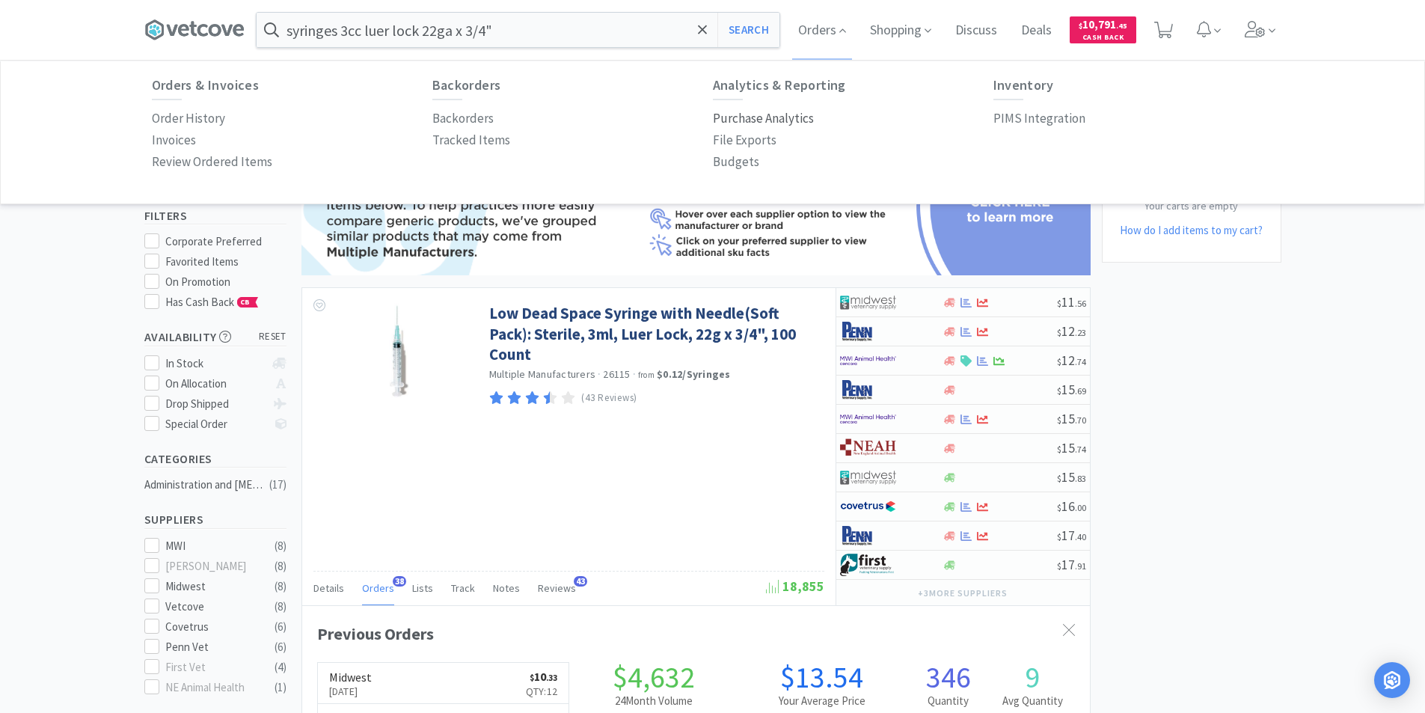
click at [781, 119] on p "Purchase Analytics" at bounding box center [763, 118] width 101 height 20
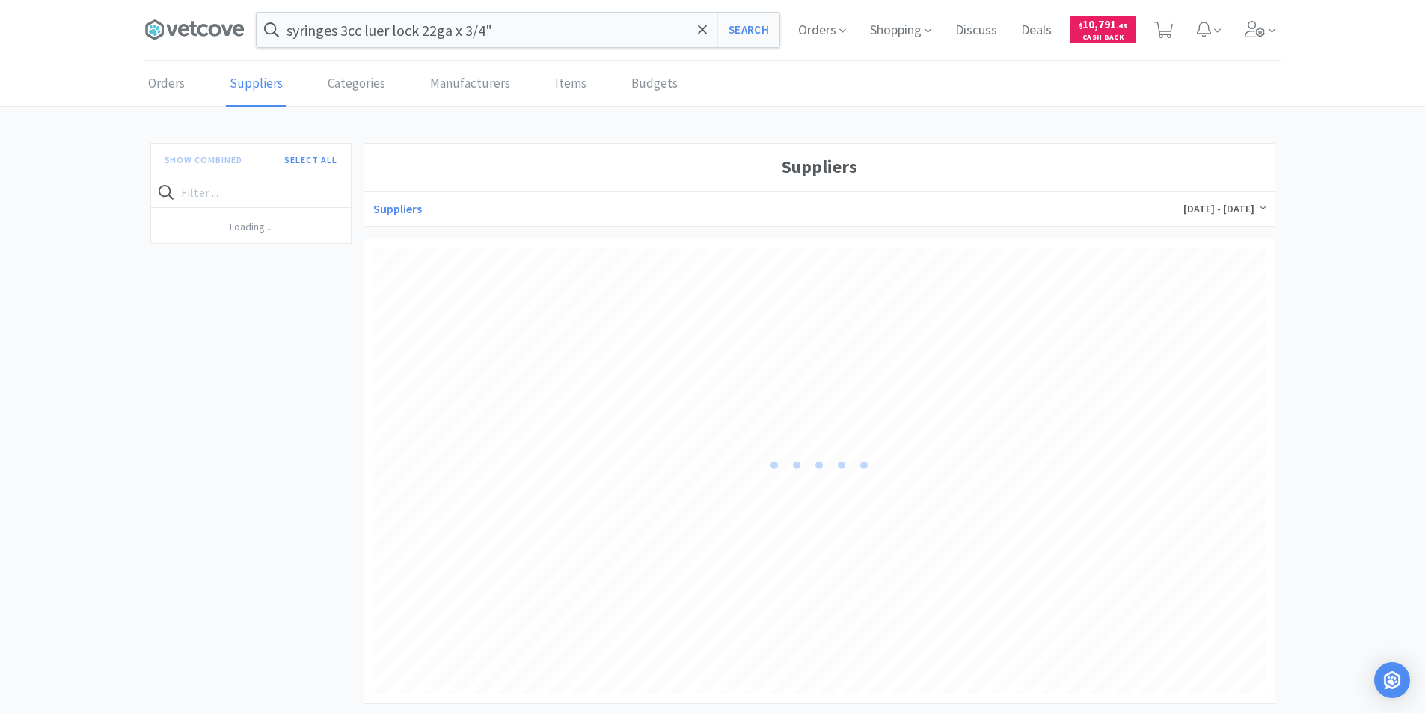
scroll to position [446, 892]
click at [355, 87] on link "Categories" at bounding box center [356, 84] width 65 height 46
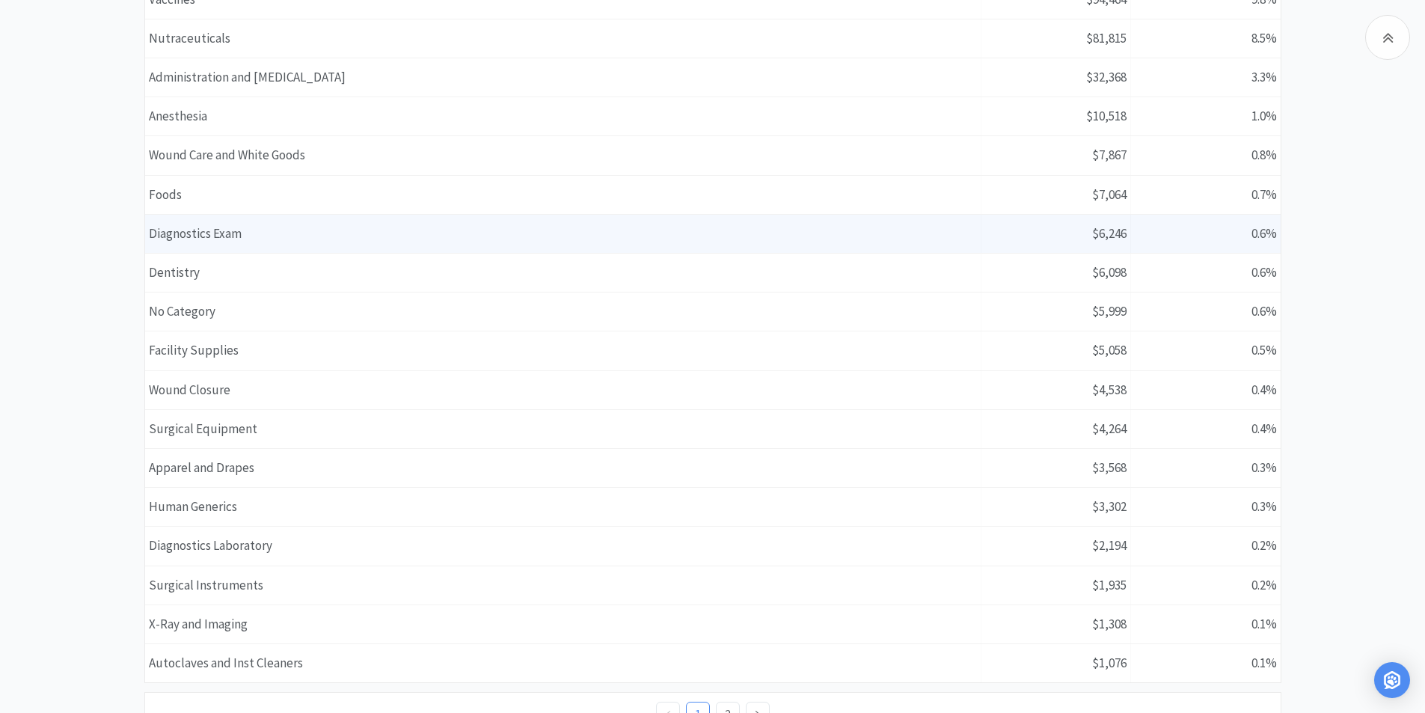
scroll to position [449, 0]
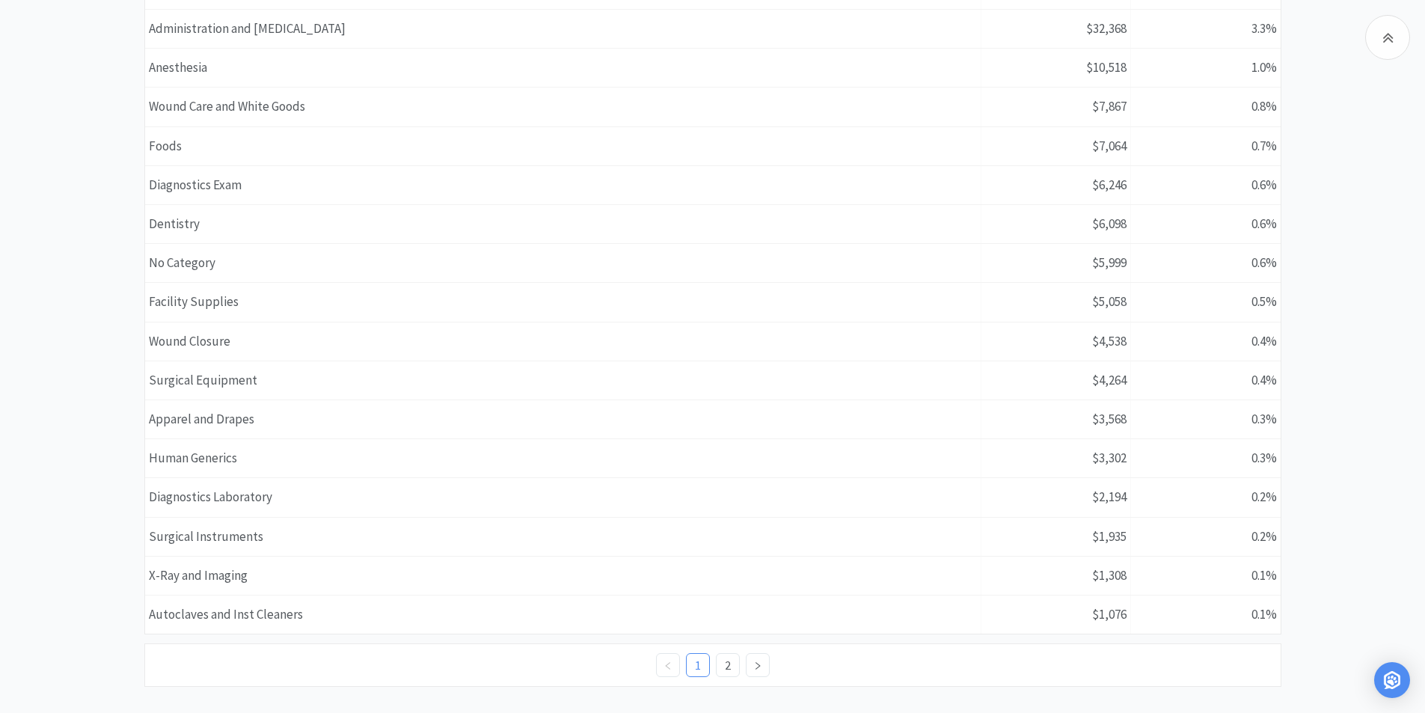
click at [369, 109] on div "Name Wound Care and White Goods" at bounding box center [563, 106] width 836 height 38
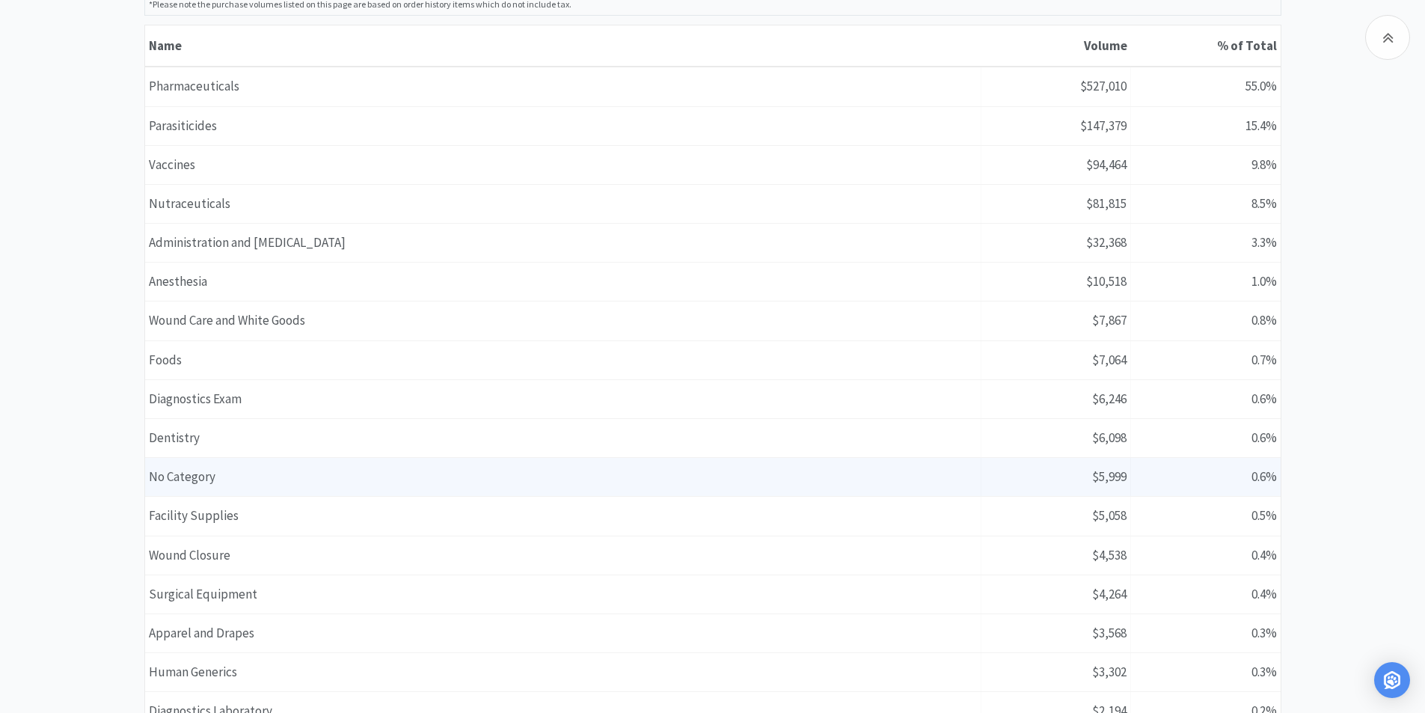
scroll to position [224, 0]
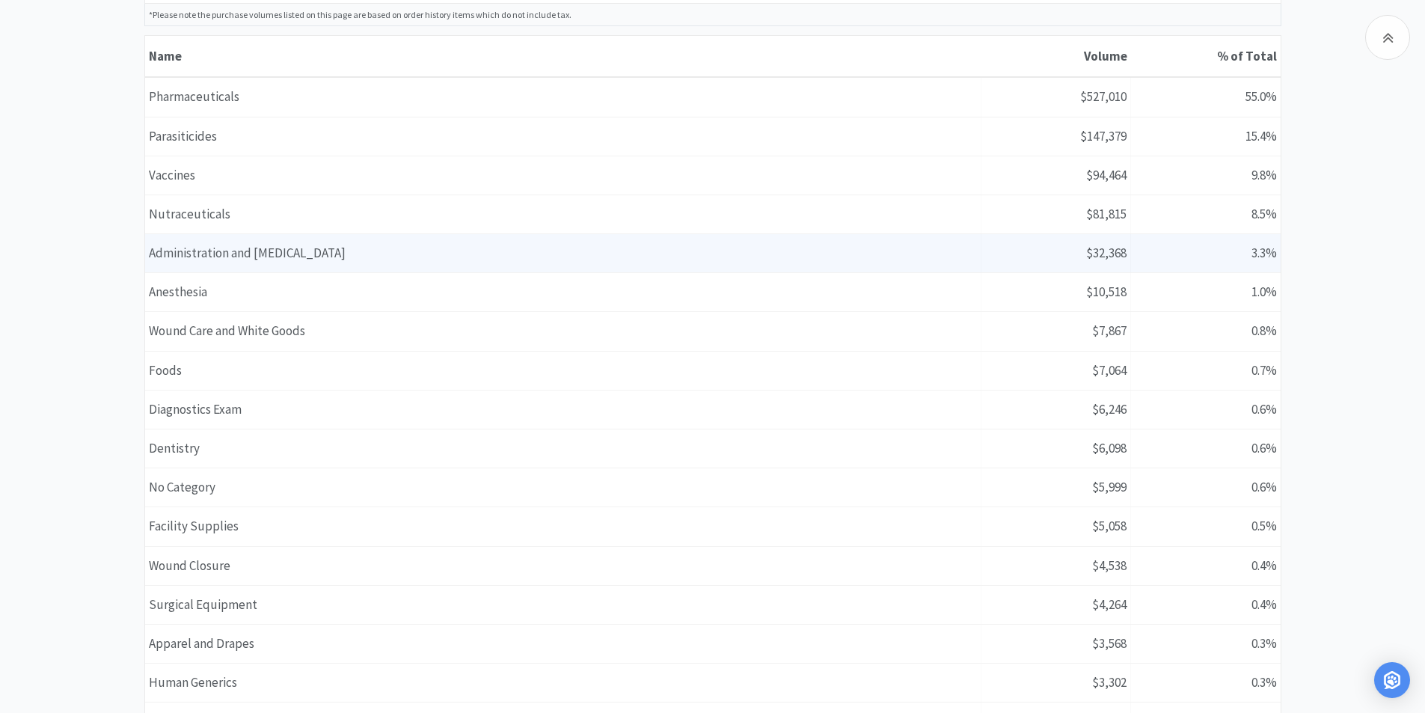
click at [345, 256] on div "Name Administration and [MEDICAL_DATA]" at bounding box center [563, 253] width 836 height 38
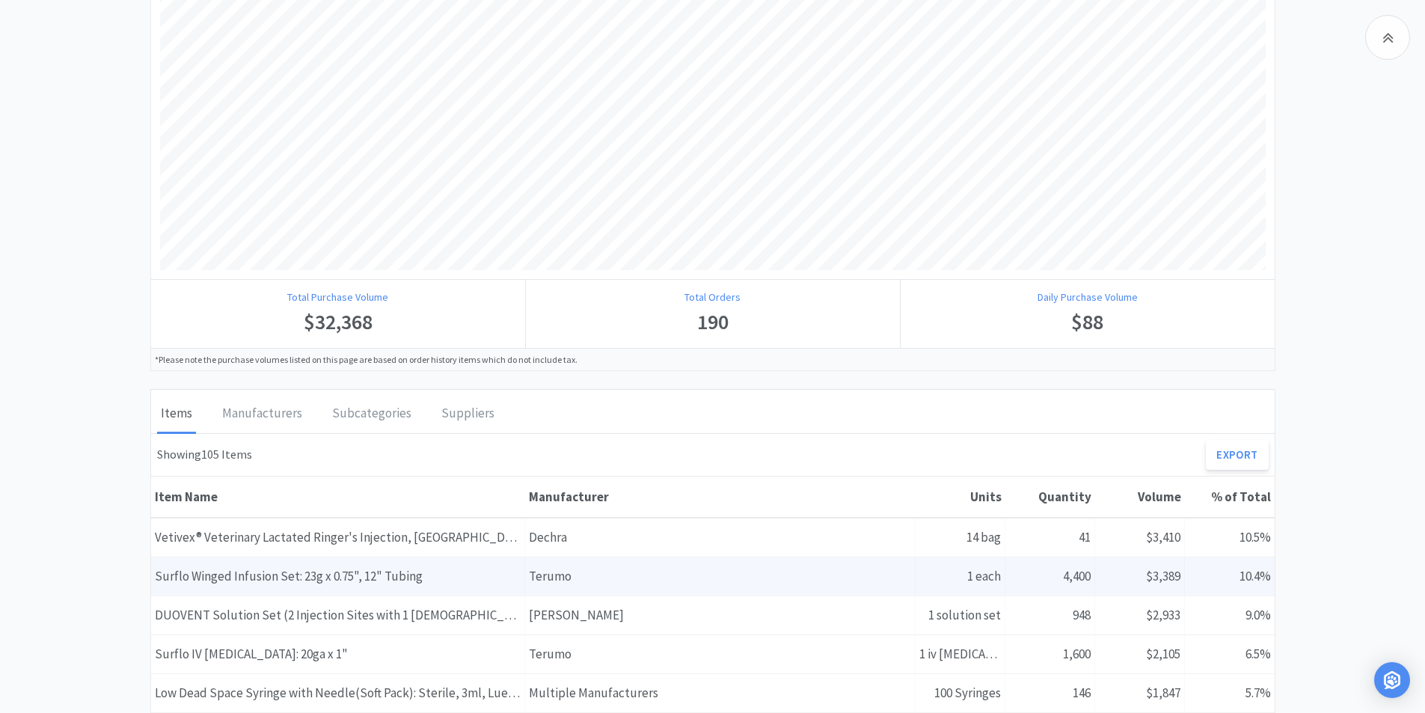
scroll to position [523, 0]
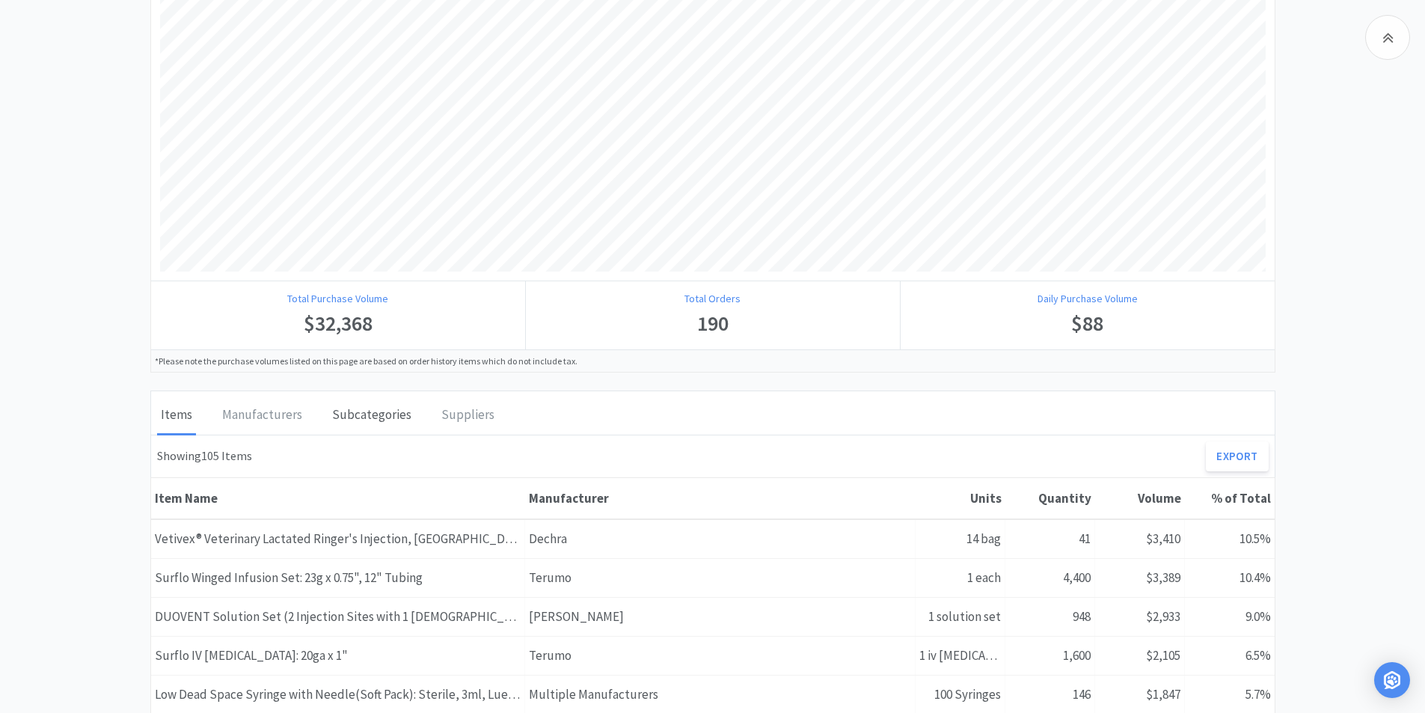
click at [377, 413] on div "Subcategories" at bounding box center [371, 415] width 87 height 37
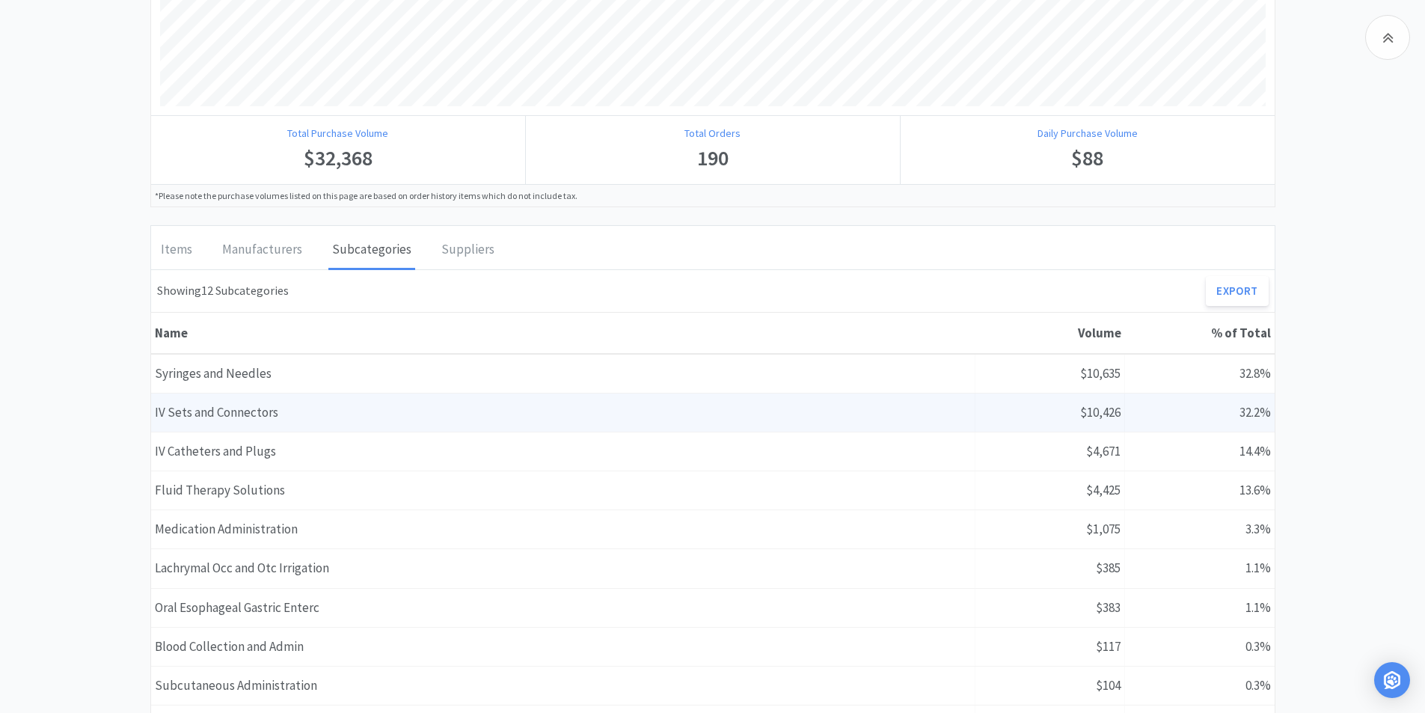
scroll to position [673, 0]
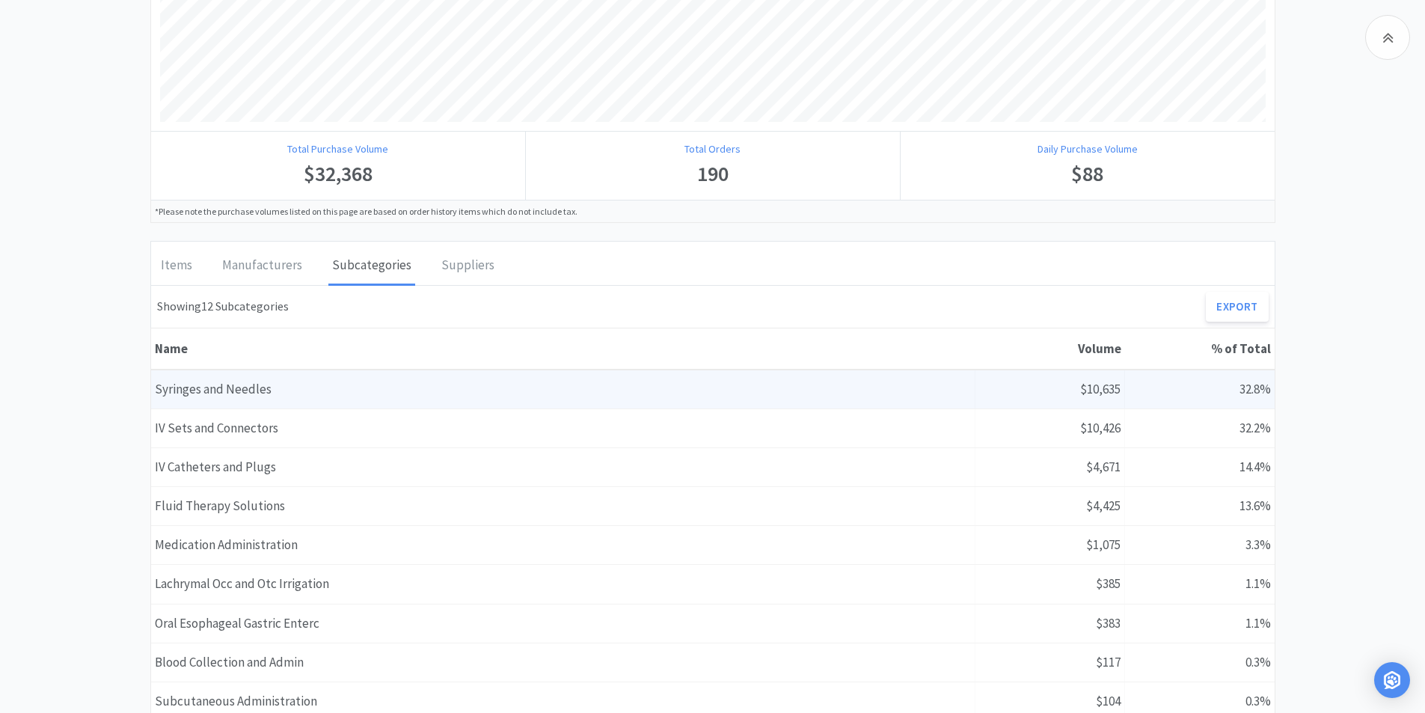
click at [291, 391] on div "Name Syringes and Needles" at bounding box center [563, 389] width 824 height 38
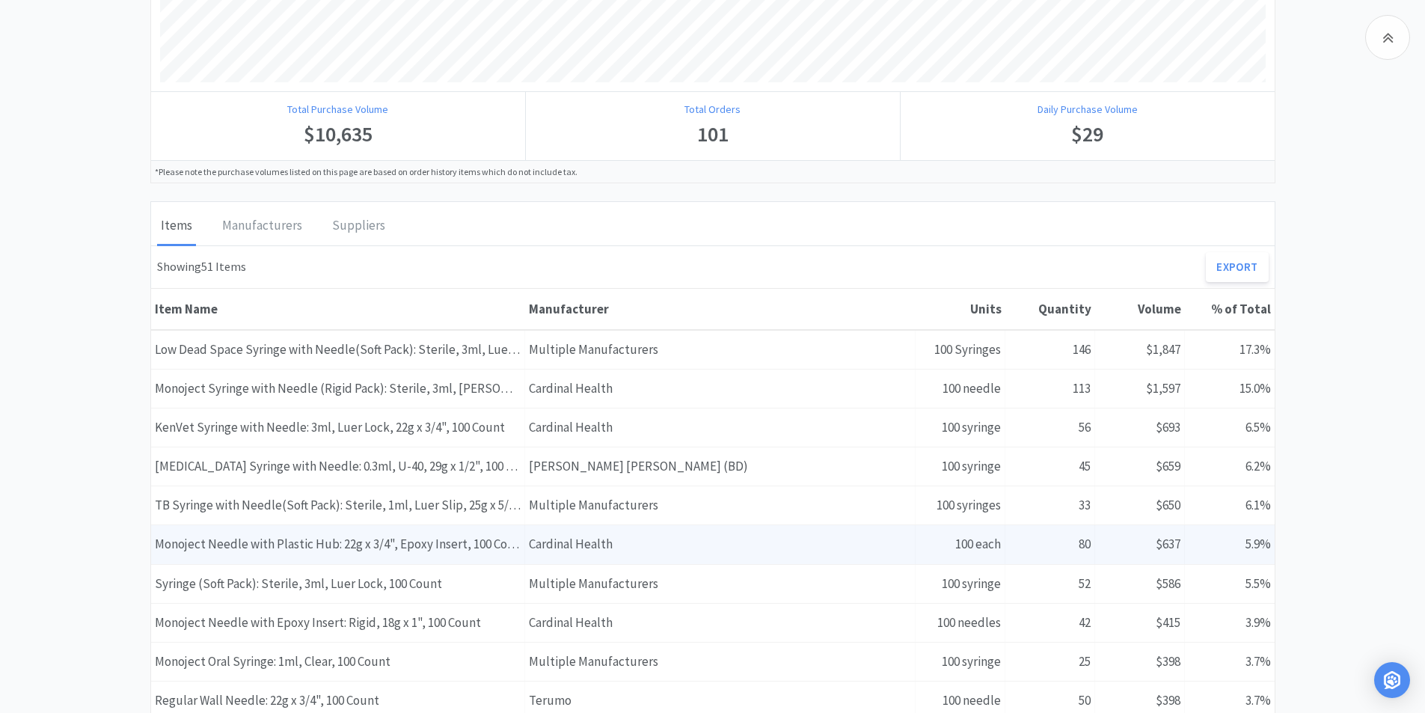
scroll to position [702, 0]
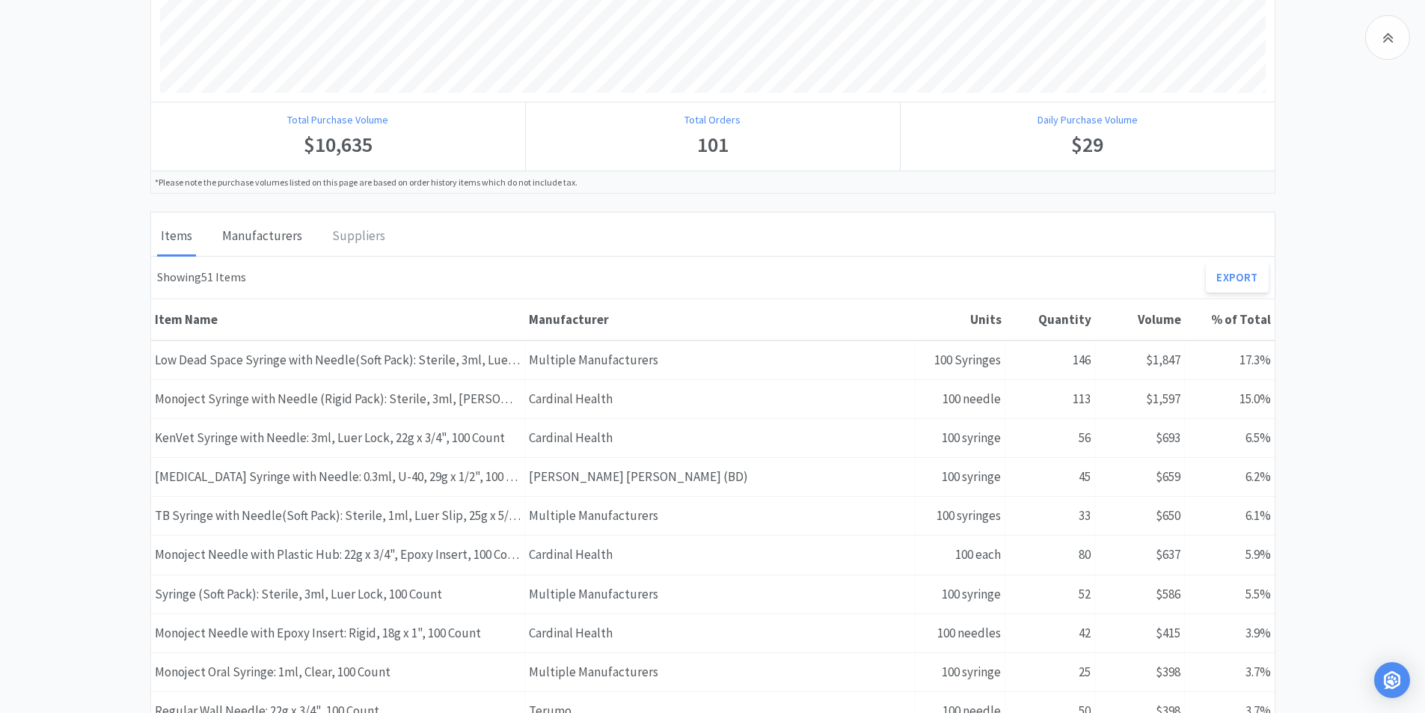
click at [277, 237] on div "Manufacturers" at bounding box center [261, 236] width 87 height 37
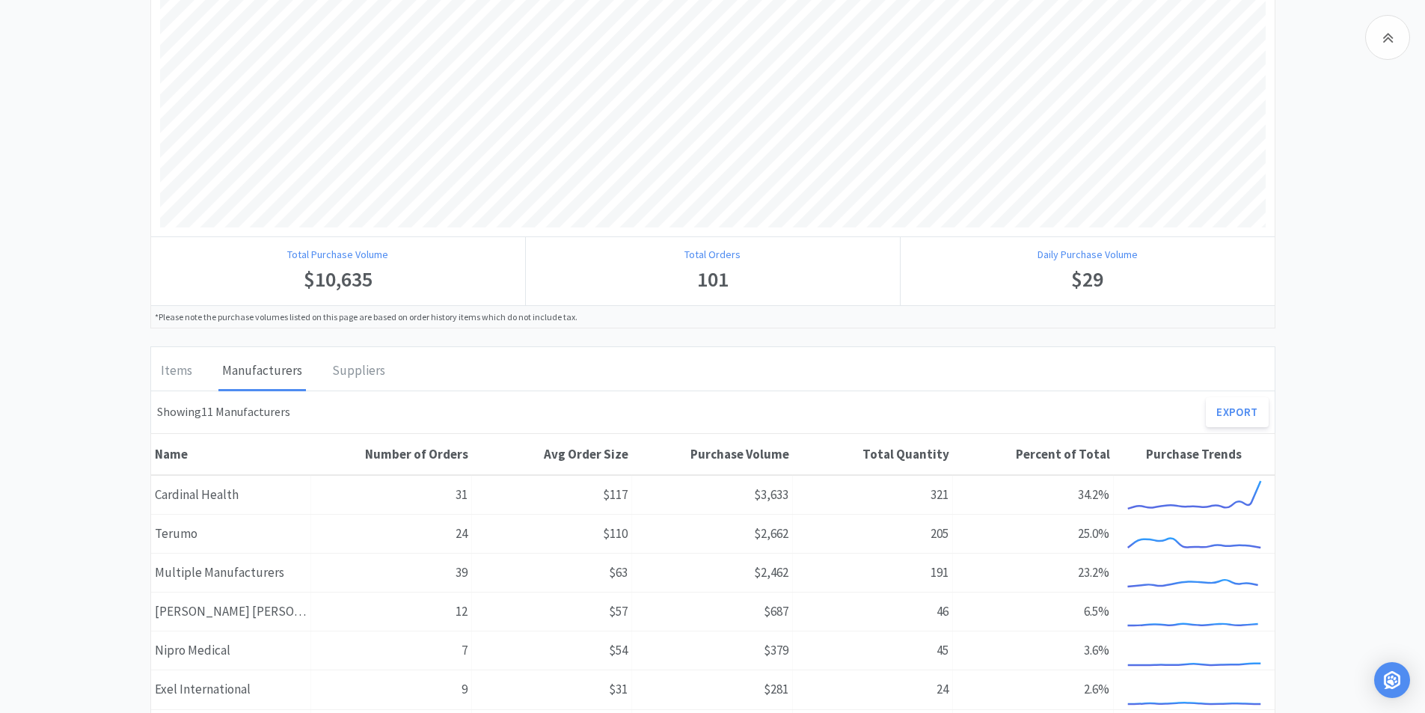
scroll to position [553, 0]
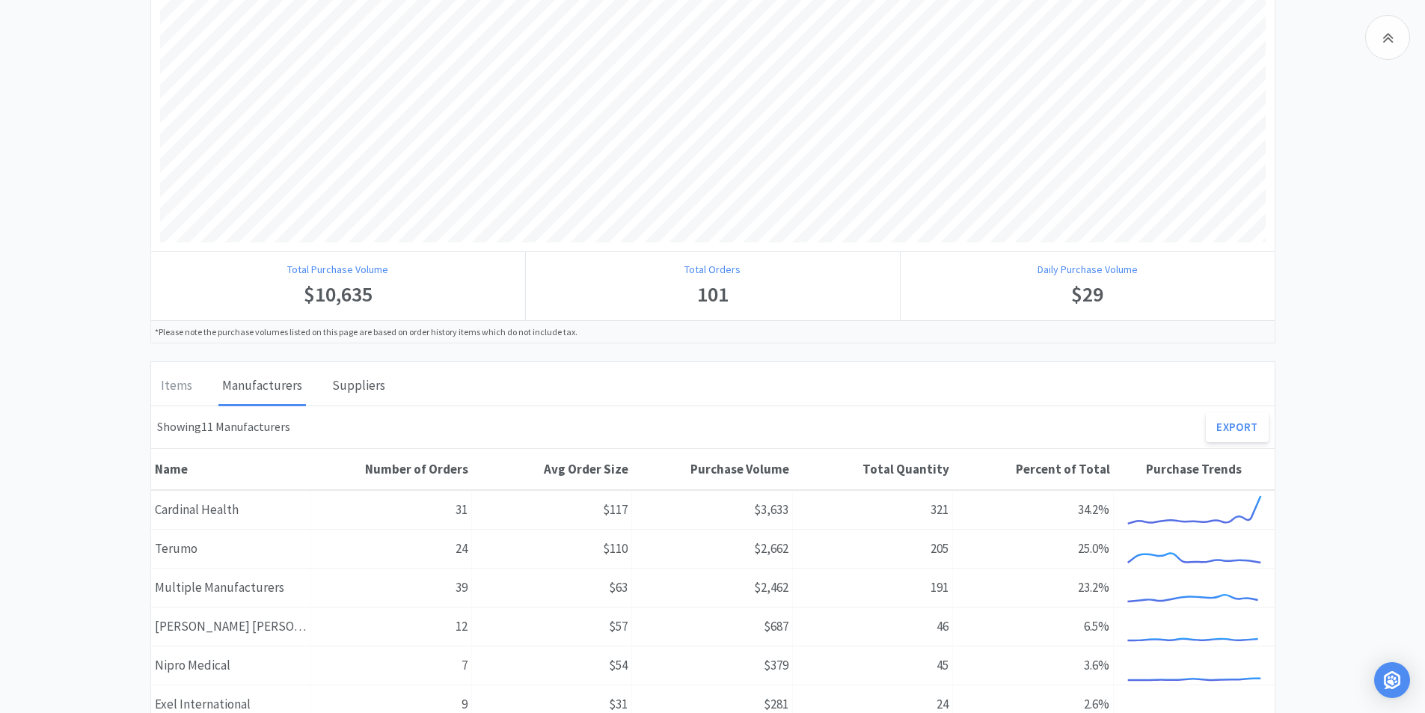
click at [371, 381] on div "Suppliers" at bounding box center [358, 386] width 61 height 37
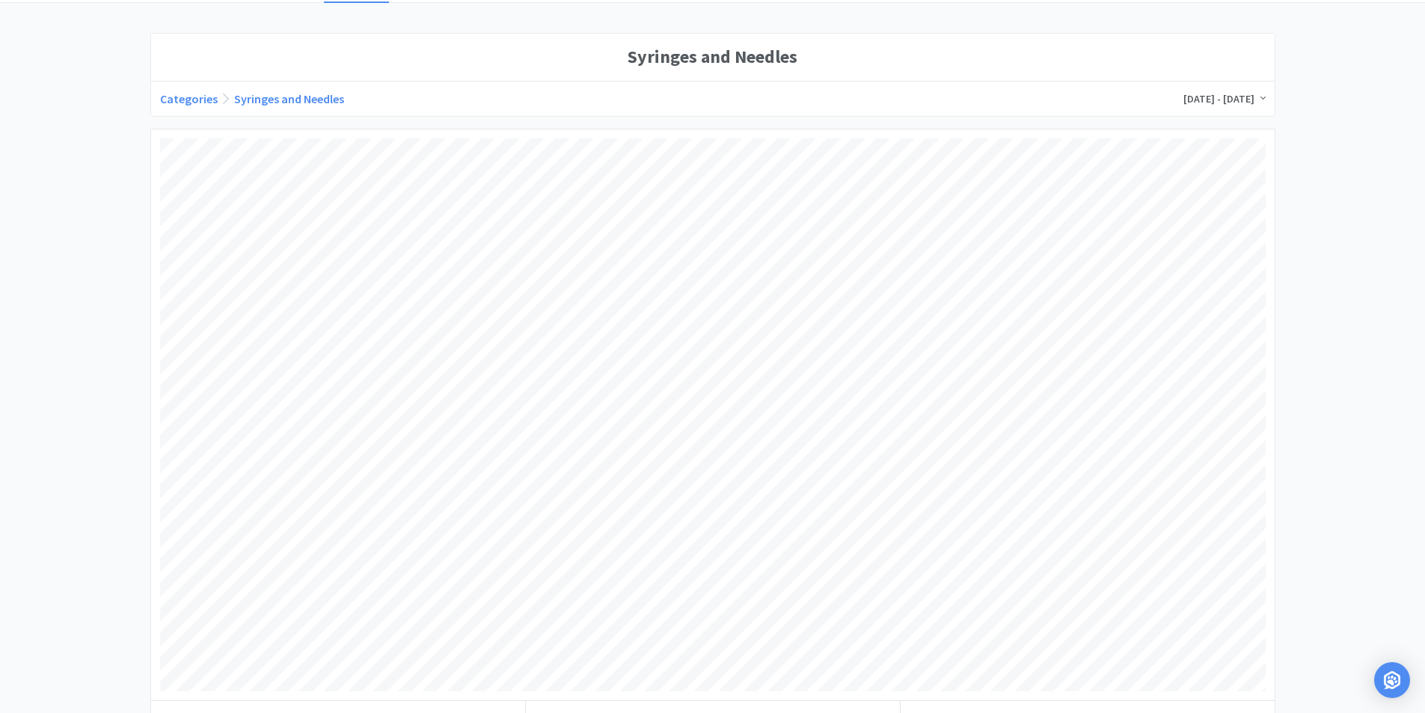
scroll to position [0, 0]
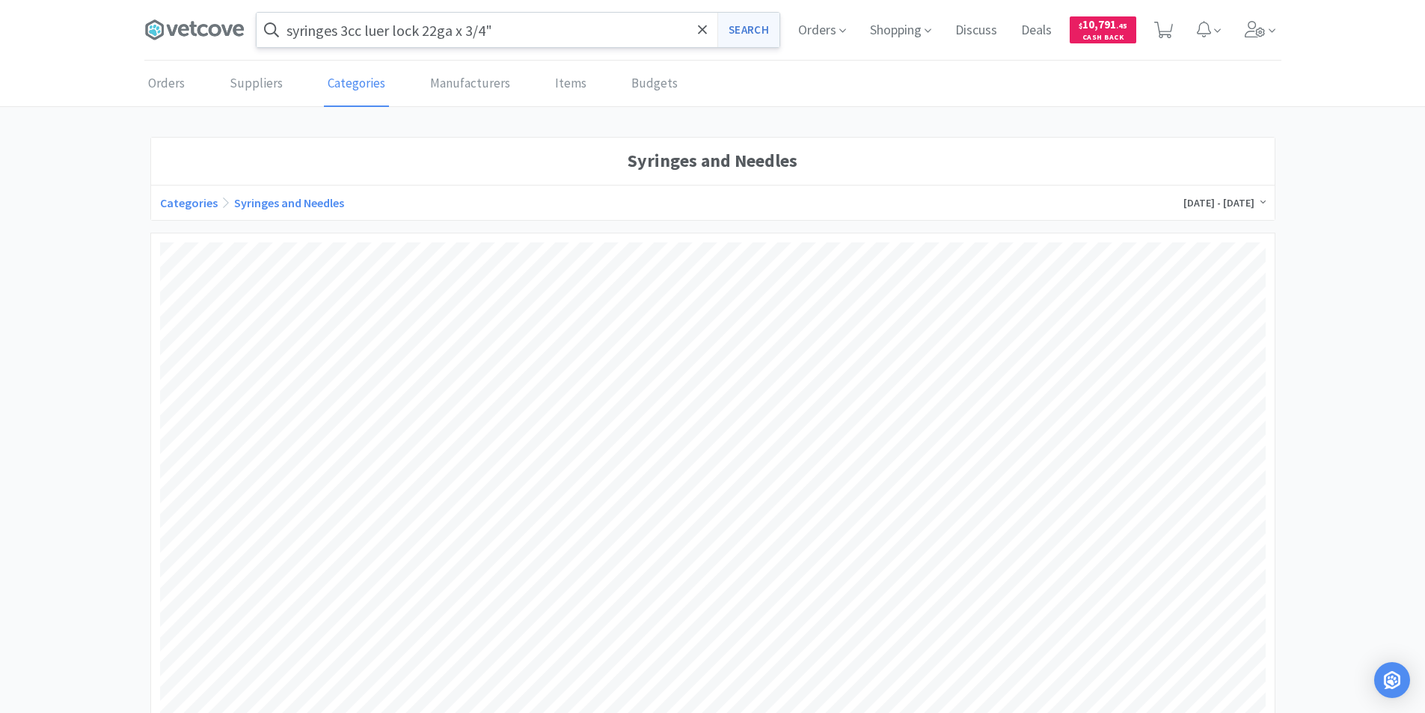
click at [728, 21] on button "Search" at bounding box center [748, 30] width 62 height 34
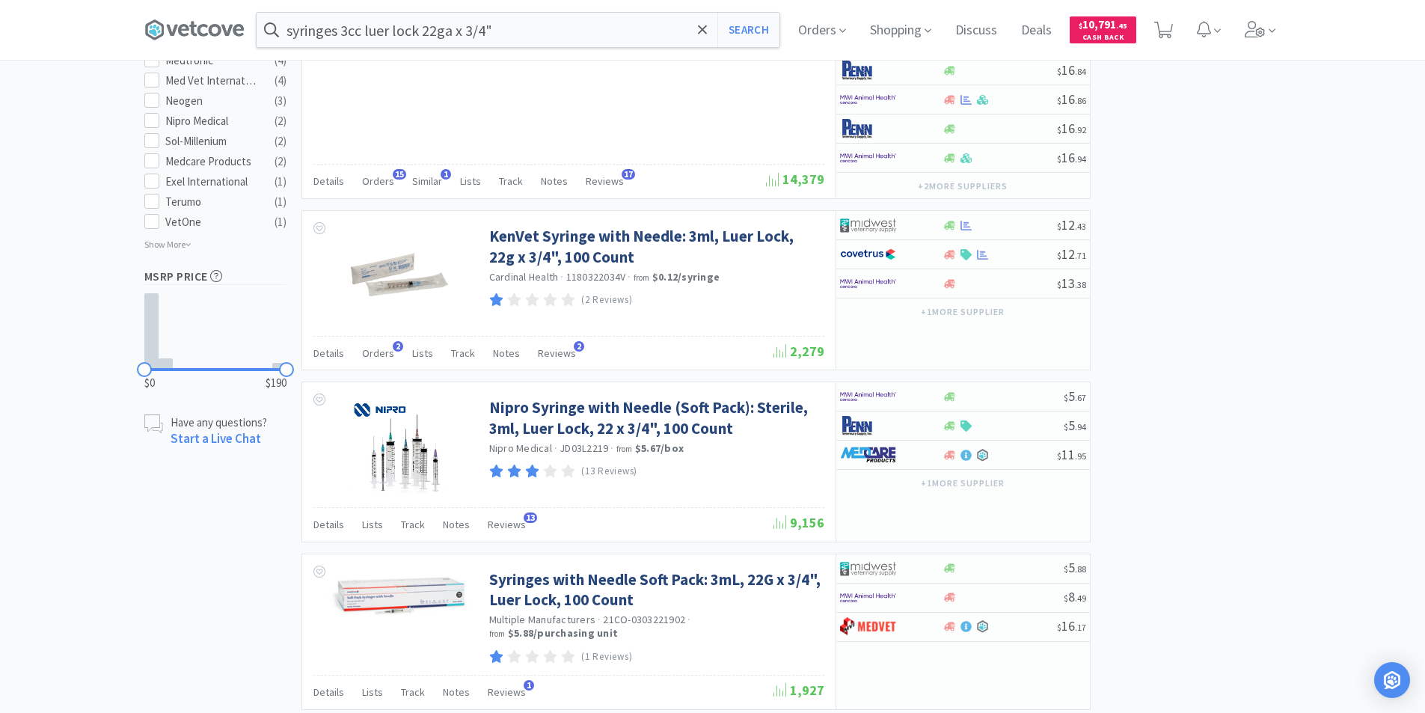
scroll to position [823, 0]
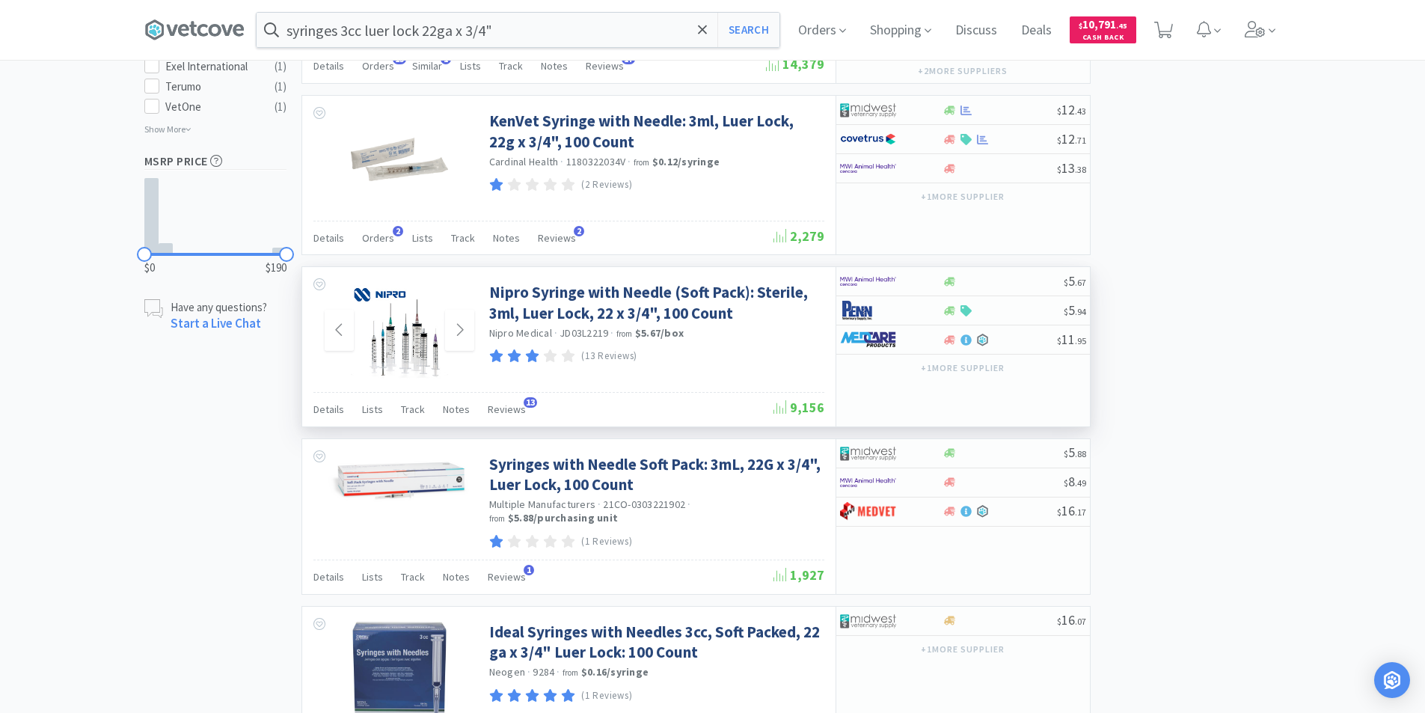
click at [404, 354] on img at bounding box center [399, 330] width 97 height 97
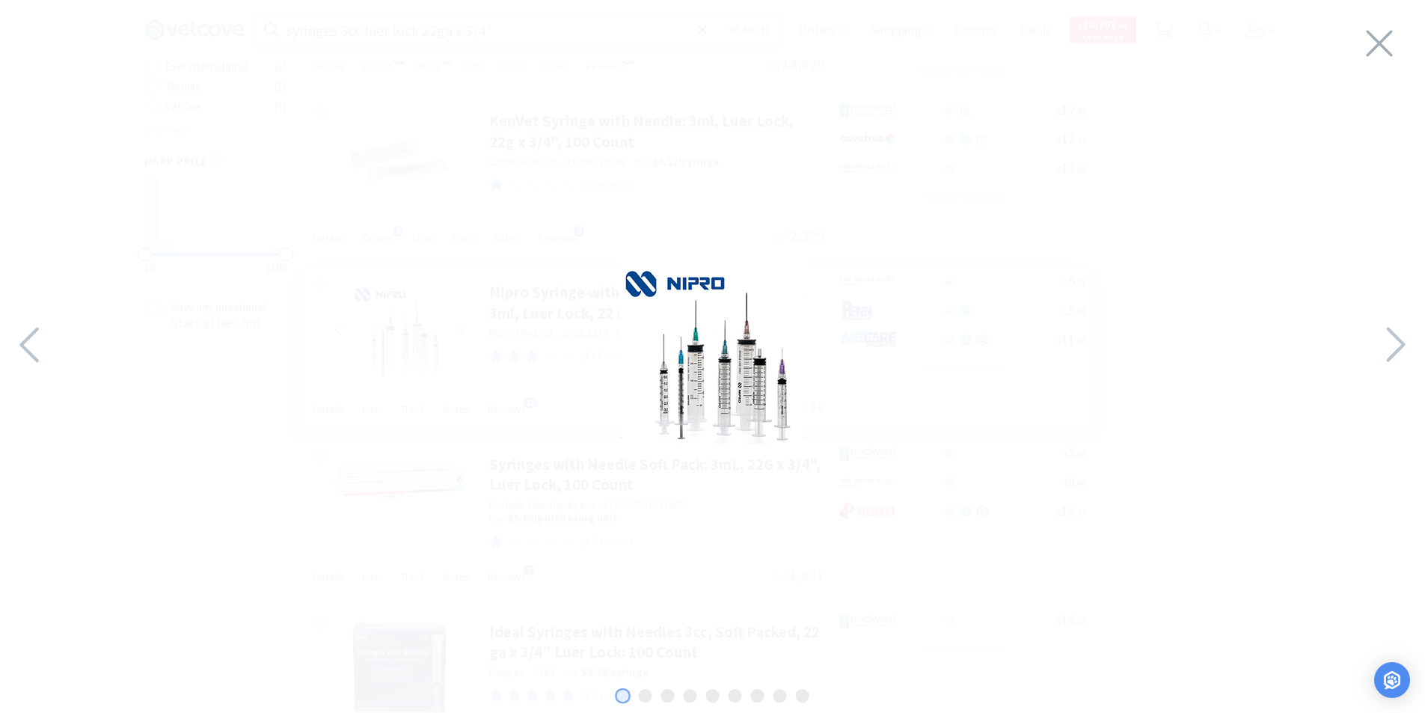
click at [743, 374] on img at bounding box center [712, 352] width 187 height 187
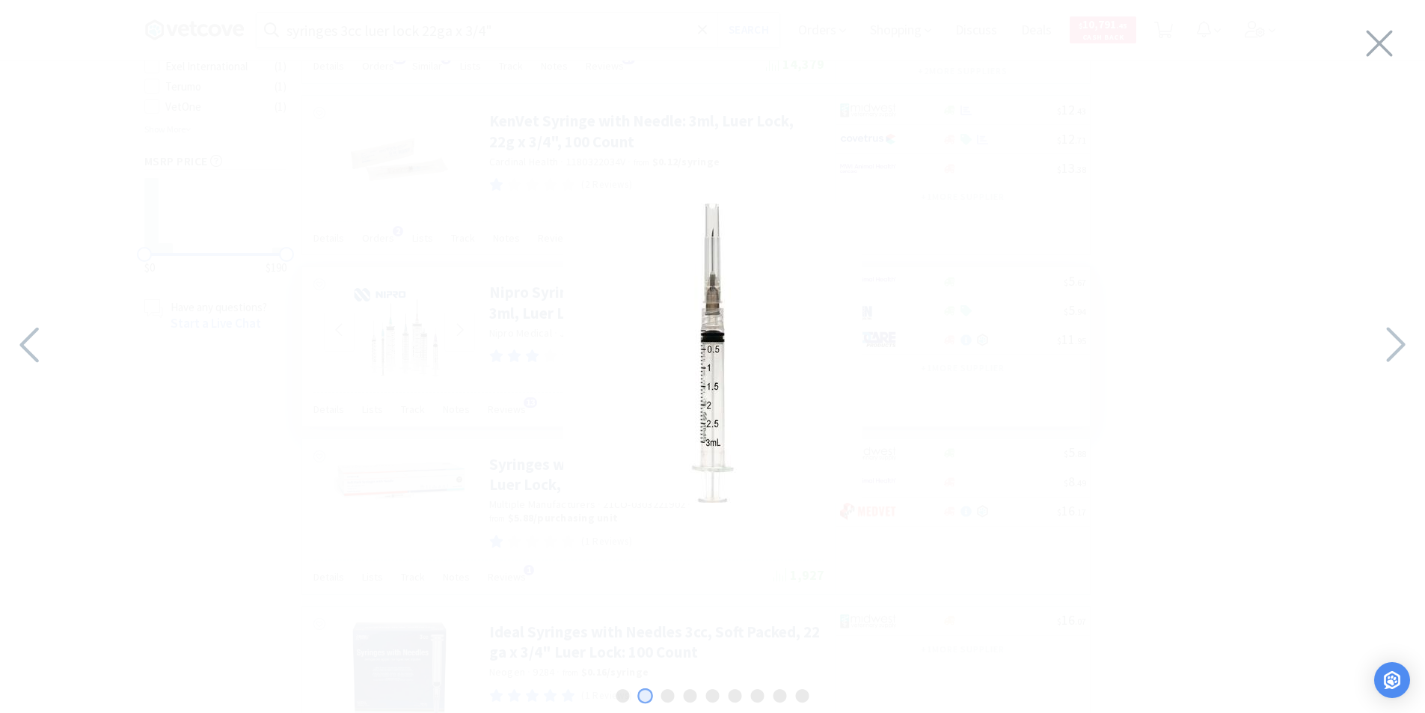
click at [743, 374] on img at bounding box center [712, 352] width 299 height 299
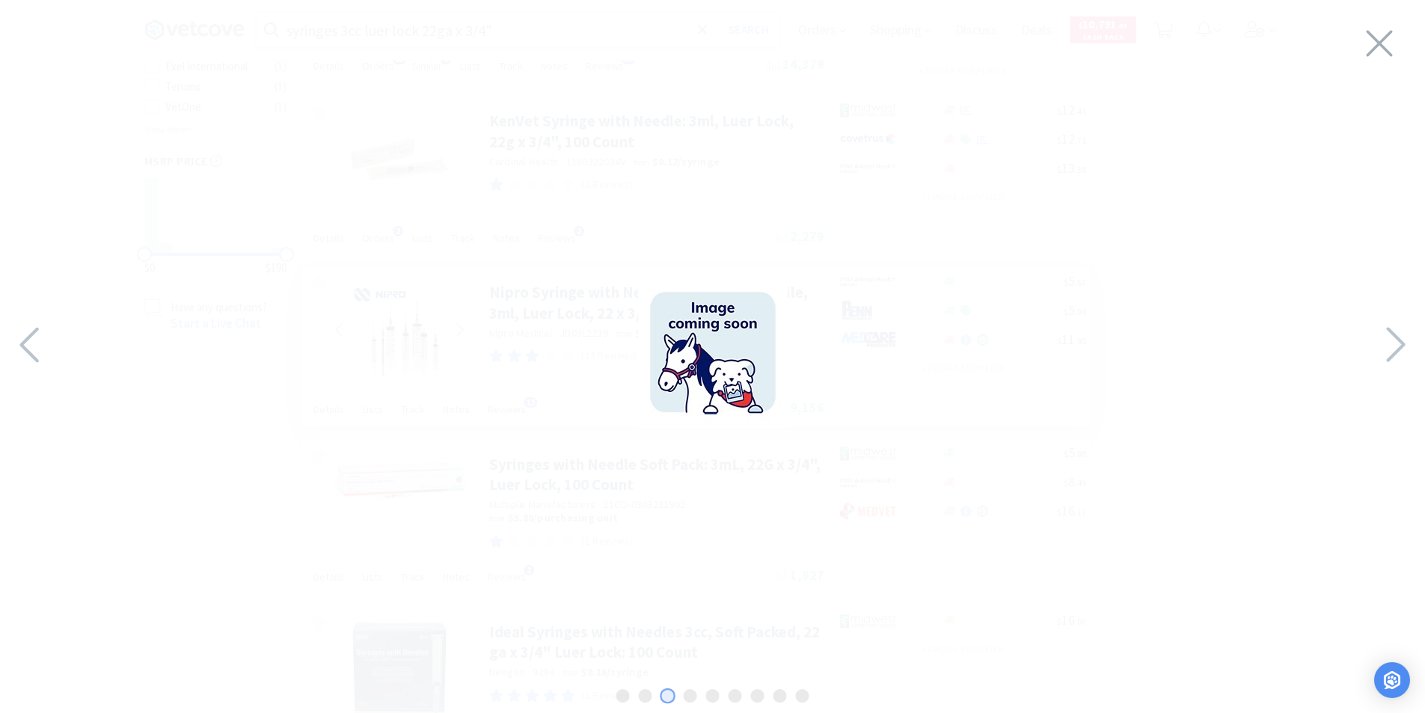
click at [743, 374] on img at bounding box center [713, 353] width 150 height 150
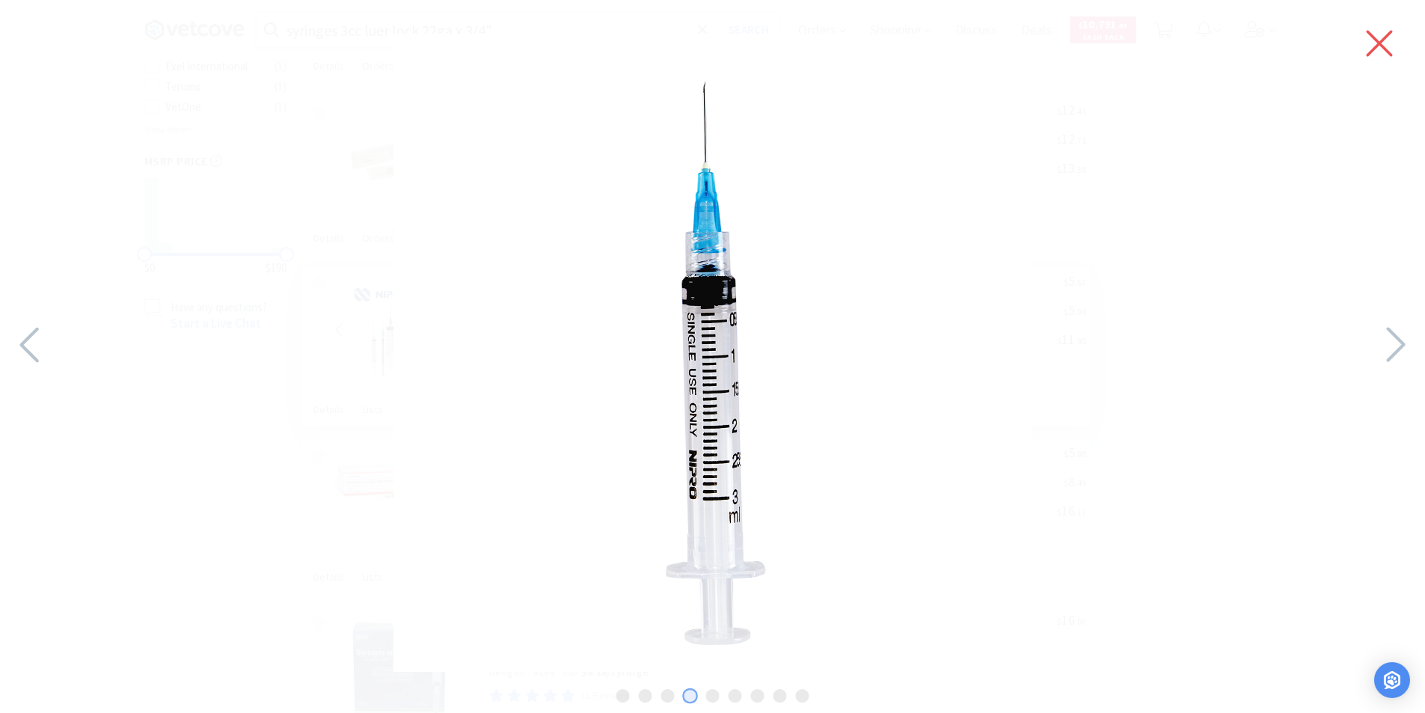
click at [1375, 40] on icon at bounding box center [1379, 44] width 26 height 26
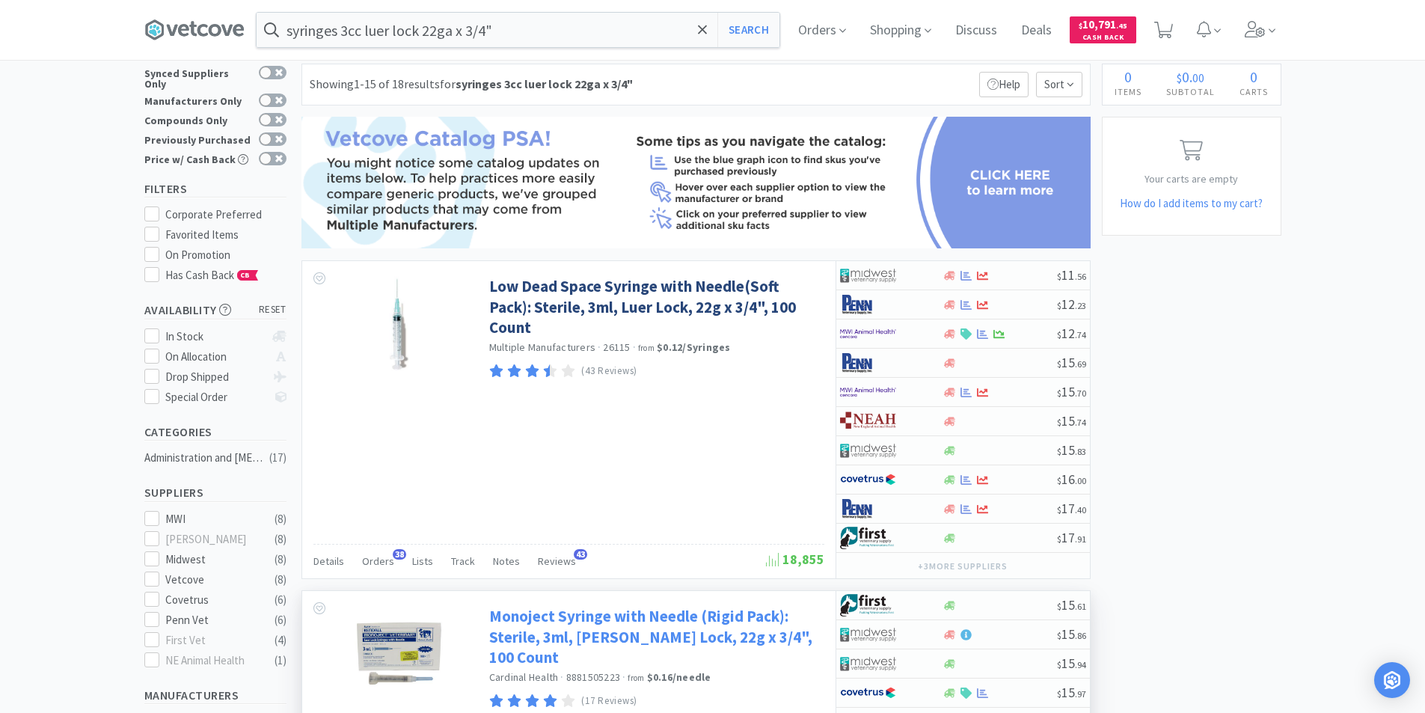
scroll to position [0, 0]
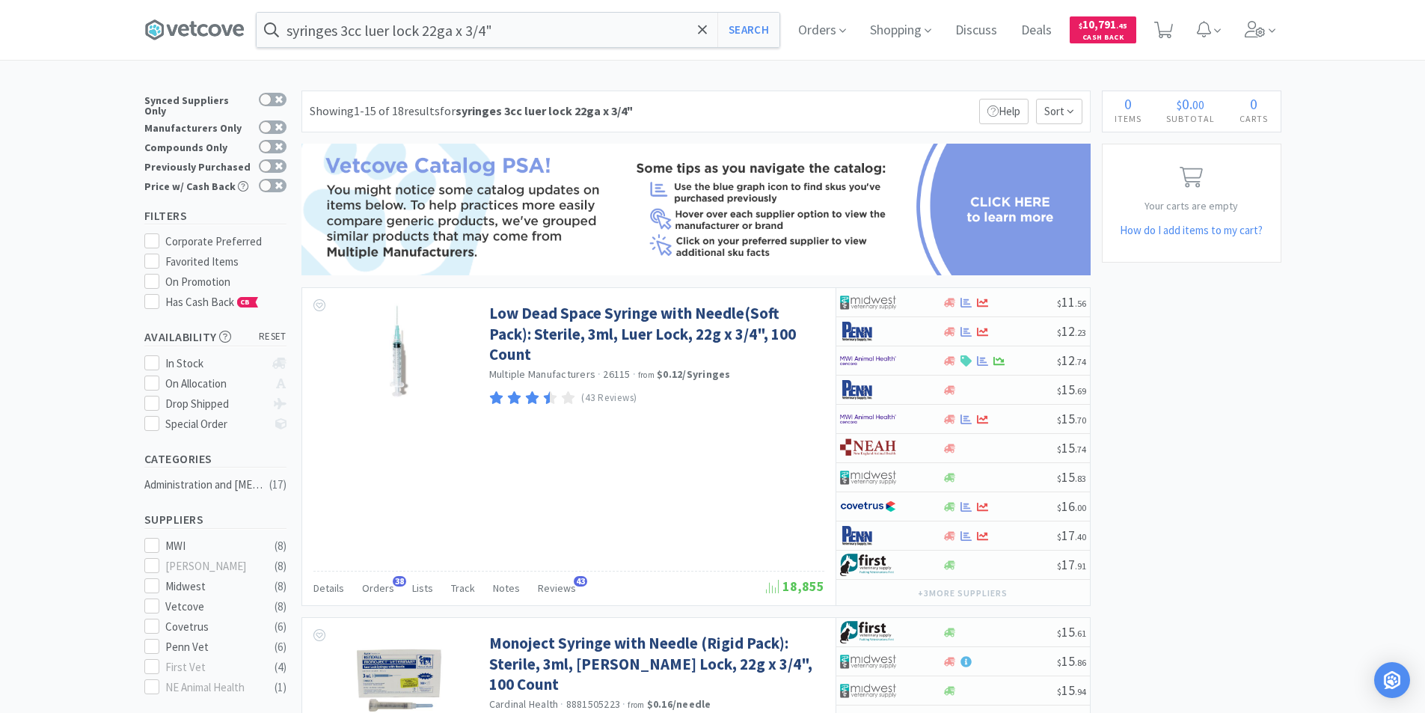
click at [999, 216] on img at bounding box center [695, 210] width 789 height 132
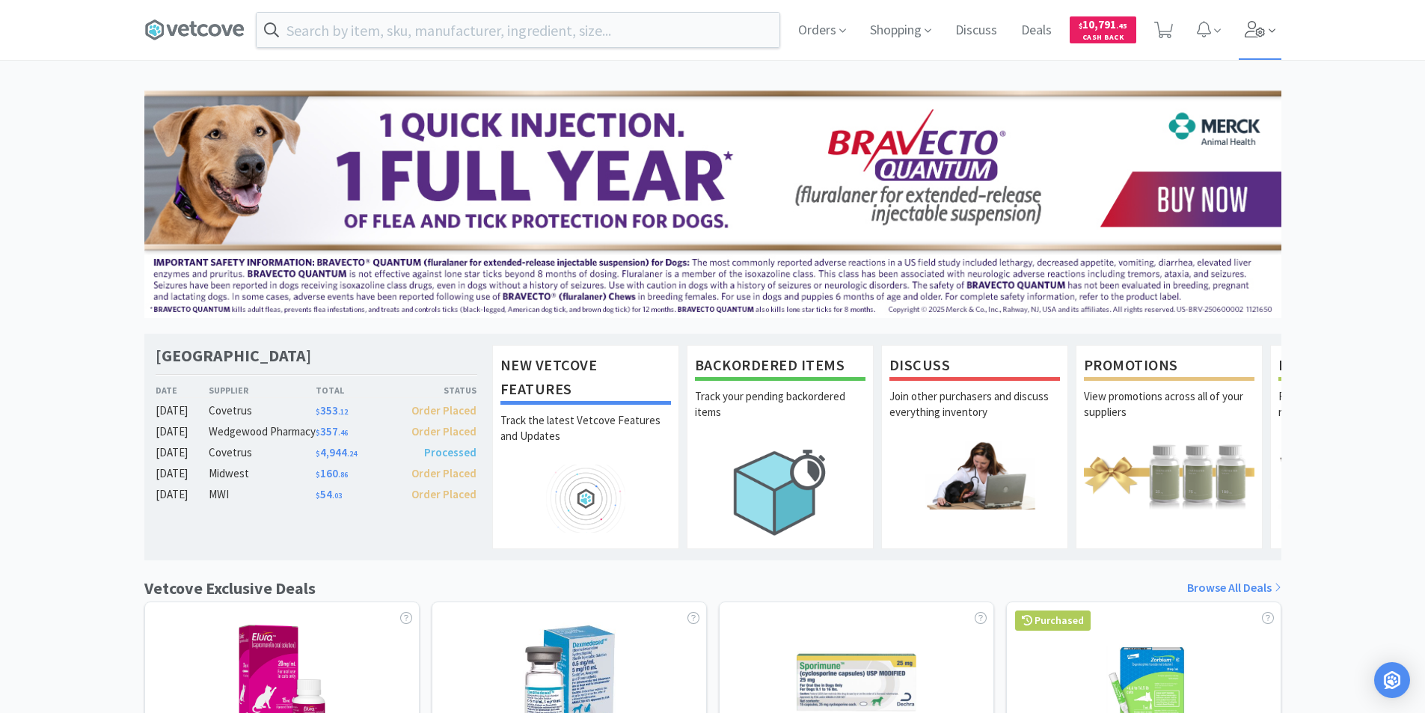
click at [1267, 26] on span at bounding box center [1259, 30] width 43 height 60
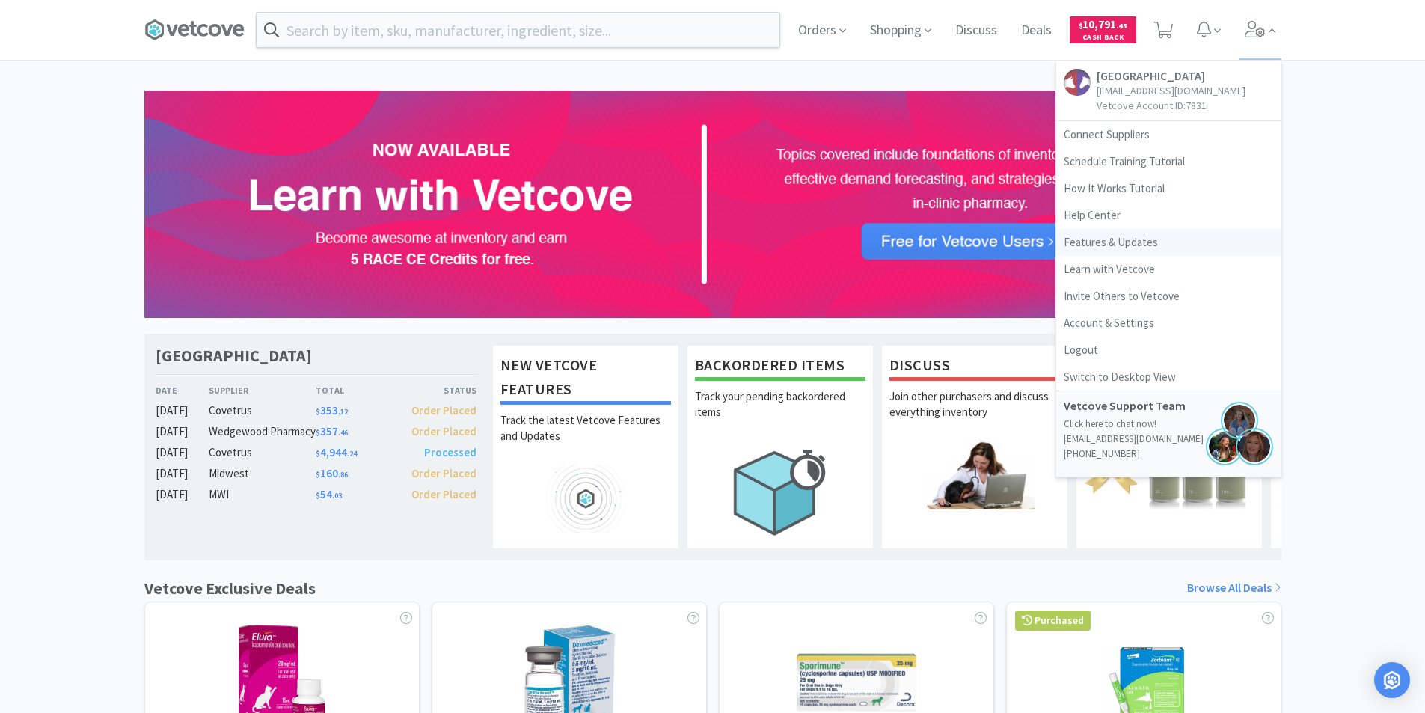
click at [1118, 241] on link "Features & Updates" at bounding box center [1168, 242] width 224 height 27
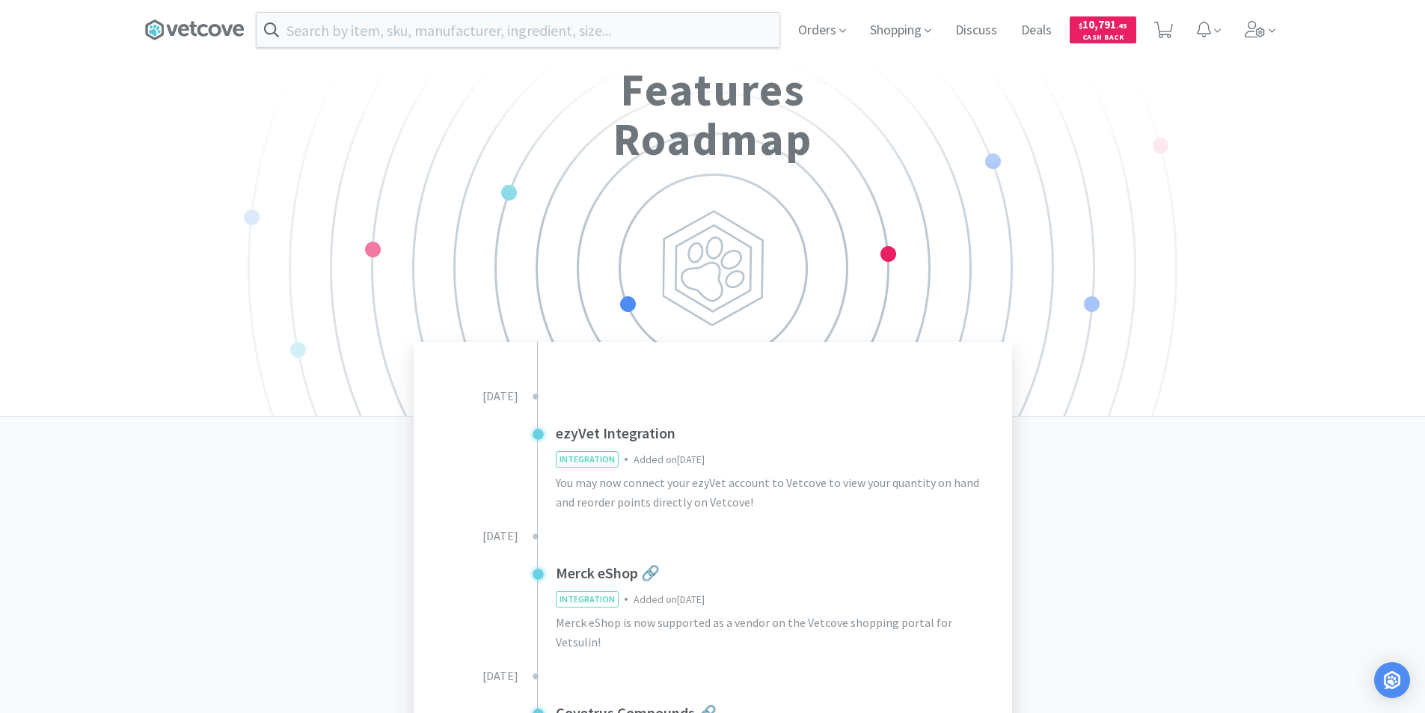
click at [600, 466] on span "INTEGRATION" at bounding box center [586, 459] width 61 height 15
click at [620, 431] on h3 "ezyVet Integration" at bounding box center [774, 433] width 437 height 24
